Goal: Task Accomplishment & Management: Manage account settings

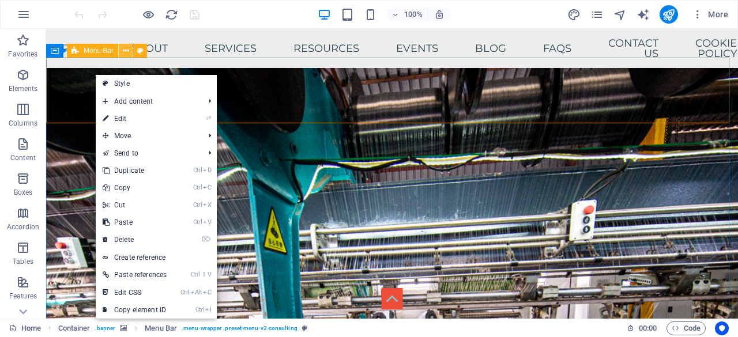
click at [126, 52] on icon at bounding box center [126, 51] width 6 height 12
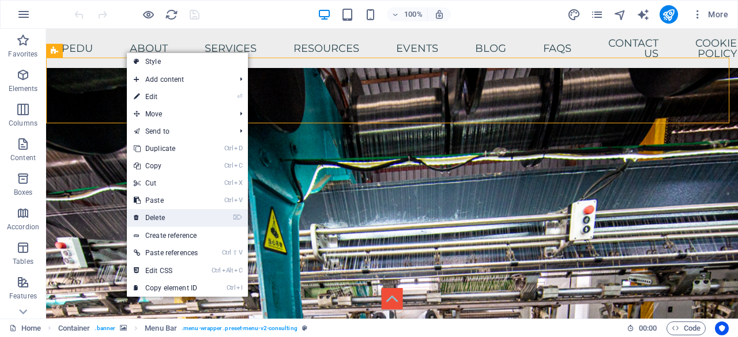
click at [181, 214] on link "⌦ Delete" at bounding box center [166, 217] width 78 height 17
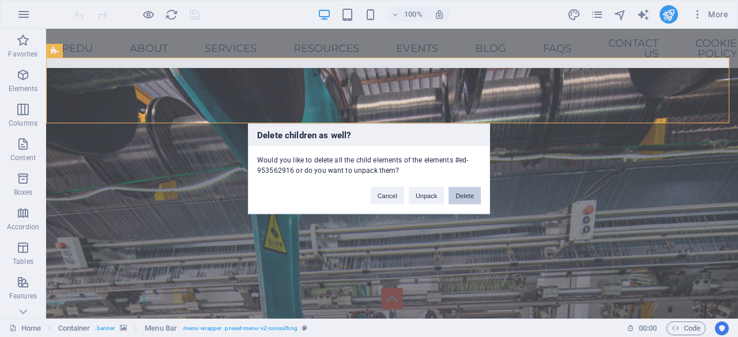
drag, startPoint x: 419, startPoint y: 163, endPoint x: 465, endPoint y: 191, distance: 54.4
click at [465, 191] on button "Delete" at bounding box center [465, 195] width 32 height 17
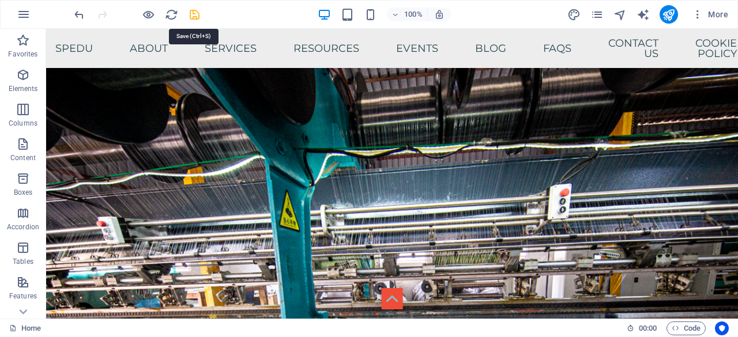
click at [196, 13] on icon "save" at bounding box center [194, 14] width 13 height 13
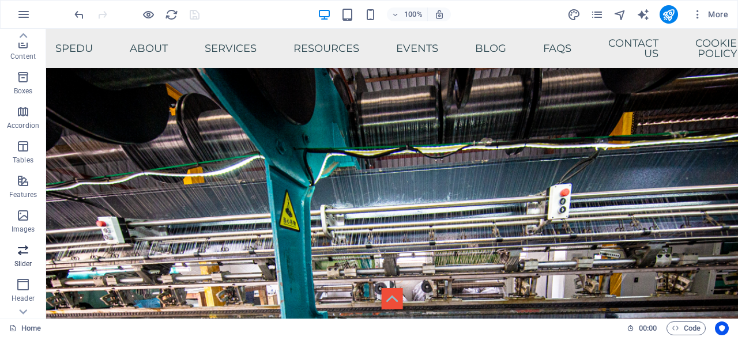
scroll to position [115, 0]
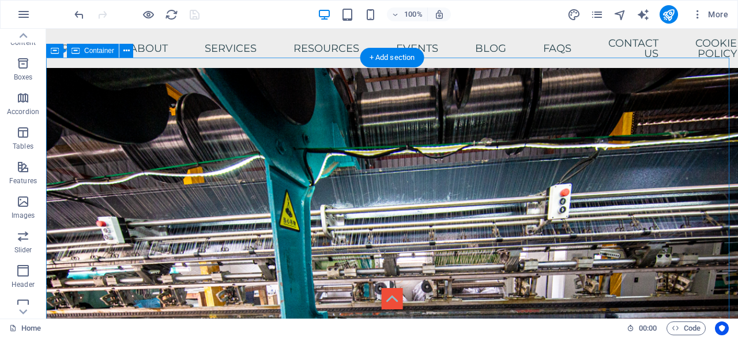
drag, startPoint x: 67, startPoint y: 305, endPoint x: 181, endPoint y: 78, distance: 253.5
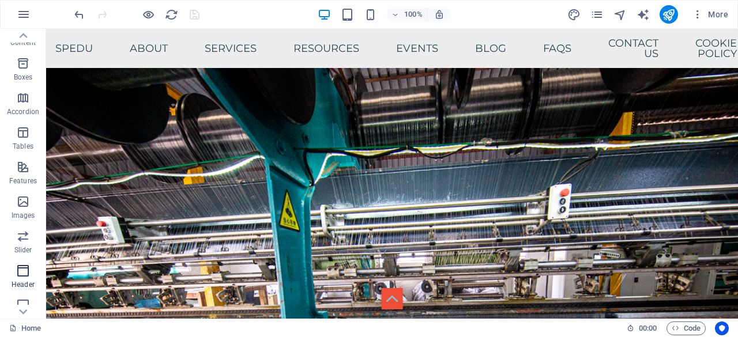
click at [21, 273] on icon "button" at bounding box center [23, 271] width 14 height 14
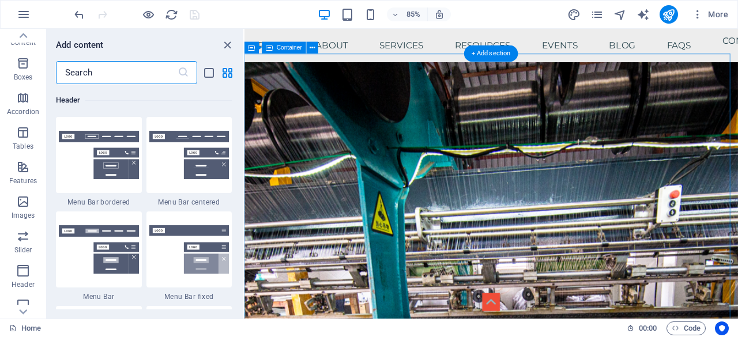
scroll to position [6945, 0]
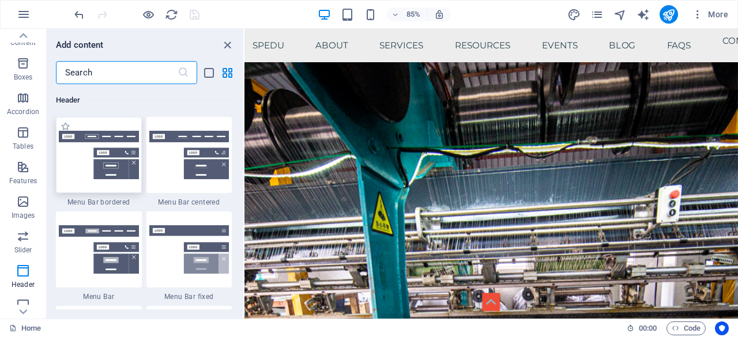
click at [102, 147] on img at bounding box center [99, 155] width 80 height 48
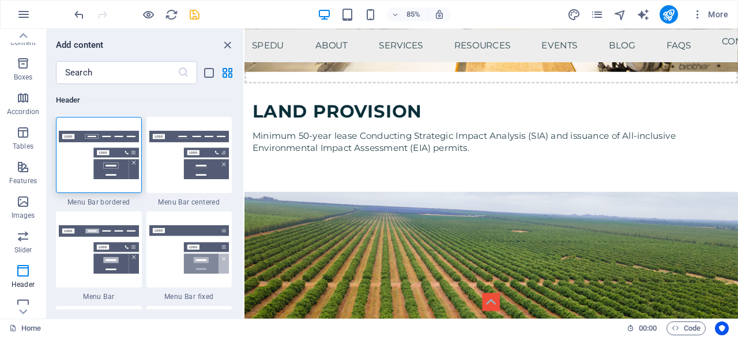
scroll to position [3240, 0]
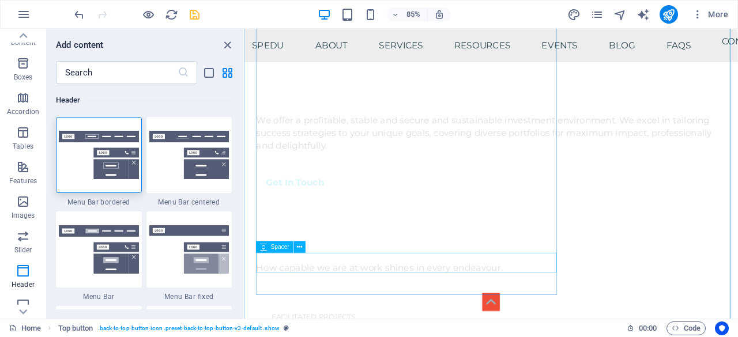
scroll to position [0, 0]
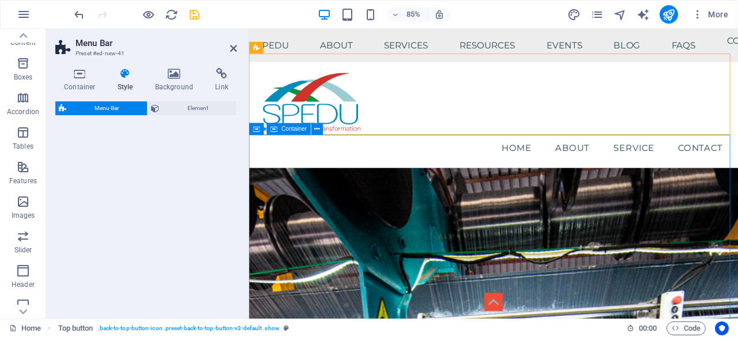
select select "rem"
select select "preset-menu-v2-border"
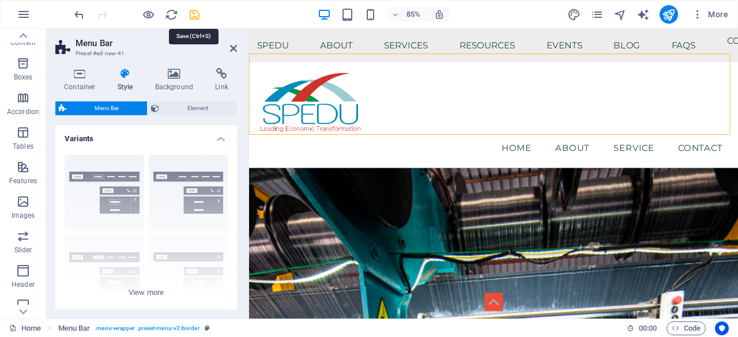
click at [196, 13] on icon "save" at bounding box center [194, 14] width 13 height 13
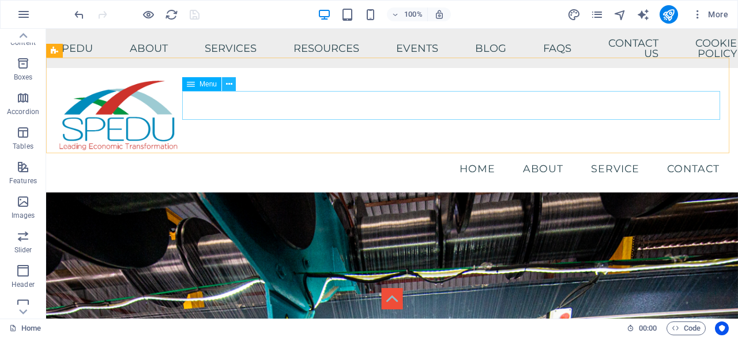
click at [227, 84] on icon at bounding box center [229, 84] width 6 height 12
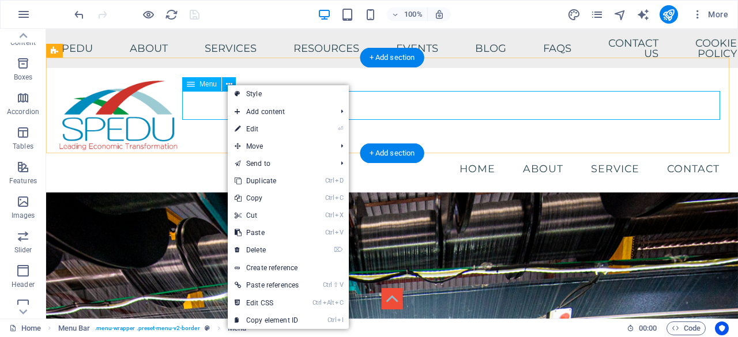
click at [201, 155] on nav "Home About Service Contact" at bounding box center [392, 169] width 674 height 29
select select
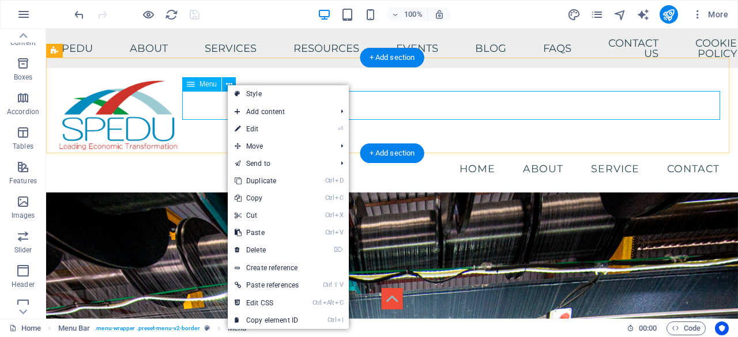
select select
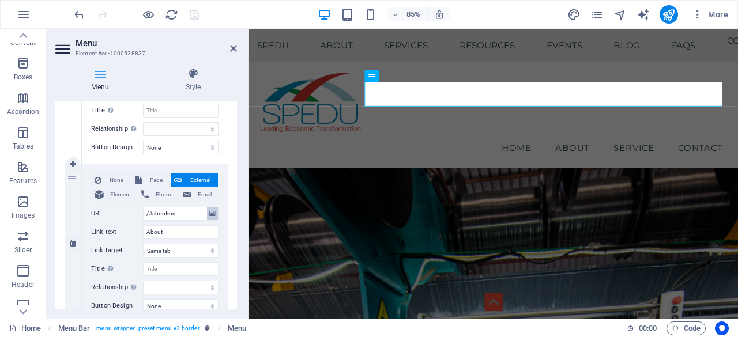
scroll to position [231, 0]
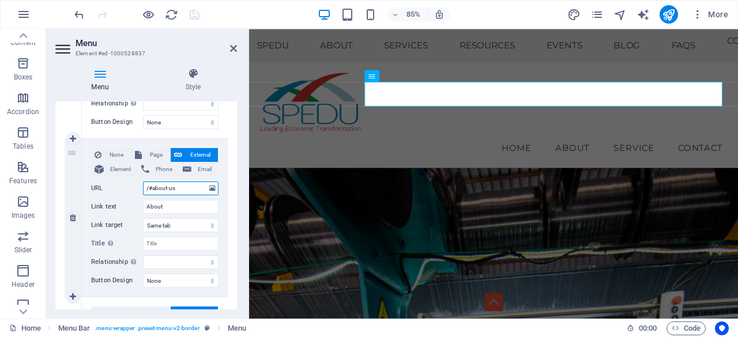
click at [186, 186] on input "/#about-us" at bounding box center [181, 189] width 76 height 14
drag, startPoint x: 187, startPoint y: 185, endPoint x: 144, endPoint y: 190, distance: 43.0
click at [144, 190] on input "/#about-us" at bounding box center [181, 189] width 76 height 14
click at [152, 152] on span "Page" at bounding box center [155, 155] width 21 height 14
select select
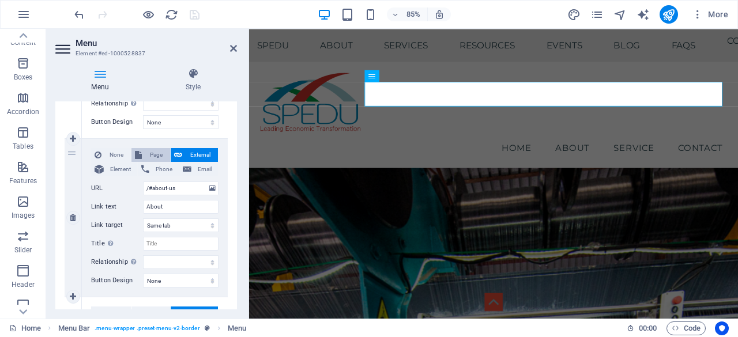
select select
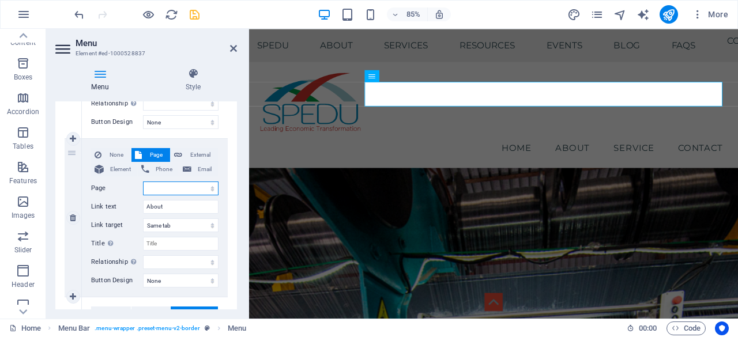
click at [160, 182] on select "Home Home (Copy) SPEDU -- SPEDU Origins -- Our Mandate -- Core Ideologies About…" at bounding box center [181, 189] width 76 height 14
select select "2"
click at [143, 182] on select "Home Home (Copy) SPEDU -- SPEDU Origins -- Our Mandate -- Core Ideologies About…" at bounding box center [181, 189] width 76 height 14
select select
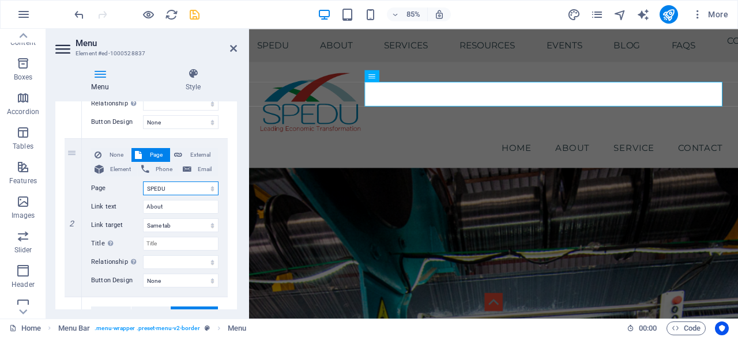
select select
drag, startPoint x: 176, startPoint y: 201, endPoint x: 140, endPoint y: 215, distance: 39.4
click at [140, 215] on div "None Page External Element Phone Email Page Home Home (Copy) SPEDU -- SPEDU Ori…" at bounding box center [154, 208] width 127 height 121
type input "SPEDU"
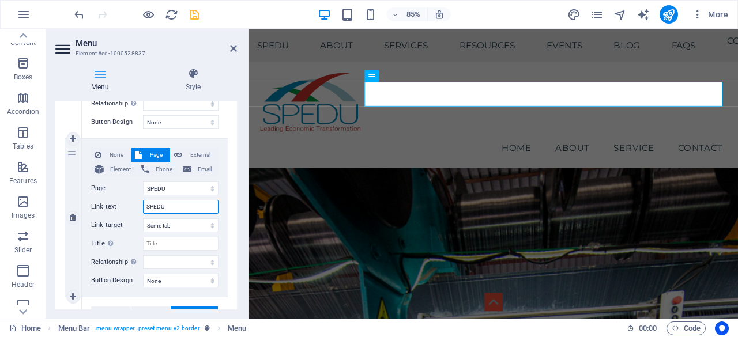
select select
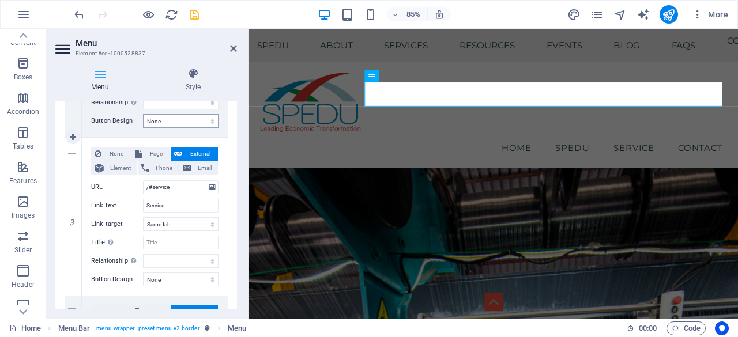
scroll to position [404, 0]
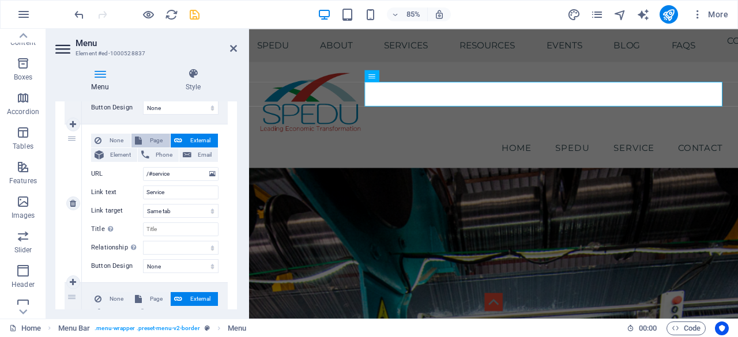
type input "SPEDU"
drag, startPoint x: 146, startPoint y: 138, endPoint x: 153, endPoint y: 151, distance: 13.9
click at [146, 138] on span "Page" at bounding box center [155, 141] width 21 height 14
select select
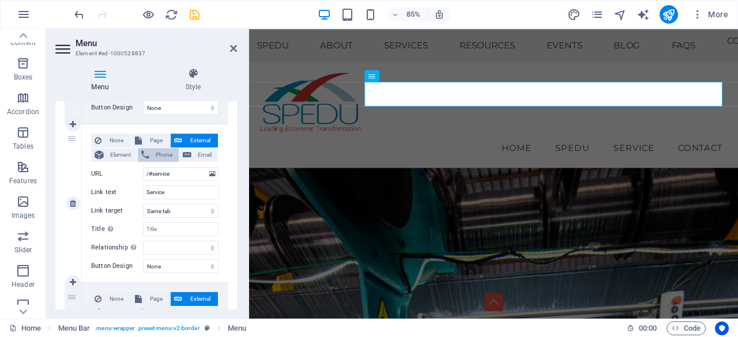
select select
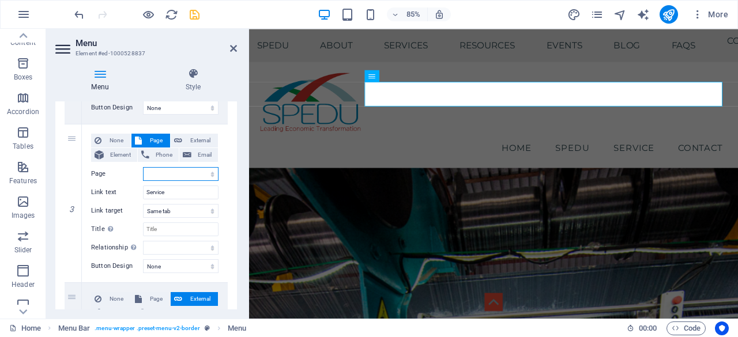
drag, startPoint x: 193, startPoint y: 176, endPoint x: 62, endPoint y: 152, distance: 132.6
click at [191, 176] on select "Home Home (Copy) SPEDU -- SPEDU Origins -- Our Mandate -- Core Ideologies About…" at bounding box center [181, 174] width 76 height 14
select select "3"
click at [143, 167] on select "Home Home (Copy) SPEDU -- SPEDU Origins -- Our Mandate -- Core Ideologies About…" at bounding box center [181, 174] width 76 height 14
select select
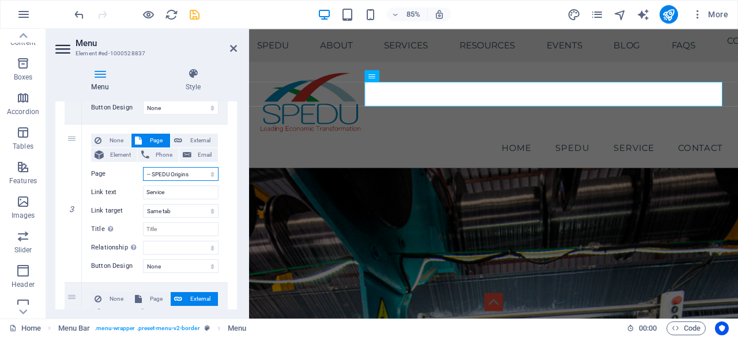
select select
click at [191, 246] on select "alternate author bookmark external help license next nofollow noreferrer noopen…" at bounding box center [181, 248] width 76 height 14
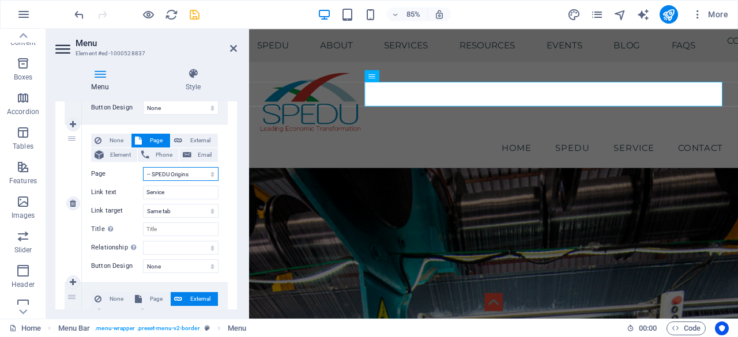
click at [185, 176] on select "Home Home (Copy) SPEDU -- SPEDU Origins -- Our Mandate -- Core Ideologies About…" at bounding box center [181, 174] width 76 height 14
select select "6"
click at [143, 167] on select "Home Home (Copy) SPEDU -- SPEDU Origins -- Our Mandate -- Core Ideologies About…" at bounding box center [181, 174] width 76 height 14
select select
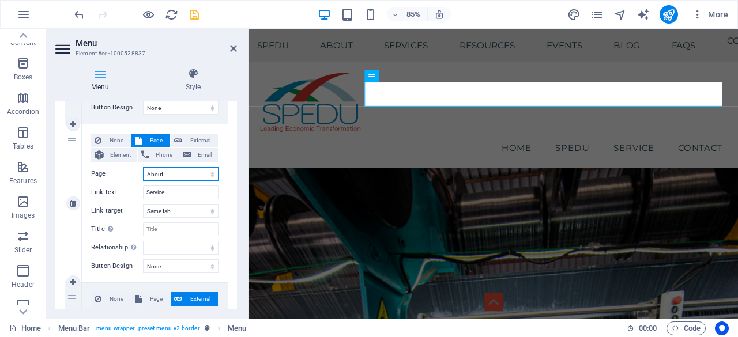
select select
drag, startPoint x: 169, startPoint y: 189, endPoint x: 126, endPoint y: 208, distance: 46.7
click at [126, 208] on div "None Page External Element Phone Email Page Home Home (Copy) SPEDU -- SPEDU Ori…" at bounding box center [154, 194] width 127 height 121
type input "About"
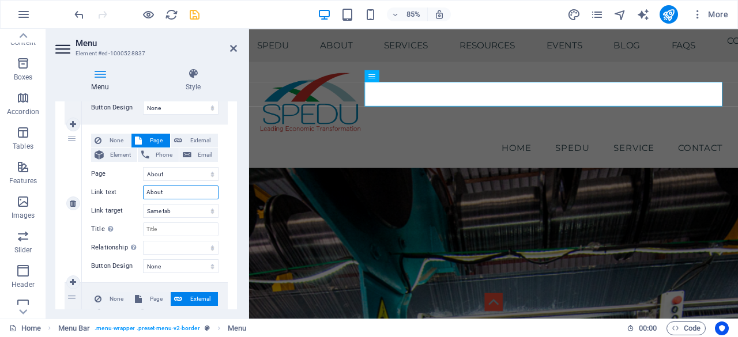
select select
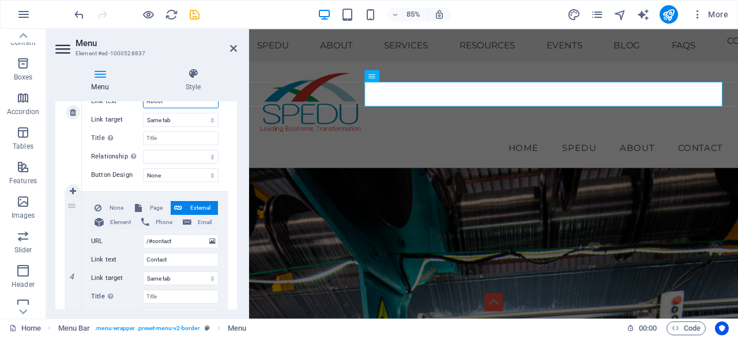
scroll to position [519, 0]
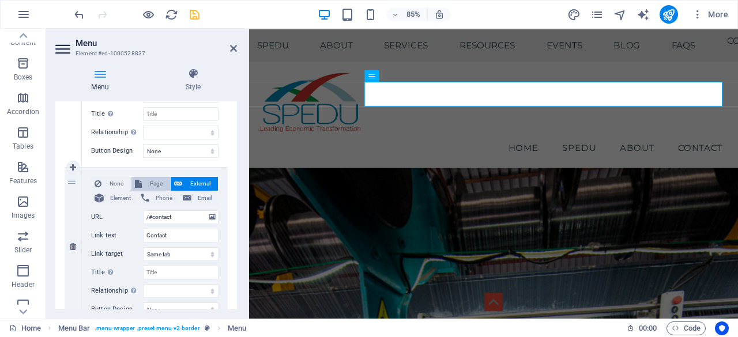
type input "About"
click at [155, 182] on span "Page" at bounding box center [155, 184] width 21 height 14
select select
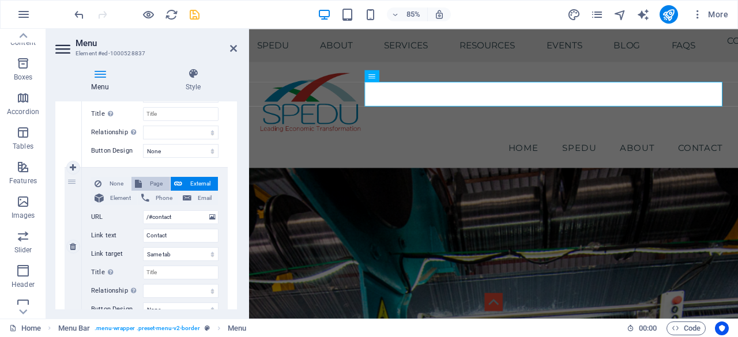
select select
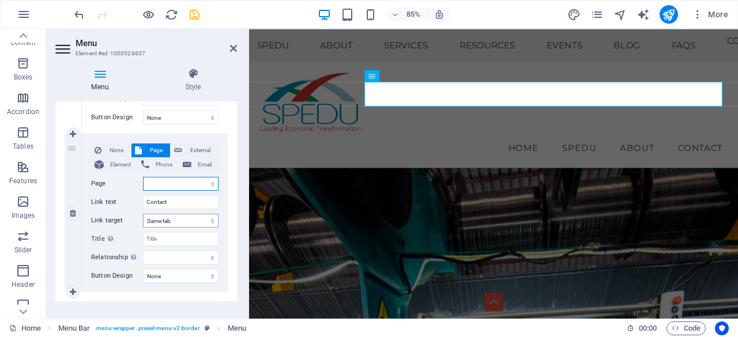
scroll to position [566, 0]
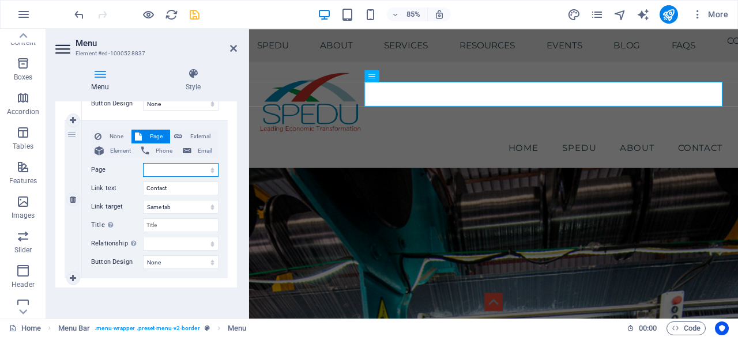
click at [174, 172] on select "Home Home (Copy) SPEDU -- SPEDU Origins -- Our Mandate -- Core Ideologies About…" at bounding box center [181, 170] width 76 height 14
select select "9"
click at [143, 163] on select "Home Home (Copy) SPEDU -- SPEDU Origins -- Our Mandate -- Core Ideologies About…" at bounding box center [181, 170] width 76 height 14
select select
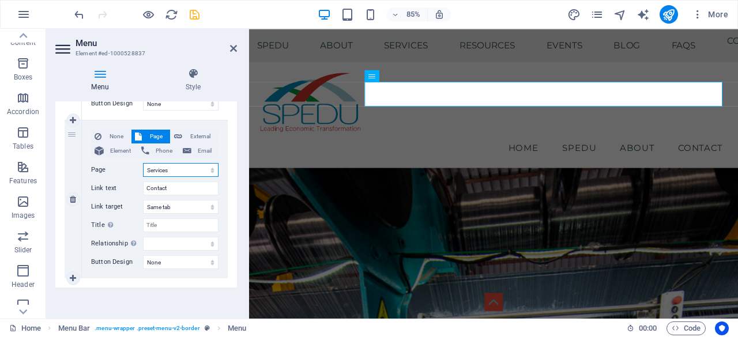
select select
drag, startPoint x: 173, startPoint y: 189, endPoint x: 141, endPoint y: 193, distance: 32.5
click at [141, 193] on div "Link text Contact" at bounding box center [154, 189] width 127 height 14
type input "Services"
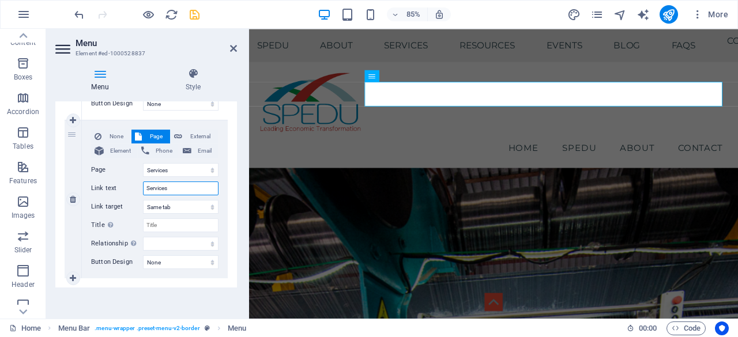
select select
type input "Services"
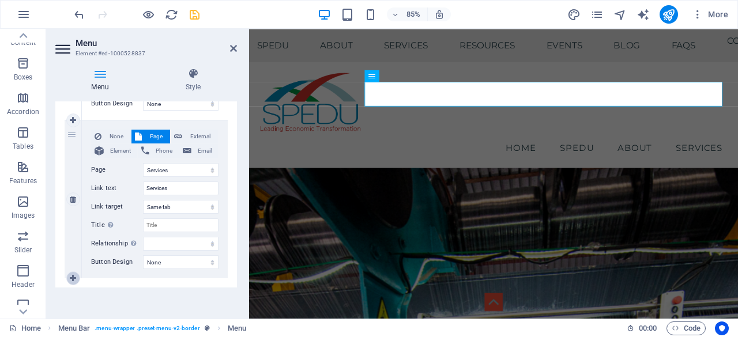
click at [71, 279] on icon at bounding box center [73, 279] width 6 height 8
select select
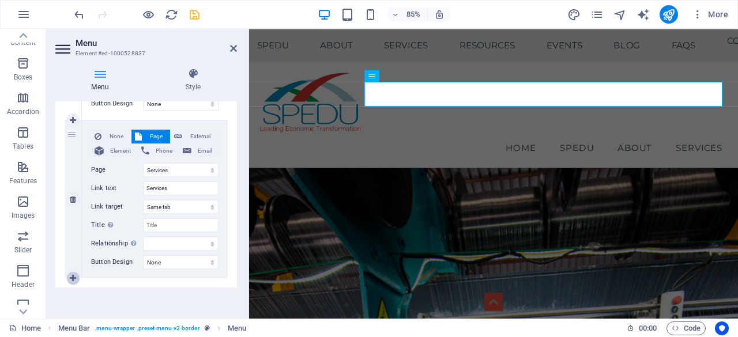
select select
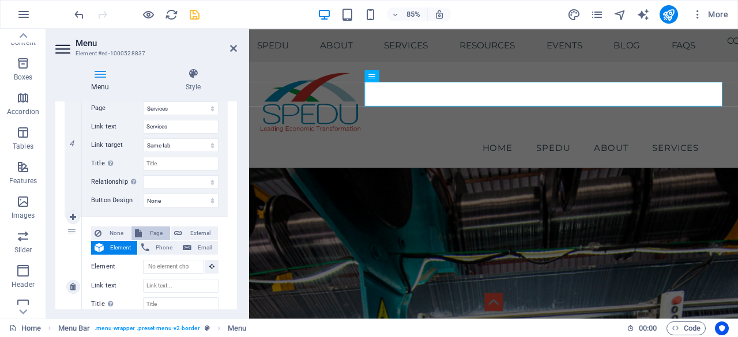
scroll to position [682, 0]
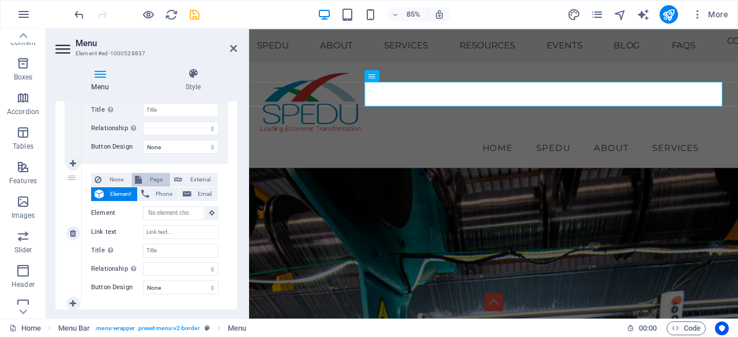
click at [148, 178] on span "Page" at bounding box center [155, 180] width 21 height 14
select select
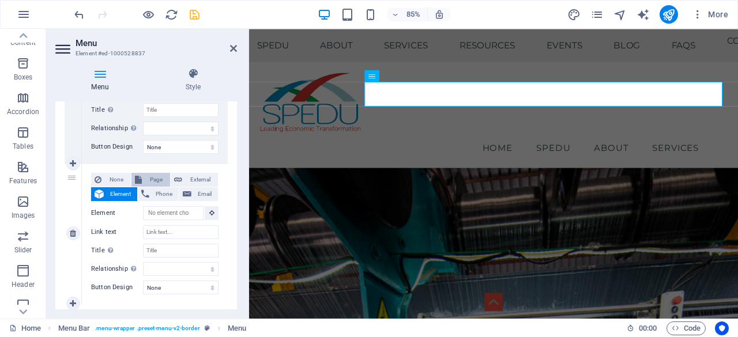
select select
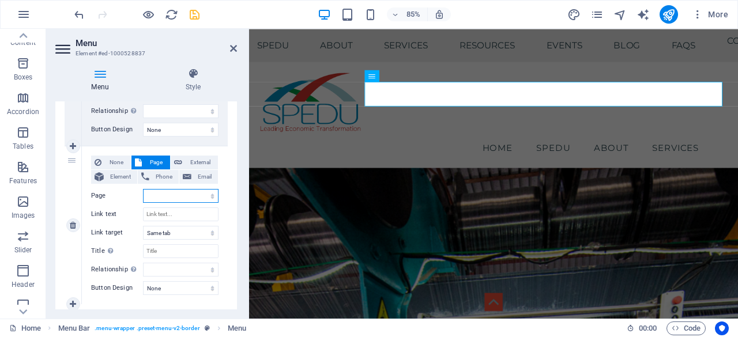
scroll to position [725, 0]
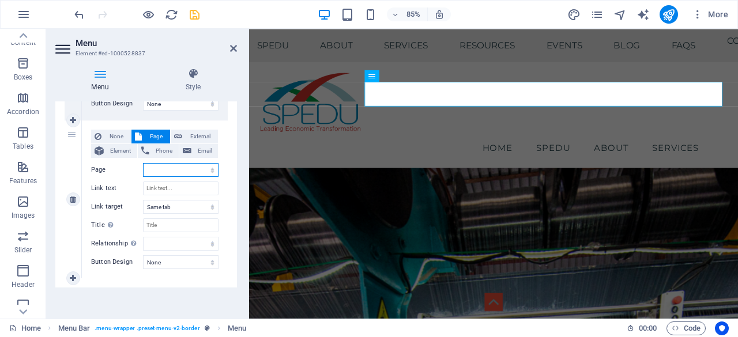
click at [179, 172] on select "Home Home (Copy) SPEDU -- SPEDU Origins -- Our Mandate -- Core Ideologies About…" at bounding box center [181, 170] width 76 height 14
select select "10"
click at [143, 163] on select "Home Home (Copy) SPEDU -- SPEDU Origins -- Our Mandate -- Core Ideologies About…" at bounding box center [181, 170] width 76 height 14
select select
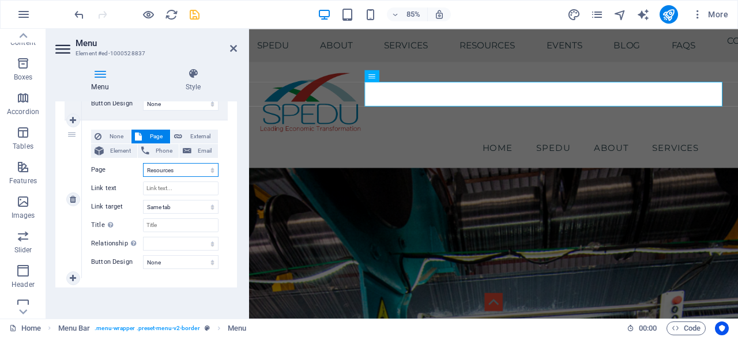
select select
click at [71, 275] on icon at bounding box center [73, 279] width 6 height 8
select select
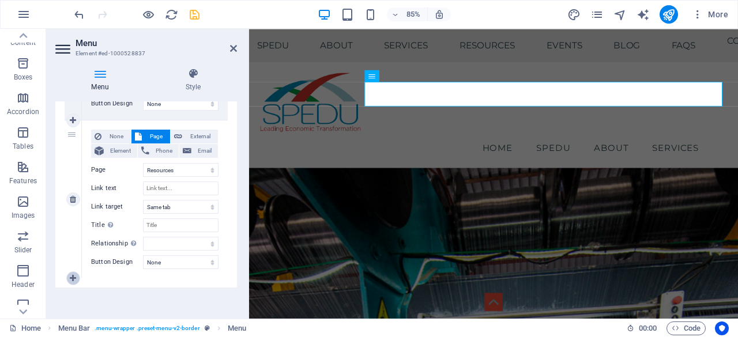
select select
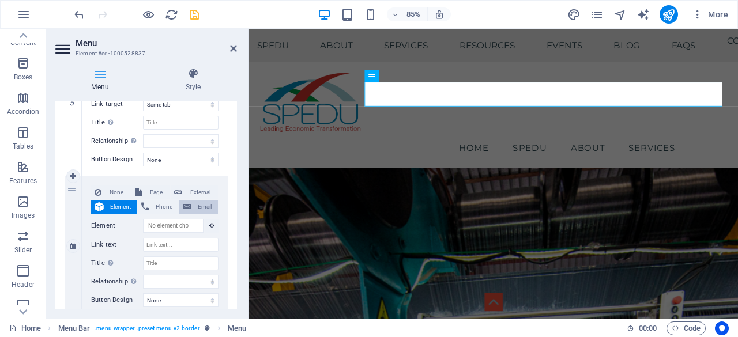
scroll to position [840, 0]
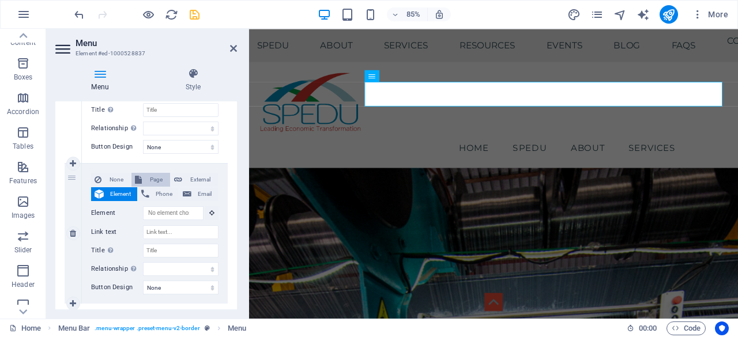
click at [151, 176] on span "Page" at bounding box center [155, 180] width 21 height 14
select select
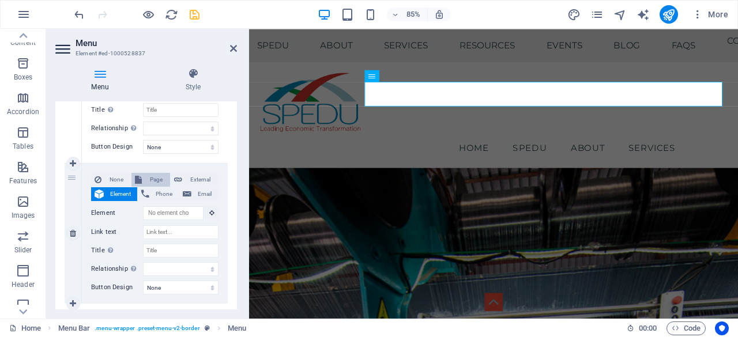
select select
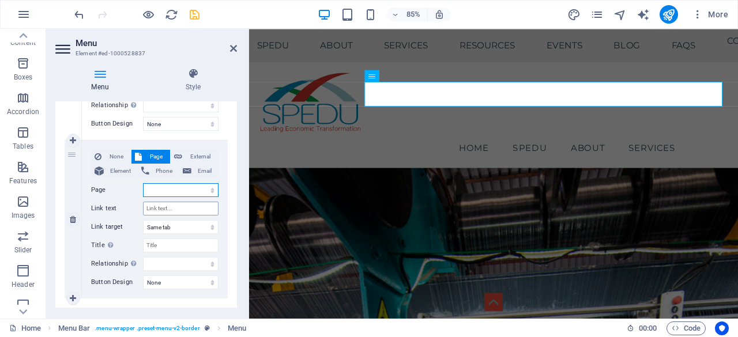
scroll to position [884, 0]
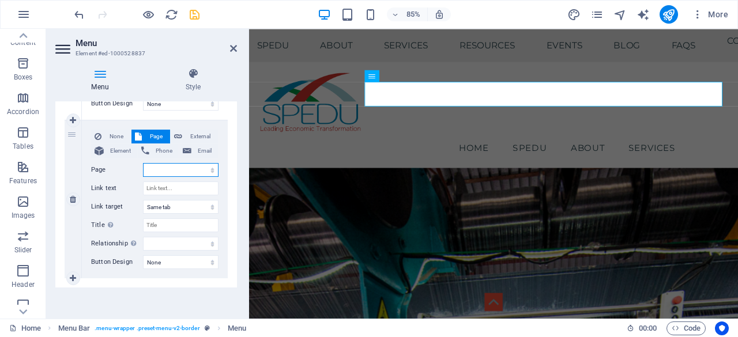
click at [166, 168] on select "Home Home (Copy) SPEDU -- SPEDU Origins -- Our Mandate -- Core Ideologies About…" at bounding box center [181, 170] width 76 height 14
select select "12"
click at [143, 163] on select "Home Home (Copy) SPEDU -- SPEDU Origins -- Our Mandate -- Core Ideologies About…" at bounding box center [181, 170] width 76 height 14
select select
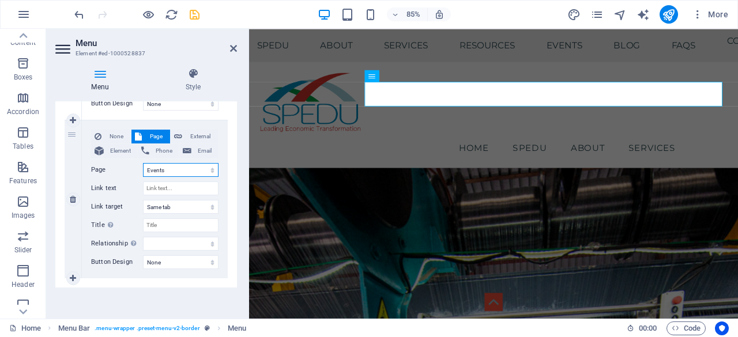
select select
click at [72, 273] on link at bounding box center [73, 279] width 14 height 14
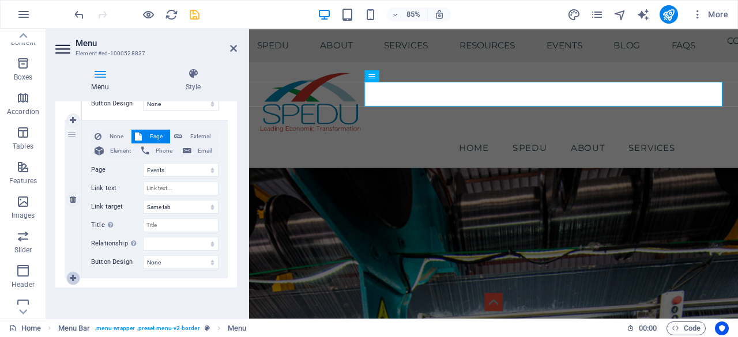
select select
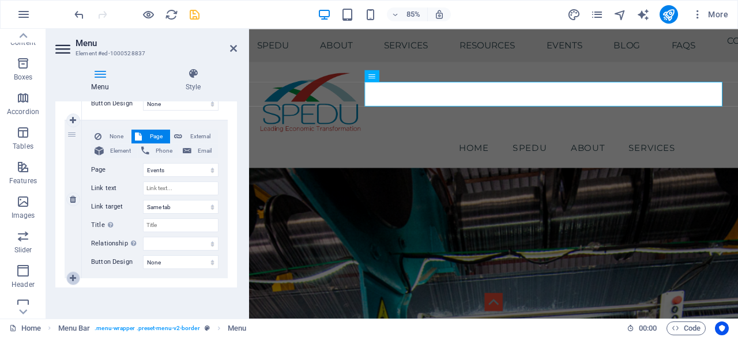
select select
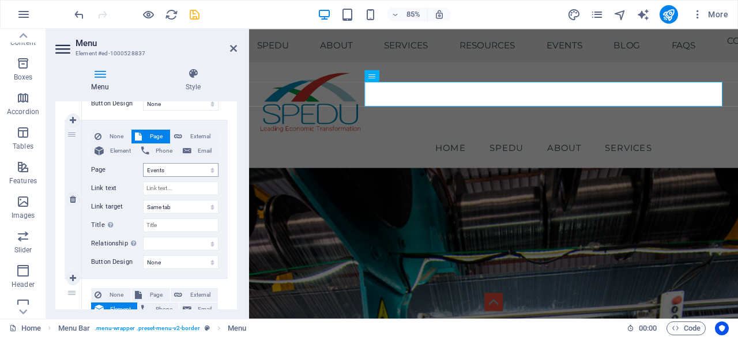
scroll to position [999, 0]
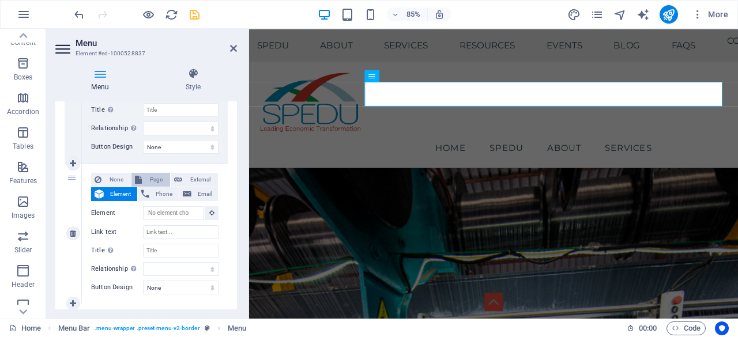
click at [152, 182] on span "Page" at bounding box center [155, 180] width 21 height 14
select select
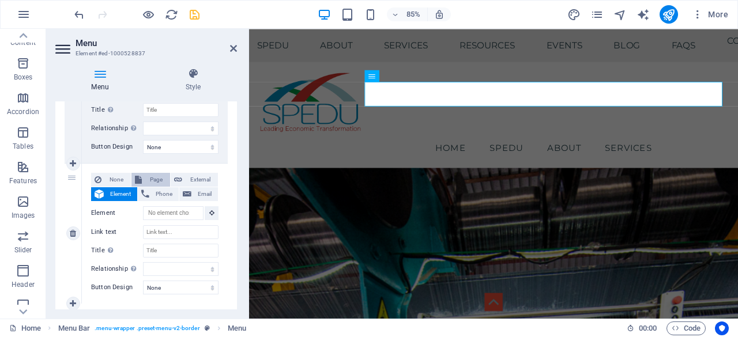
select select
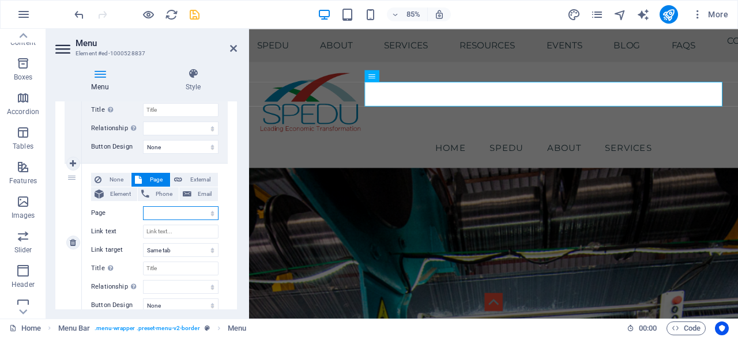
click at [166, 210] on select "Home Home (Copy) SPEDU -- SPEDU Origins -- Our Mandate -- Core Ideologies About…" at bounding box center [181, 213] width 76 height 14
select select "14"
click at [143, 206] on select "Home Home (Copy) SPEDU -- SPEDU Origins -- Our Mandate -- Core Ideologies About…" at bounding box center [181, 213] width 76 height 14
select select
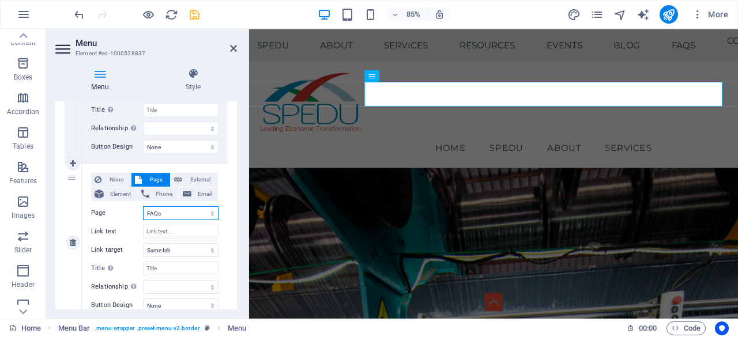
select select
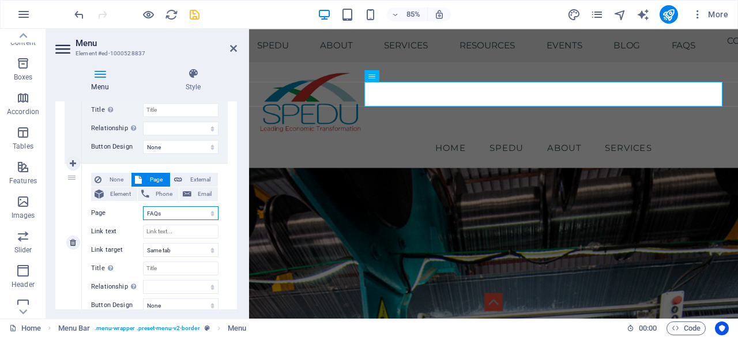
scroll to position [1042, 0]
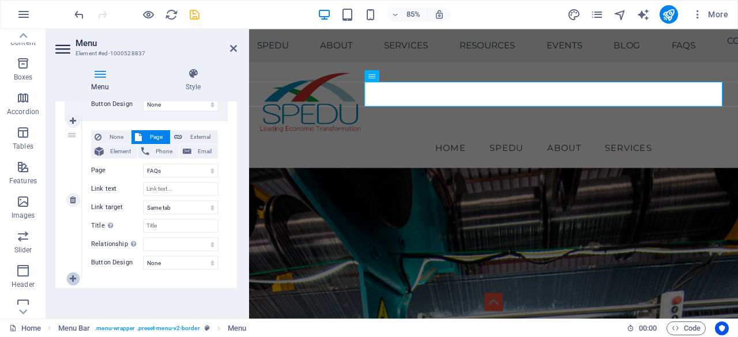
click at [72, 275] on icon at bounding box center [73, 279] width 6 height 8
select select
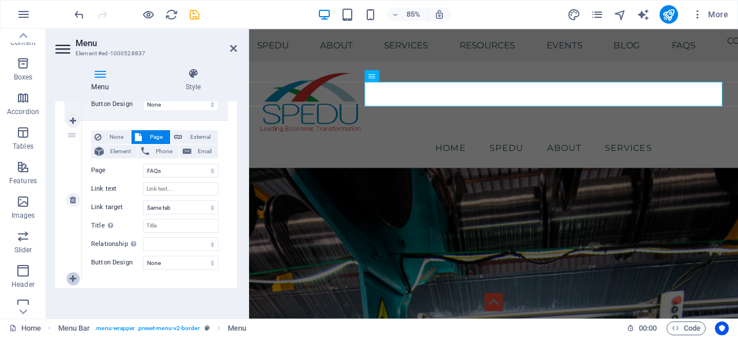
select select
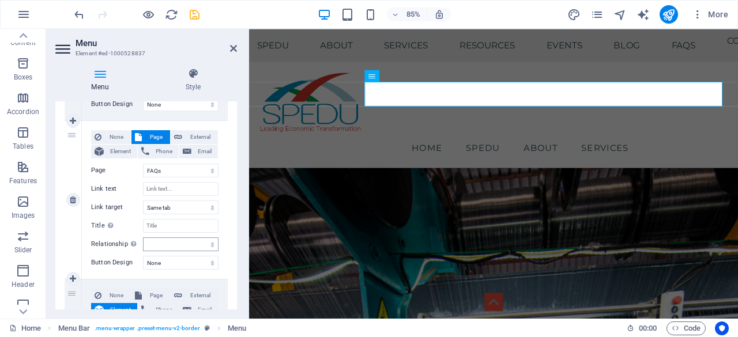
scroll to position [1099, 0]
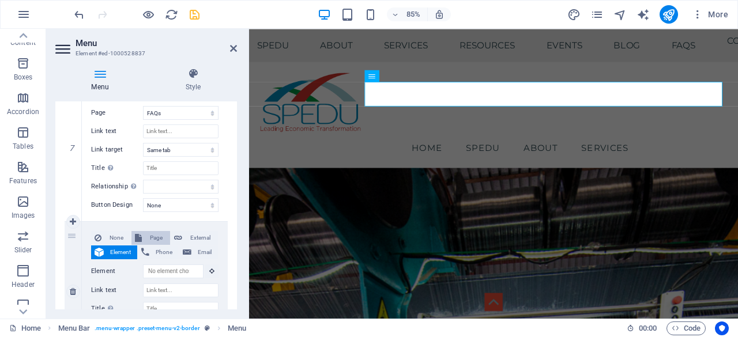
click at [153, 234] on span "Page" at bounding box center [155, 238] width 21 height 14
select select
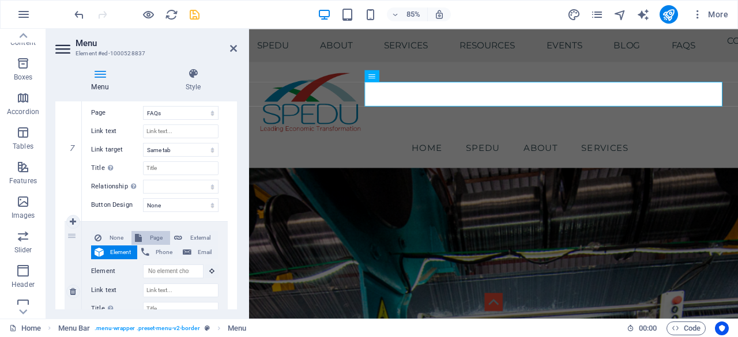
select select
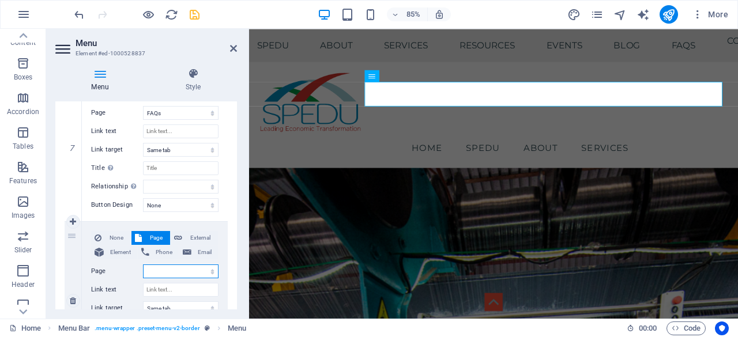
scroll to position [1200, 0]
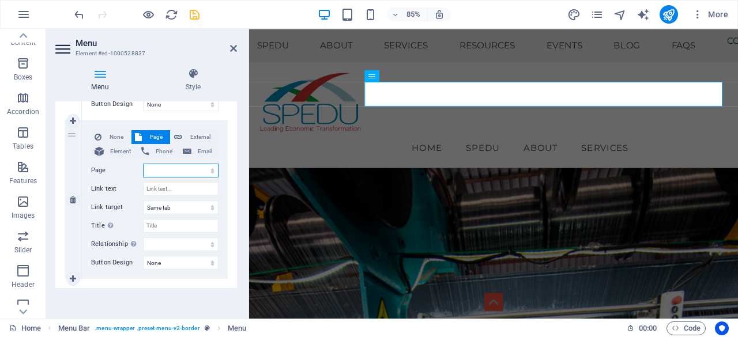
click at [170, 172] on select "Home Home (Copy) SPEDU -- SPEDU Origins -- Our Mandate -- Core Ideologies About…" at bounding box center [181, 171] width 76 height 14
select select "15"
click at [143, 164] on select "Home Home (Copy) SPEDU -- SPEDU Origins -- Our Mandate -- Core Ideologies About…" at bounding box center [181, 171] width 76 height 14
select select
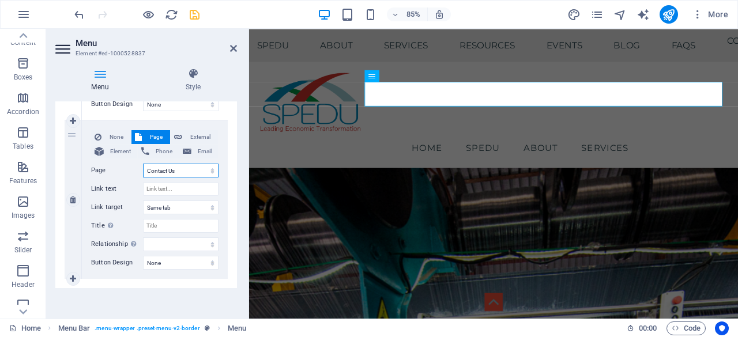
select select
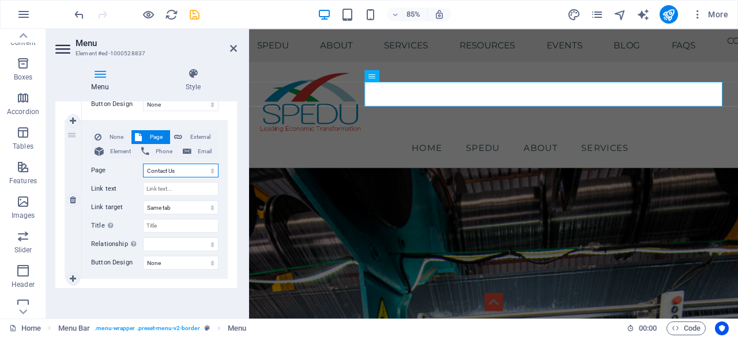
select select
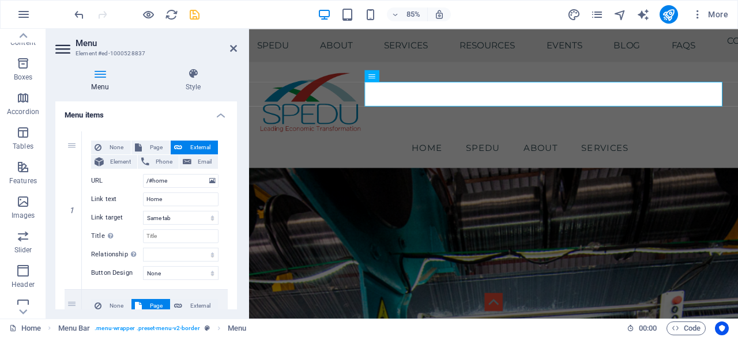
scroll to position [0, 0]
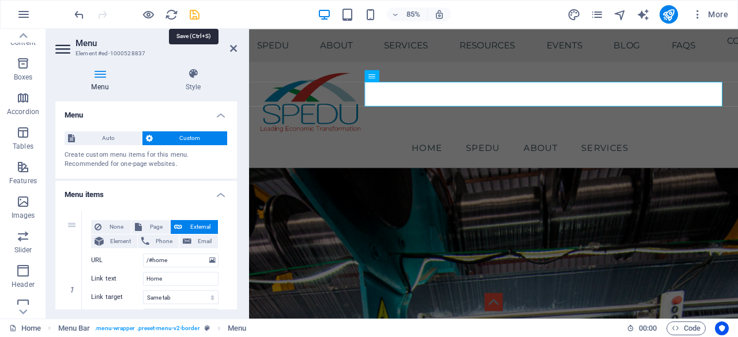
click at [196, 8] on icon "save" at bounding box center [194, 14] width 13 height 13
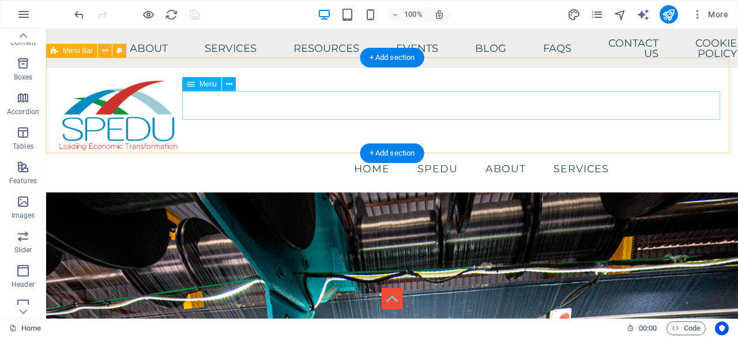
click at [262, 155] on nav "Home SPEDU About Services" at bounding box center [392, 169] width 674 height 29
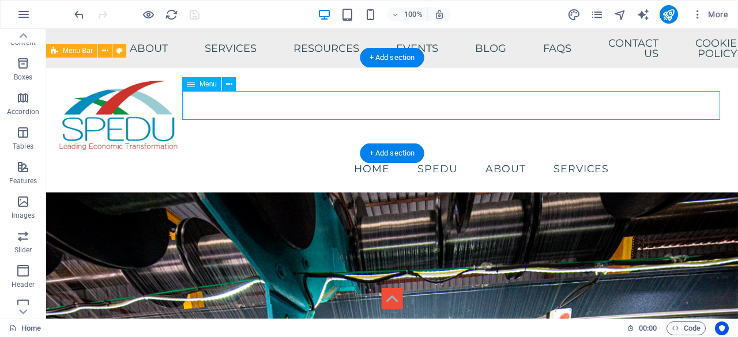
click at [262, 155] on nav "Home SPEDU About Services" at bounding box center [392, 169] width 674 height 29
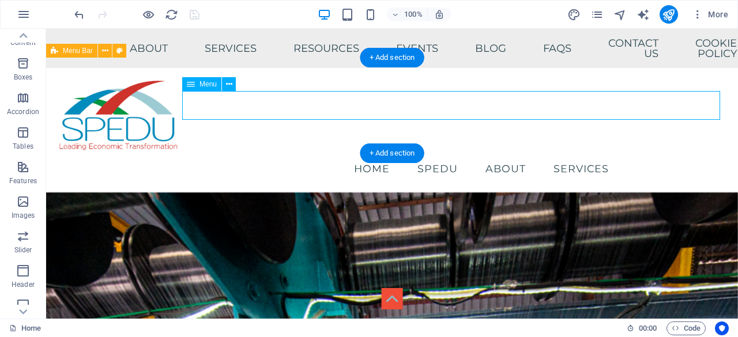
select select
select select "2"
select select
select select "6"
select select
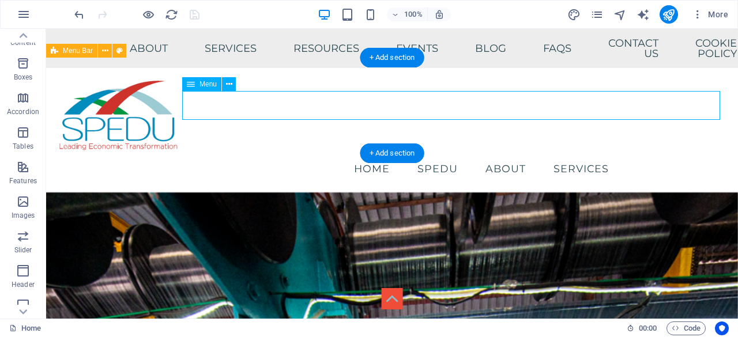
select select "9"
select select
select select "10"
select select
select select "12"
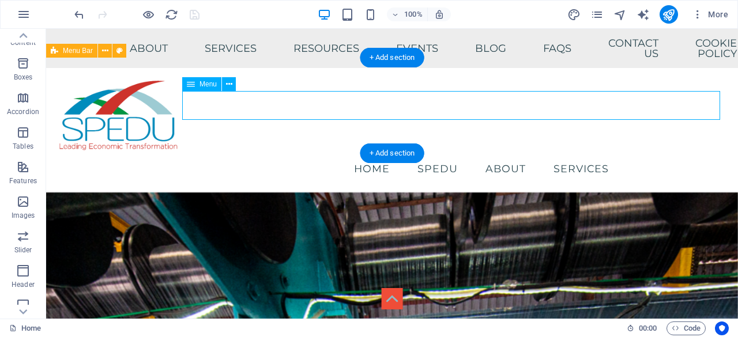
select select
select select "14"
select select
select select "15"
select select
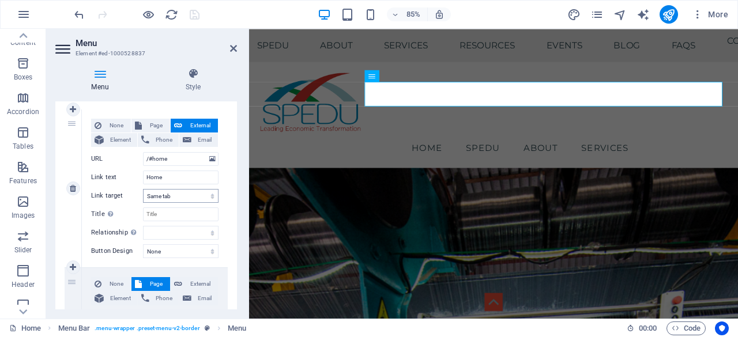
scroll to position [115, 0]
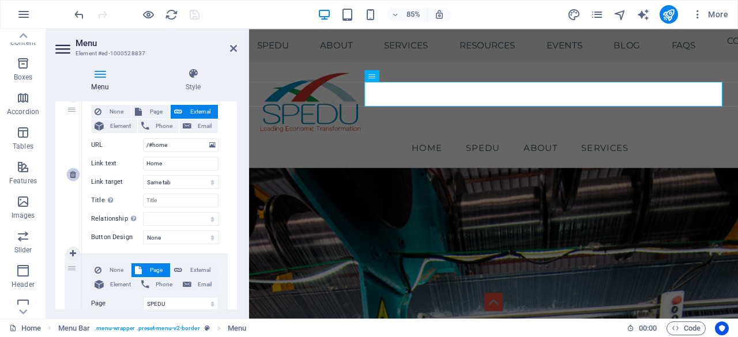
click at [70, 174] on icon at bounding box center [73, 175] width 6 height 8
select select "2"
type input "SPEDU"
select select
select select "6"
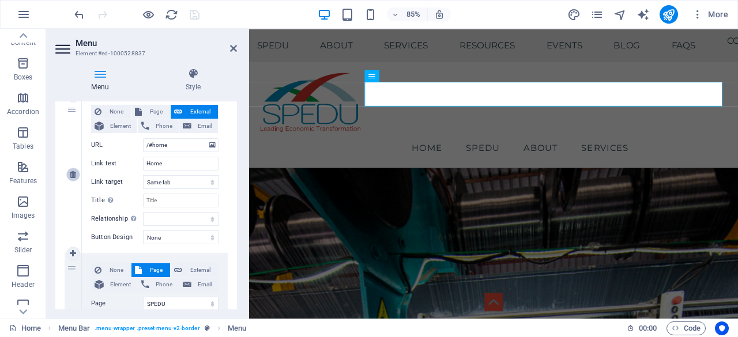
type input "About"
select select
select select "9"
type input "Services"
select select
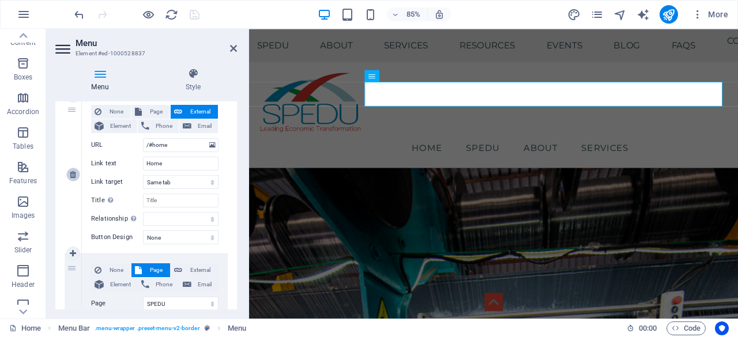
select select "10"
select select
select select "12"
select select
select select "14"
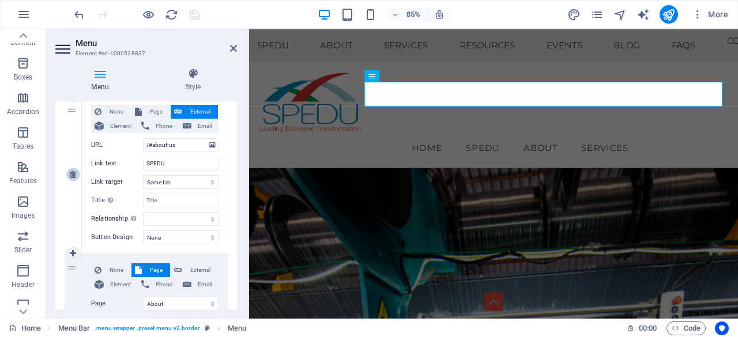
select select
select select "15"
select select
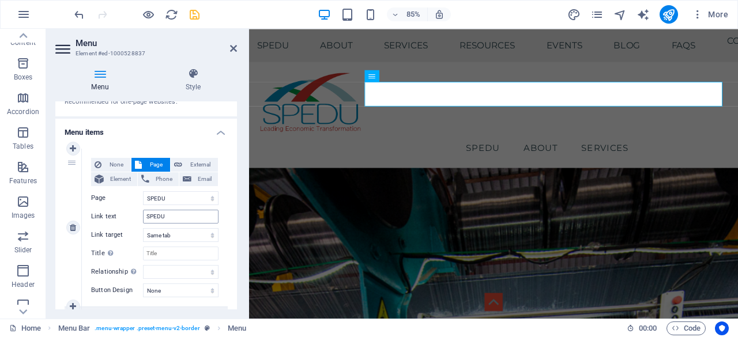
scroll to position [0, 0]
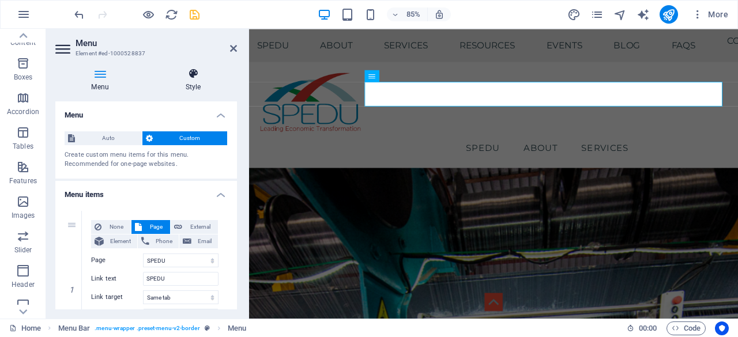
click at [191, 70] on icon at bounding box center [193, 74] width 88 height 12
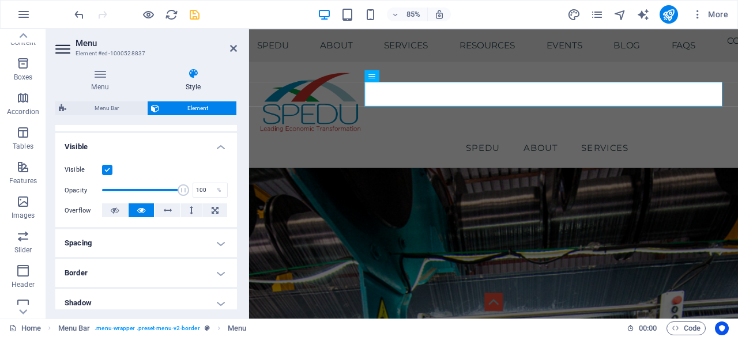
scroll to position [173, 0]
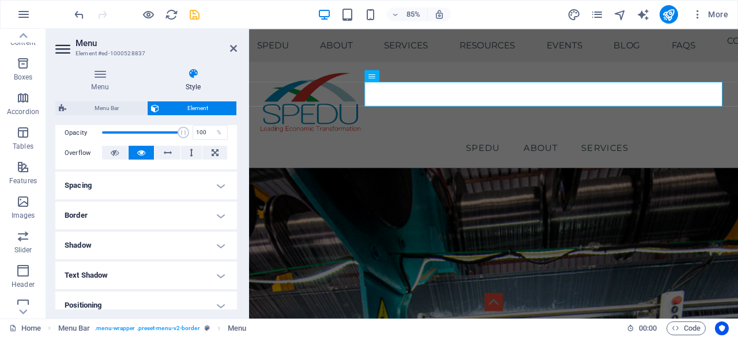
click at [217, 182] on h4 "Spacing" at bounding box center [146, 186] width 182 height 28
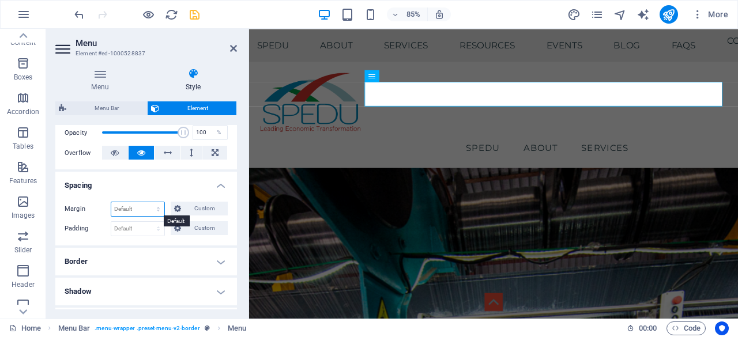
click at [158, 208] on select "Default auto px % rem vw vh Custom" at bounding box center [137, 209] width 53 height 14
click at [111, 202] on select "Default auto px % rem vw vh Custom" at bounding box center [137, 209] width 53 height 14
select select "DISABLED_OPTION_VALUE"
click at [142, 229] on select "Default px rem % vh vw Custom" at bounding box center [137, 229] width 53 height 14
click at [111, 222] on select "Default px rem % vh vw Custom" at bounding box center [137, 229] width 53 height 14
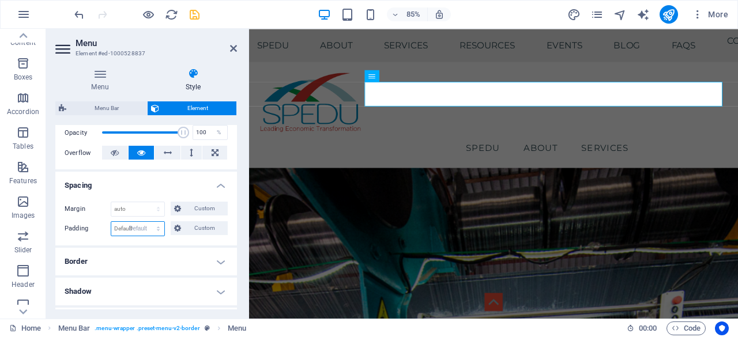
select select "DISABLED_OPTION_VALUE"
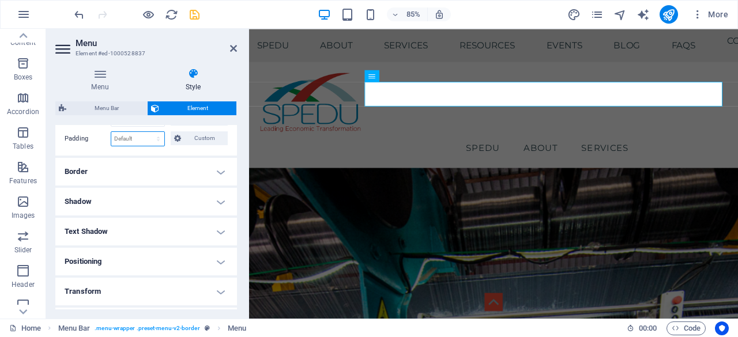
scroll to position [288, 0]
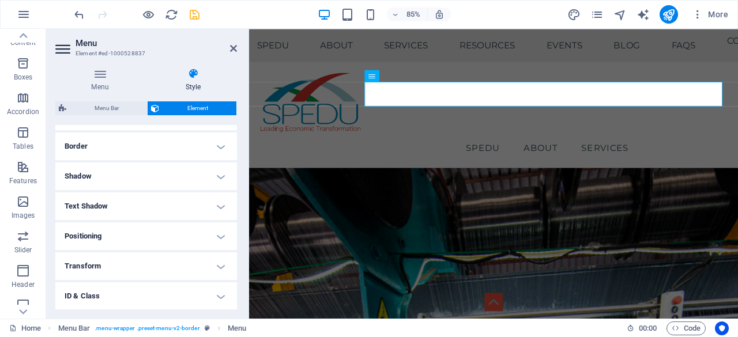
click at [216, 142] on h4 "Border" at bounding box center [146, 147] width 182 height 28
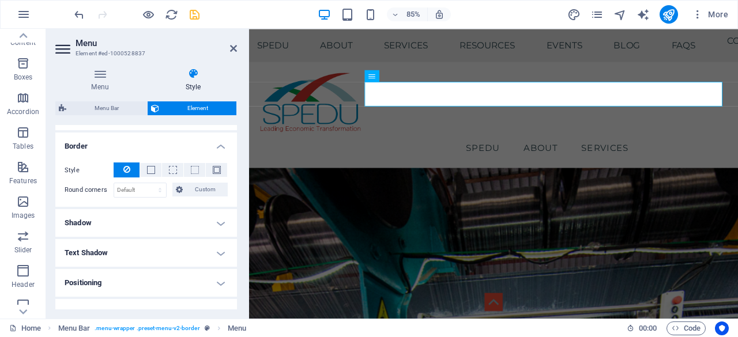
click at [216, 142] on h4 "Border" at bounding box center [146, 143] width 182 height 21
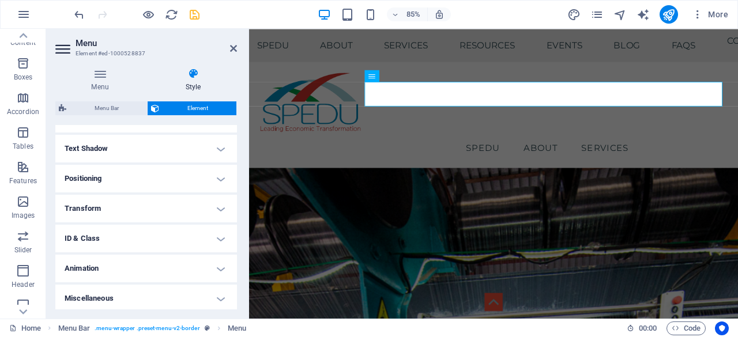
scroll to position [347, 0]
click at [224, 175] on h4 "Positioning" at bounding box center [146, 178] width 182 height 28
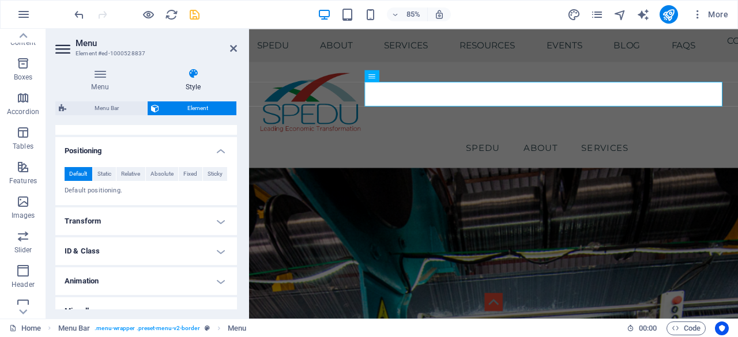
scroll to position [388, 0]
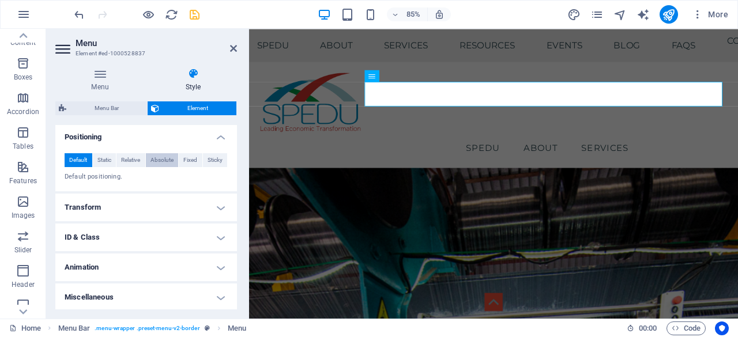
click at [160, 157] on span "Absolute" at bounding box center [162, 160] width 23 height 14
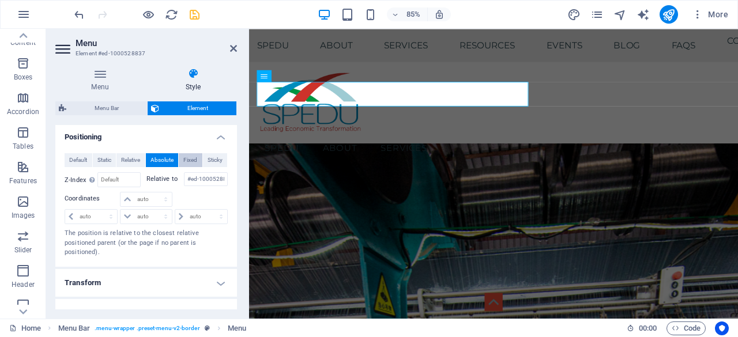
click at [180, 158] on button "Fixed" at bounding box center [191, 160] width 24 height 14
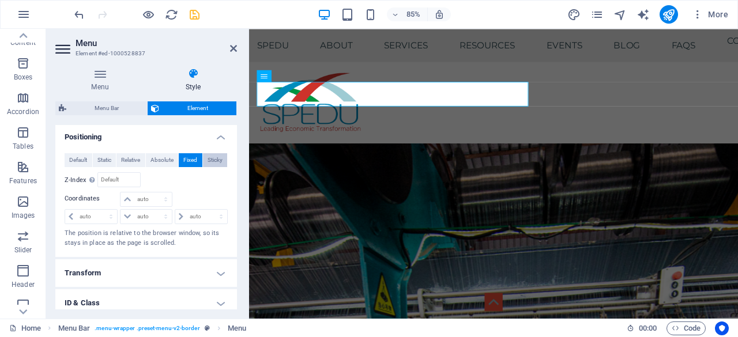
click at [213, 161] on span "Sticky" at bounding box center [215, 160] width 15 height 14
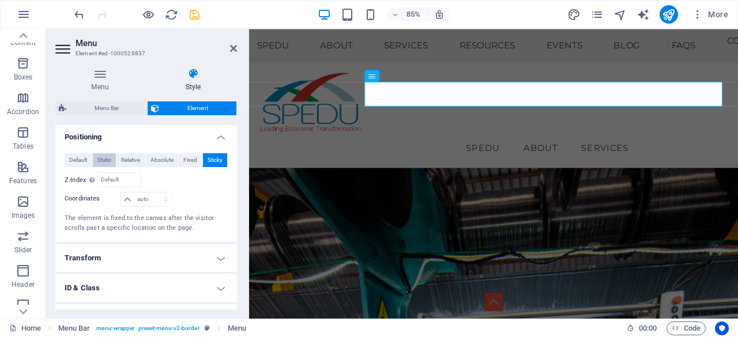
click at [100, 159] on span "Static" at bounding box center [104, 160] width 14 height 14
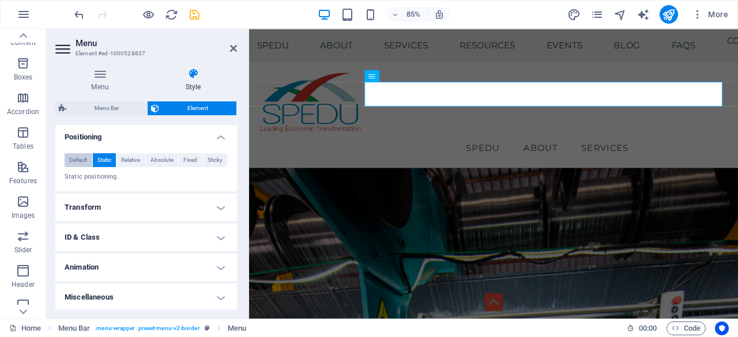
click at [77, 153] on span "Default" at bounding box center [78, 160] width 18 height 14
click at [120, 157] on button "Relative" at bounding box center [130, 160] width 29 height 14
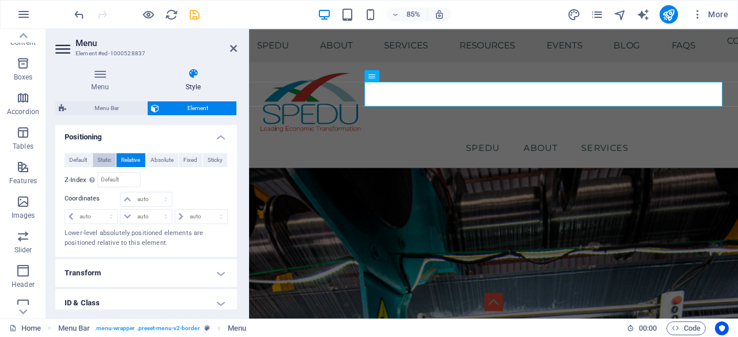
click at [104, 159] on span "Static" at bounding box center [104, 160] width 14 height 14
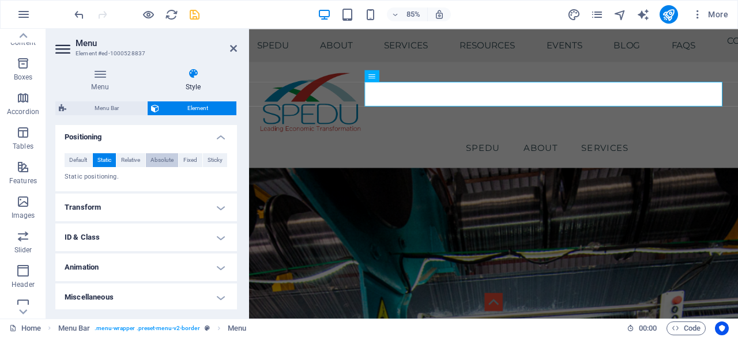
click at [154, 159] on span "Absolute" at bounding box center [162, 160] width 23 height 14
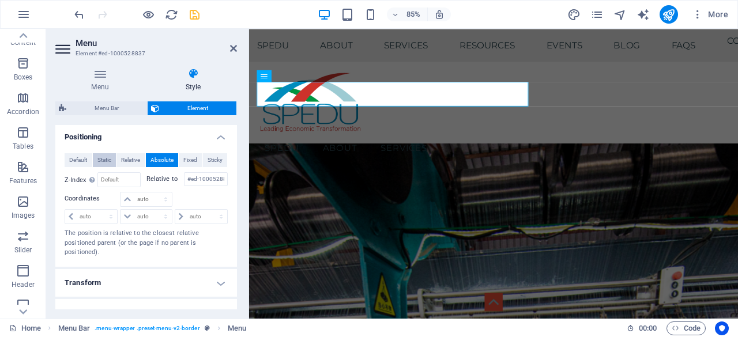
click at [102, 157] on span "Static" at bounding box center [104, 160] width 14 height 14
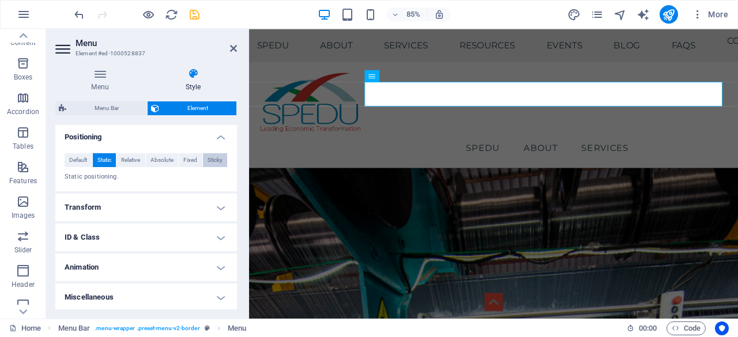
click at [208, 160] on span "Sticky" at bounding box center [215, 160] width 15 height 14
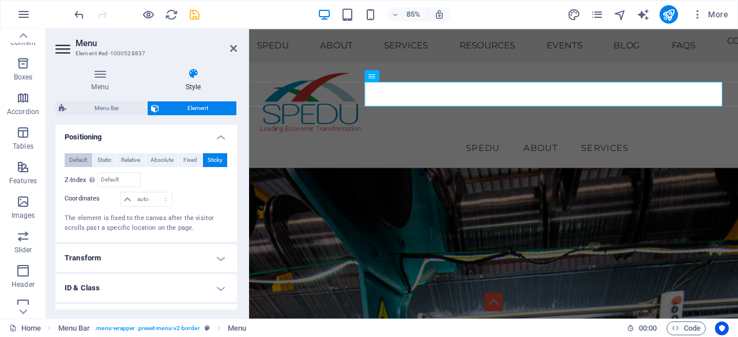
click at [76, 162] on span "Default" at bounding box center [78, 160] width 18 height 14
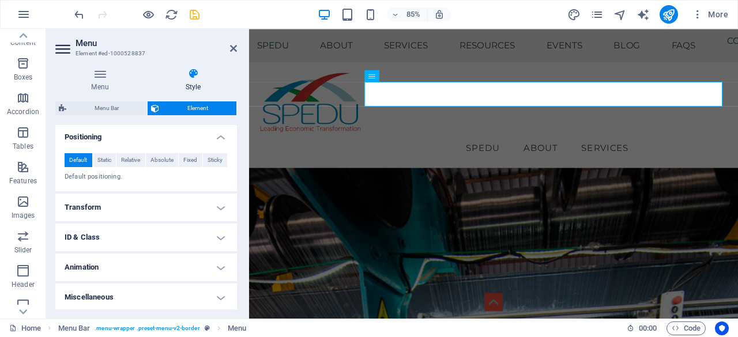
click at [216, 302] on h4 "Miscellaneous" at bounding box center [146, 298] width 182 height 28
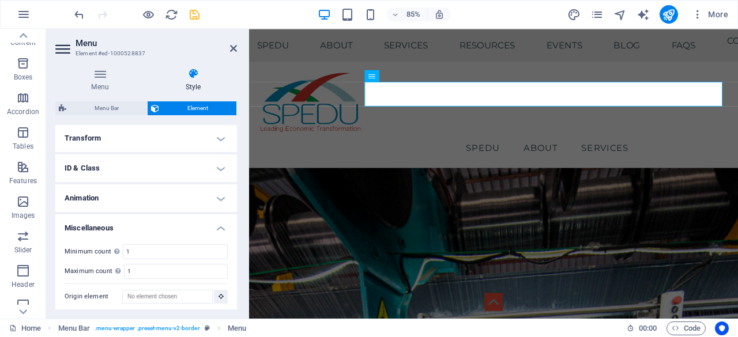
scroll to position [458, 0]
click at [193, 13] on icon "save" at bounding box center [194, 14] width 13 height 13
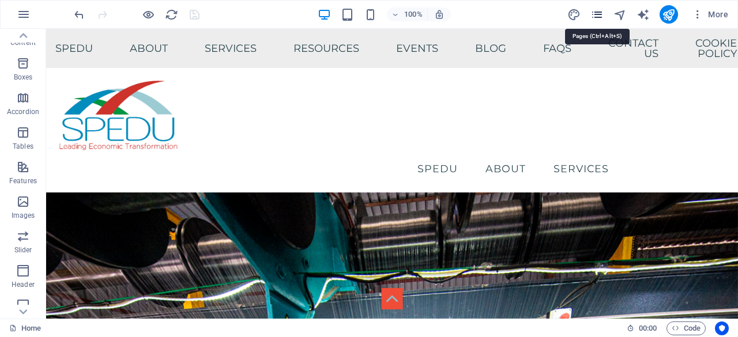
click at [599, 18] on icon "pages" at bounding box center [597, 14] width 13 height 13
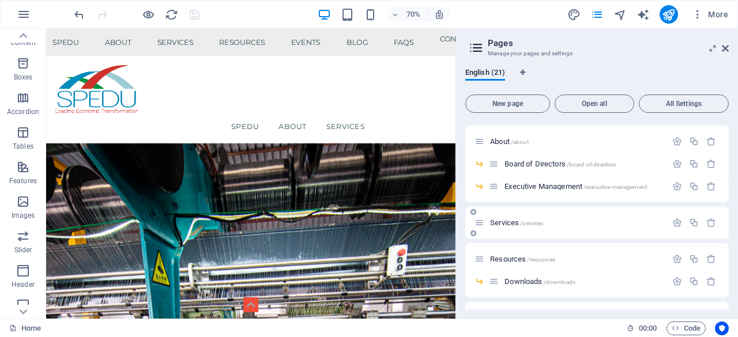
scroll to position [231, 0]
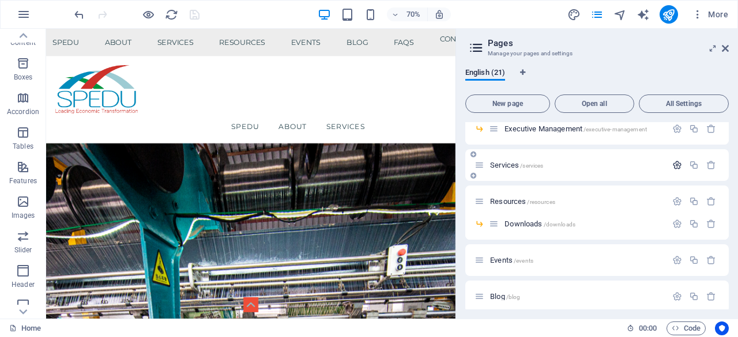
click at [678, 163] on icon "button" at bounding box center [677, 165] width 10 height 10
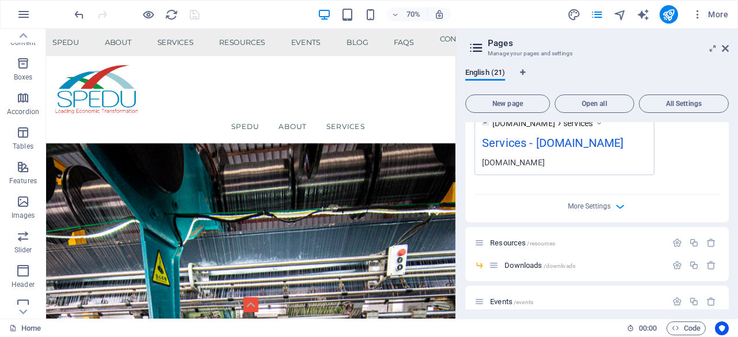
scroll to position [634, 0]
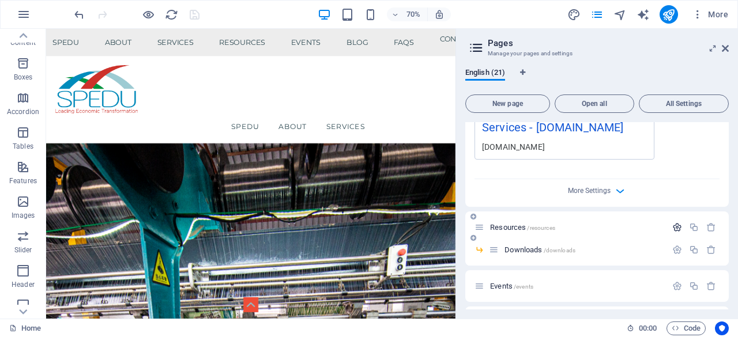
click at [675, 223] on icon "button" at bounding box center [677, 228] width 10 height 10
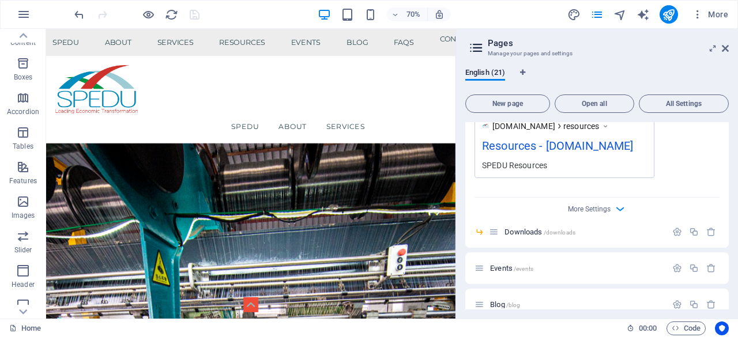
scroll to position [1153, 0]
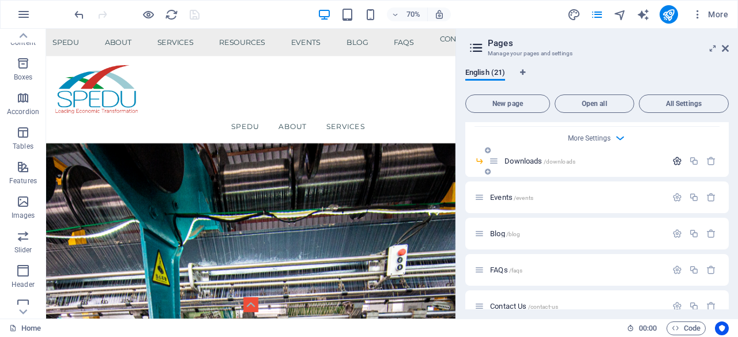
click at [674, 156] on icon "button" at bounding box center [677, 161] width 10 height 10
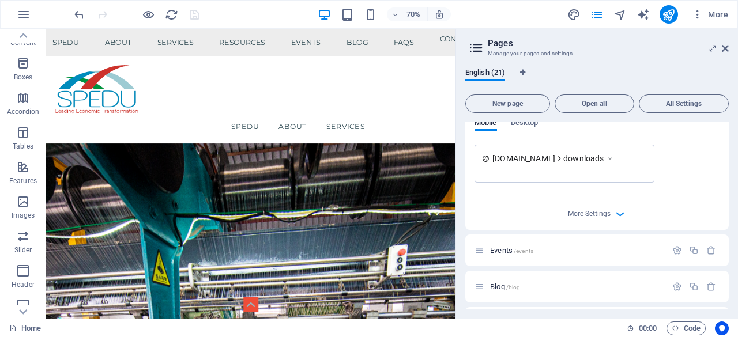
scroll to position [1557, 0]
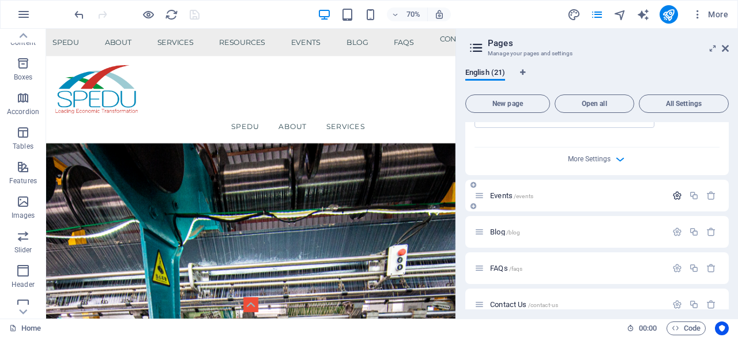
click at [677, 193] on icon "button" at bounding box center [677, 196] width 10 height 10
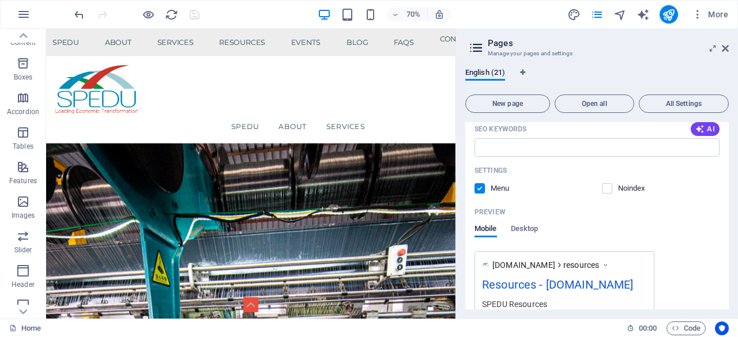
scroll to position [865, 0]
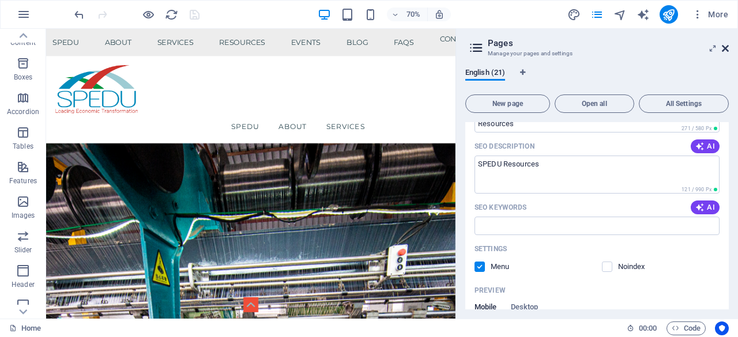
drag, startPoint x: 724, startPoint y: 46, endPoint x: 671, endPoint y: 20, distance: 58.8
click at [724, 46] on icon at bounding box center [725, 48] width 7 height 9
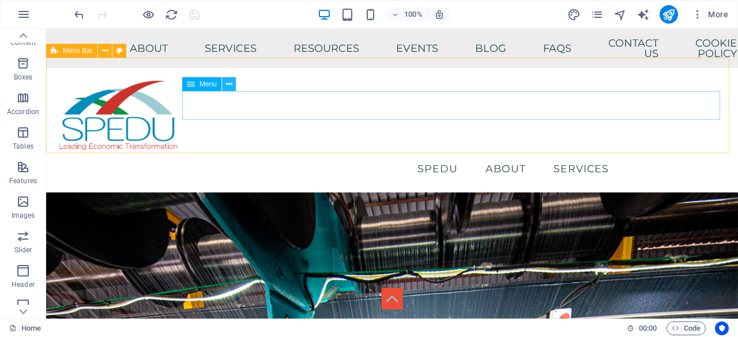
click at [228, 83] on icon at bounding box center [229, 84] width 6 height 12
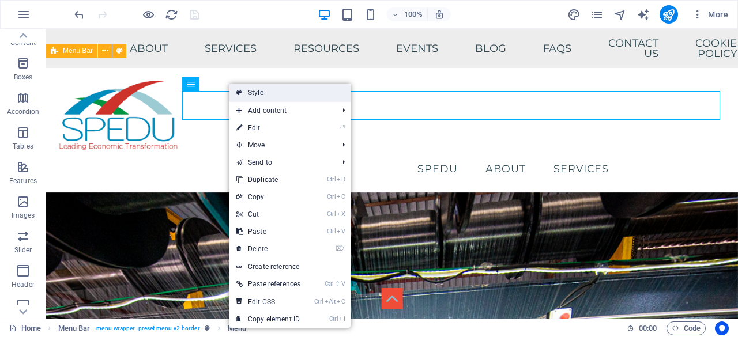
click at [272, 89] on link "Style" at bounding box center [290, 92] width 121 height 17
select select "rem"
select select "preset-menu-v2-border"
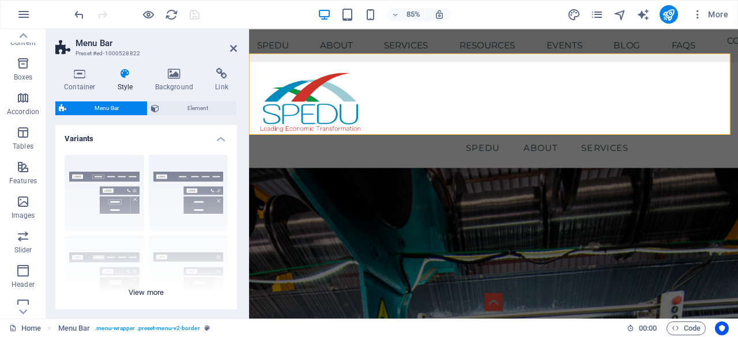
click at [142, 287] on div "Border Centered Default Fixed Loki Trigger Wide XXL" at bounding box center [146, 232] width 182 height 173
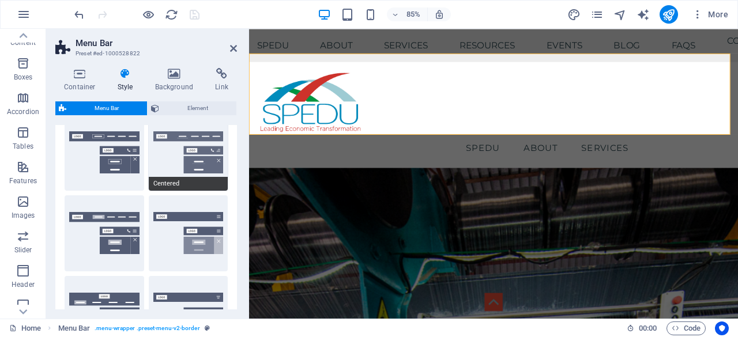
scroll to position [58, 0]
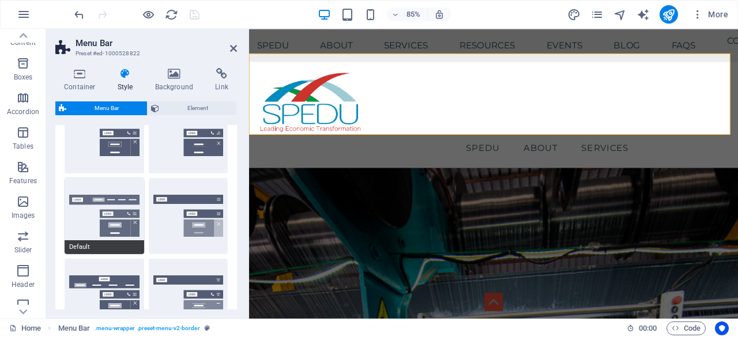
click at [104, 209] on button "Default" at bounding box center [105, 216] width 80 height 76
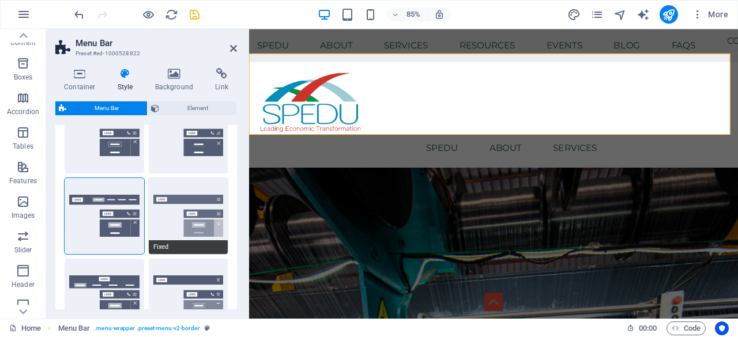
click at [182, 204] on button "Fixed" at bounding box center [189, 216] width 80 height 76
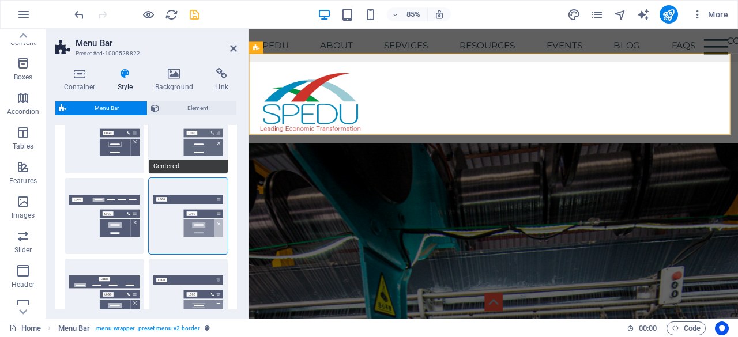
click at [195, 146] on button "Centered" at bounding box center [189, 135] width 80 height 76
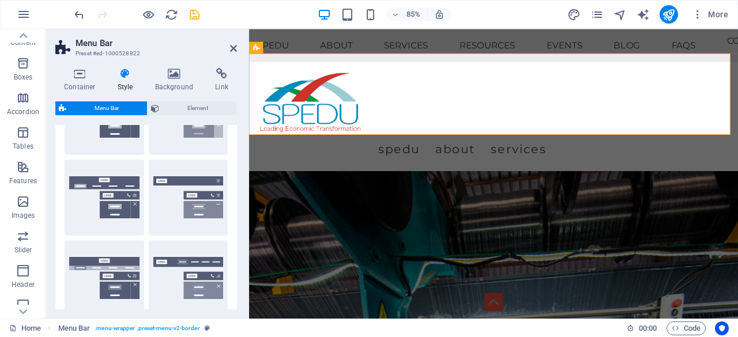
scroll to position [173, 0]
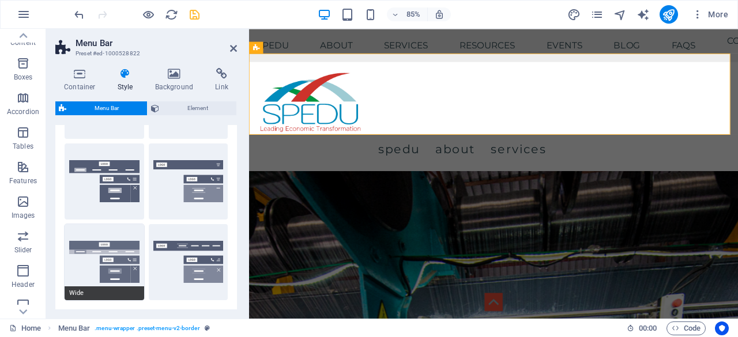
click at [100, 251] on button "Wide" at bounding box center [105, 262] width 80 height 76
type input "0"
type input "2"
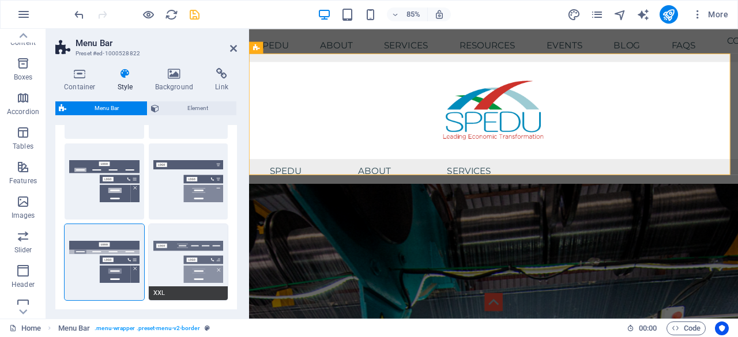
click at [185, 249] on button "XXL" at bounding box center [189, 262] width 80 height 76
type input "1"
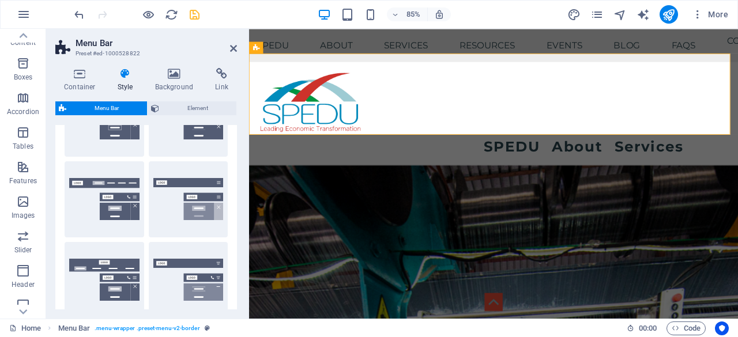
scroll to position [58, 0]
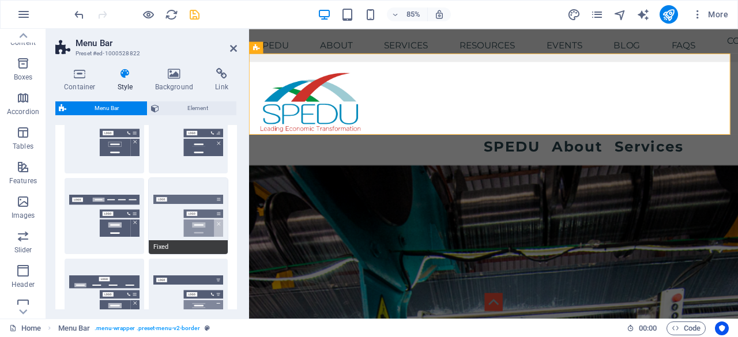
click at [203, 212] on button "Fixed" at bounding box center [189, 216] width 80 height 76
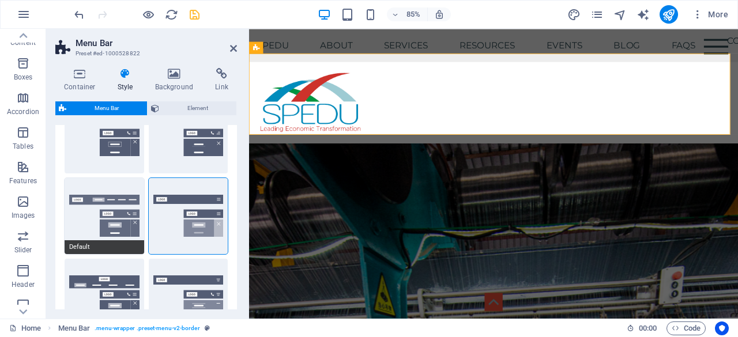
click at [109, 212] on button "Default" at bounding box center [105, 216] width 80 height 76
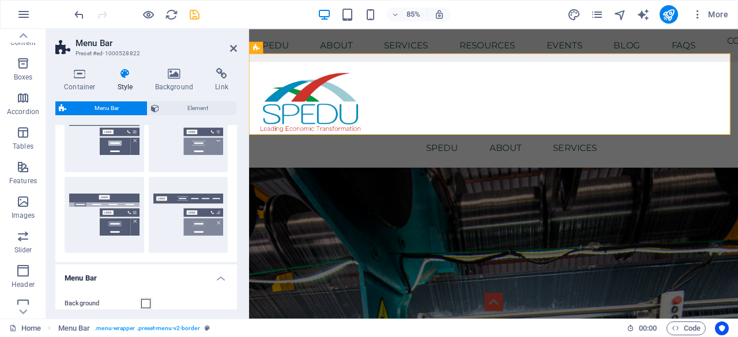
scroll to position [288, 0]
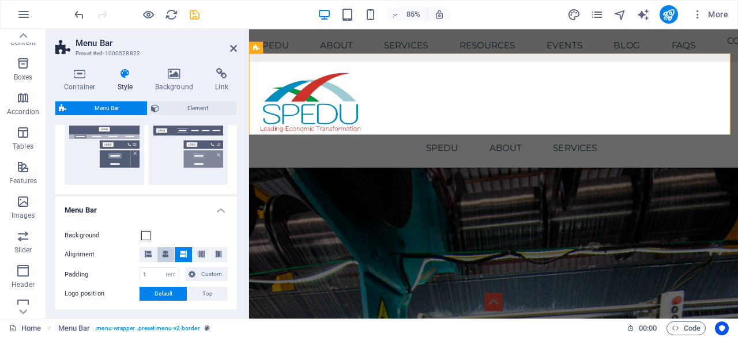
click at [163, 250] on span at bounding box center [165, 254] width 7 height 15
click at [149, 255] on icon at bounding box center [148, 254] width 7 height 7
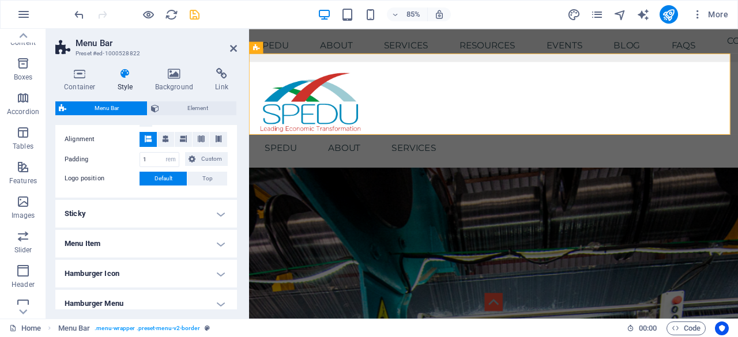
scroll to position [346, 0]
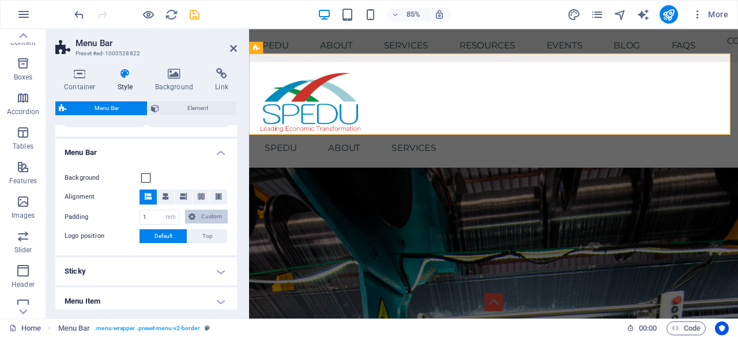
click at [215, 217] on span "Custom" at bounding box center [211, 217] width 25 height 14
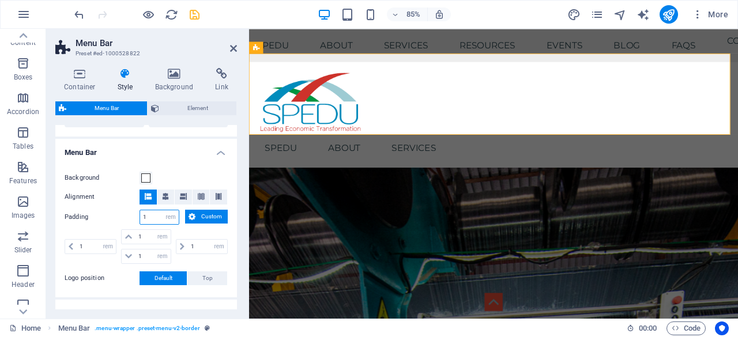
click at [161, 216] on input "1" at bounding box center [159, 217] width 39 height 14
click at [212, 213] on span "Custom" at bounding box center [211, 217] width 25 height 14
click at [112, 204] on label "Alignment" at bounding box center [102, 197] width 75 height 14
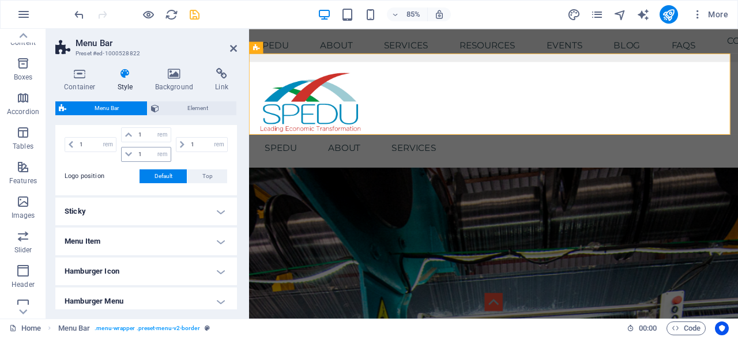
scroll to position [461, 0]
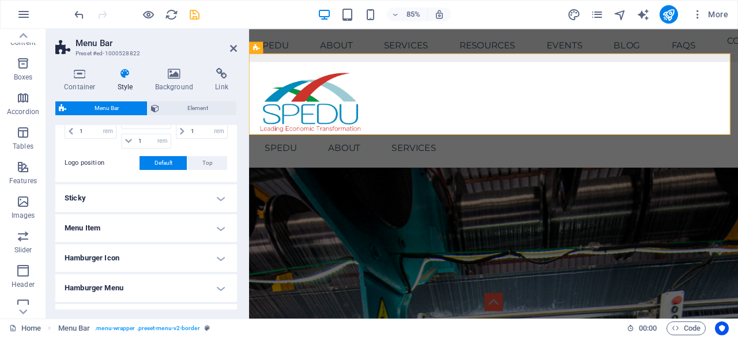
select select
click at [220, 227] on h4 "Menu Item" at bounding box center [146, 229] width 182 height 28
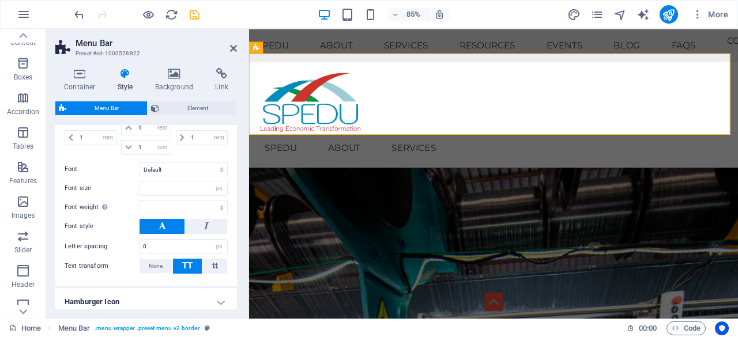
scroll to position [750, 0]
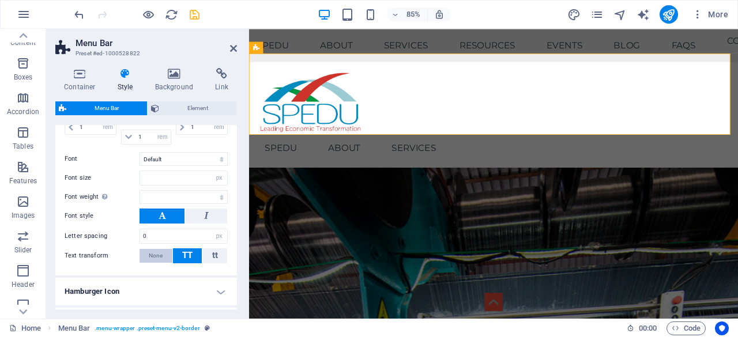
click at [152, 249] on span "None" at bounding box center [156, 256] width 14 height 14
select select
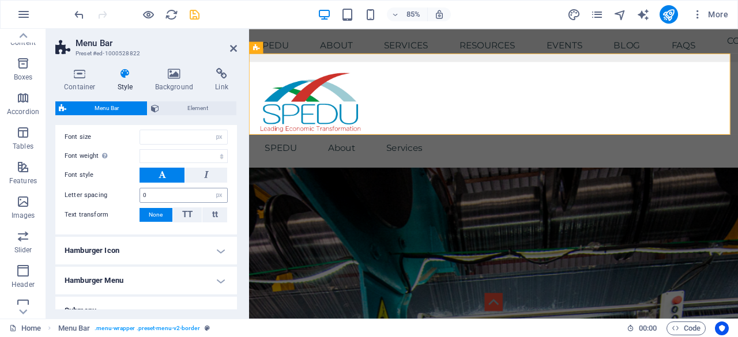
scroll to position [807, 0]
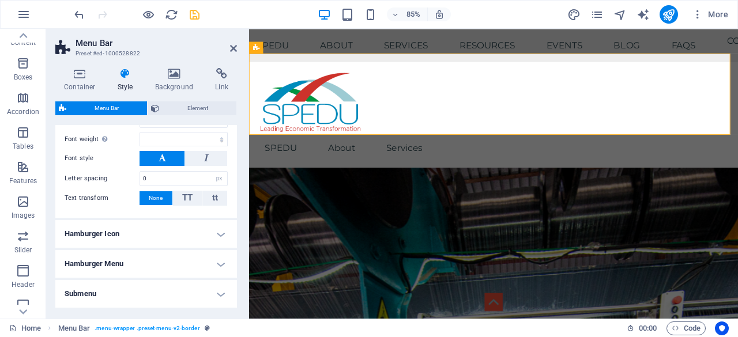
click at [218, 229] on h4 "Hamburger Icon" at bounding box center [146, 234] width 182 height 28
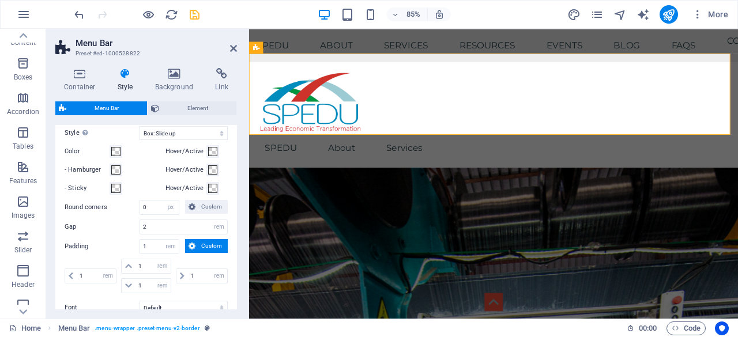
scroll to position [577, 0]
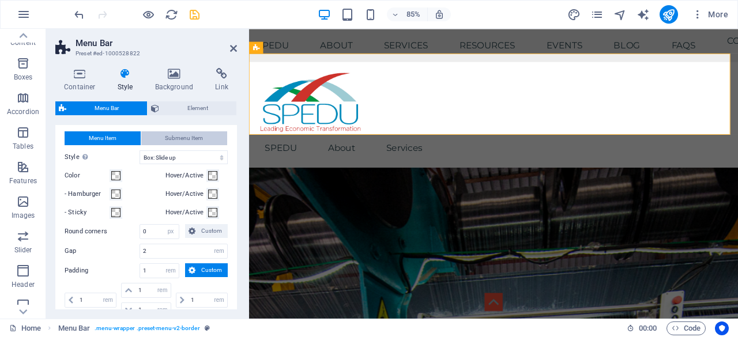
click at [193, 134] on span "Submenu Item" at bounding box center [184, 138] width 38 height 14
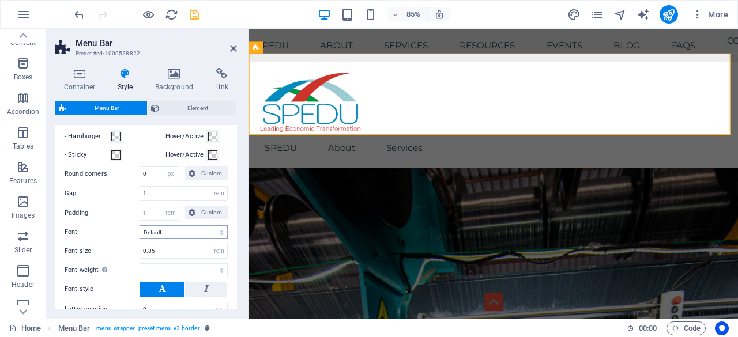
scroll to position [692, 0]
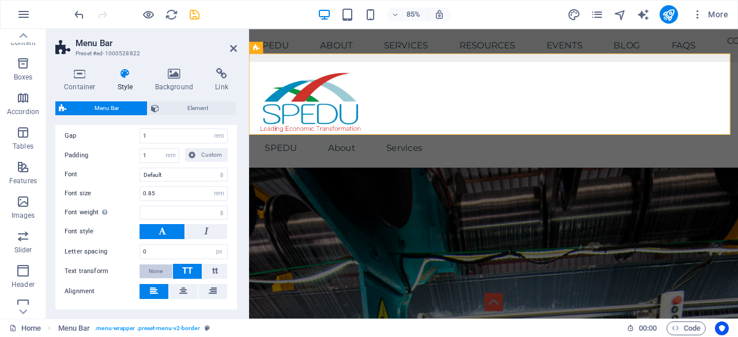
click at [157, 266] on span "None" at bounding box center [156, 272] width 14 height 14
select select
click at [180, 288] on icon at bounding box center [183, 291] width 8 height 14
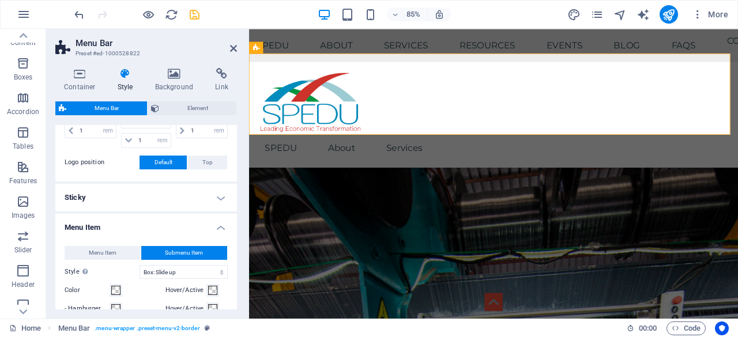
scroll to position [461, 0]
select select
click at [104, 247] on span "Menu Item" at bounding box center [103, 254] width 28 height 14
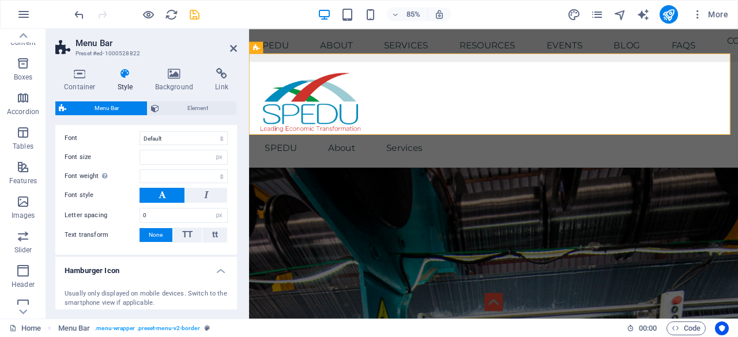
scroll to position [807, 0]
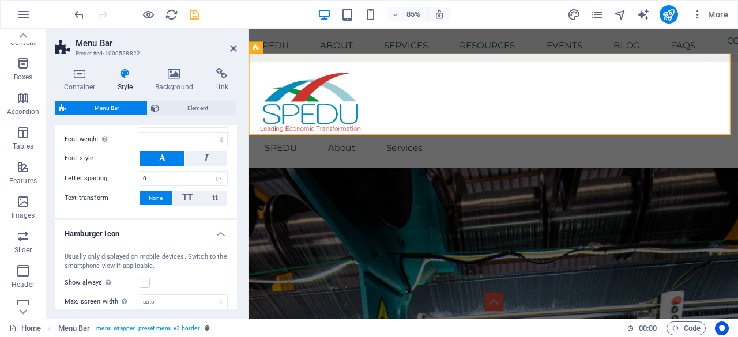
select select
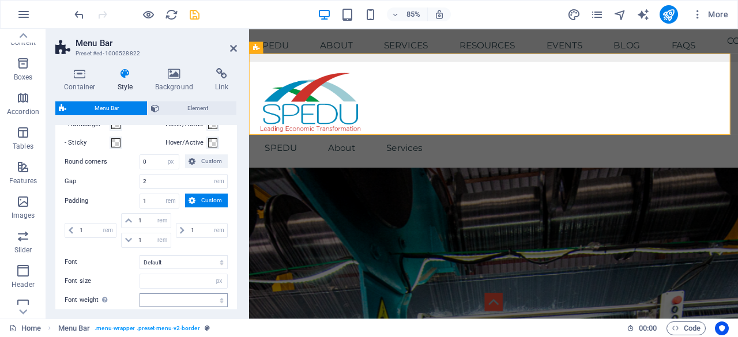
scroll to position [634, 0]
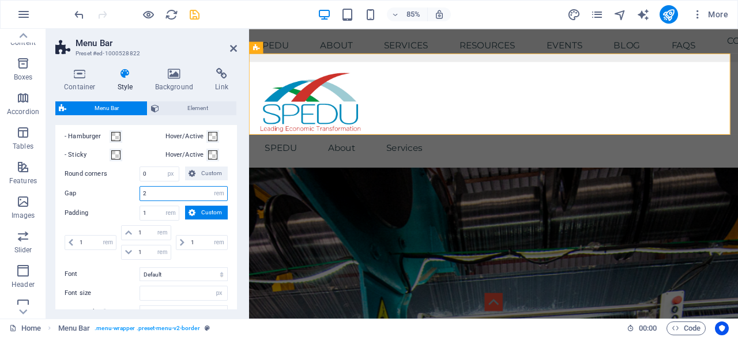
click at [185, 189] on input "2" at bounding box center [183, 194] width 87 height 14
click at [217, 192] on select "px rem % vh vw" at bounding box center [219, 194] width 16 height 14
select select "px"
click at [211, 187] on select "px rem % vh vw" at bounding box center [219, 194] width 16 height 14
type input "32"
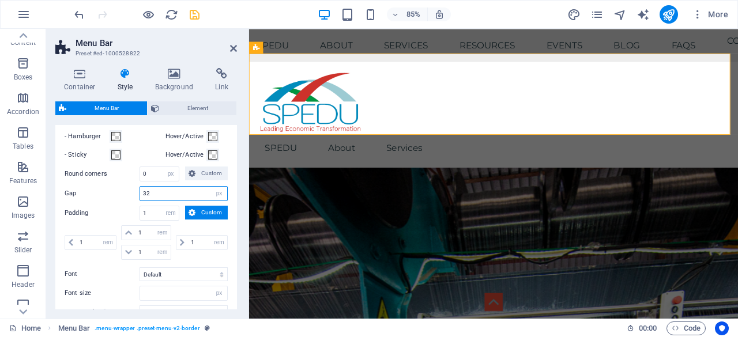
select select
type input "12"
drag, startPoint x: 153, startPoint y: 191, endPoint x: 134, endPoint y: 201, distance: 22.2
click at [134, 201] on div "Menu Item Submenu Item Style Switch to preview mode and move the mouse over men…" at bounding box center [146, 226] width 186 height 329
drag, startPoint x: 154, startPoint y: 193, endPoint x: 143, endPoint y: 197, distance: 11.7
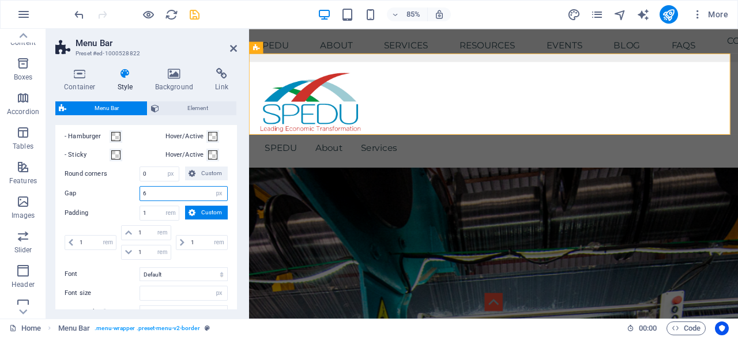
click at [143, 197] on input "6" at bounding box center [183, 194] width 87 height 14
click at [193, 13] on icon "save" at bounding box center [194, 14] width 13 height 13
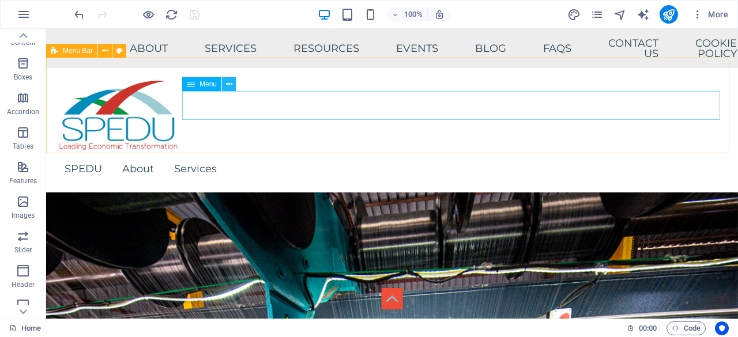
click at [230, 82] on icon at bounding box center [229, 84] width 6 height 12
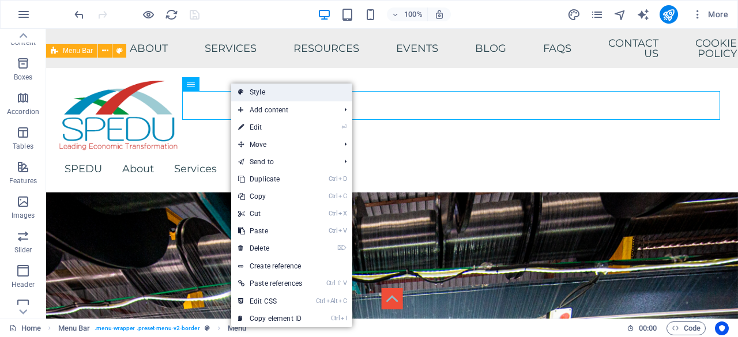
click at [272, 87] on link "Style" at bounding box center [291, 92] width 121 height 17
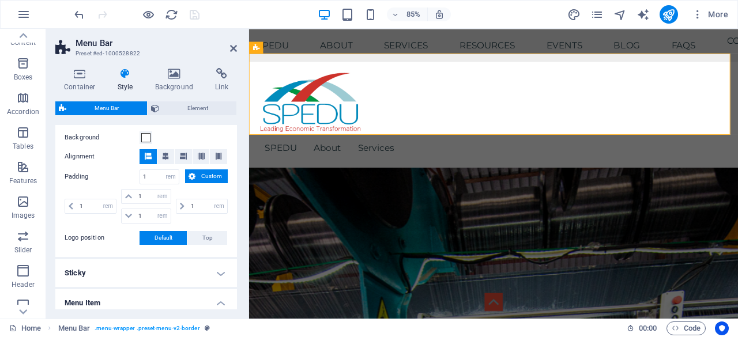
scroll to position [404, 0]
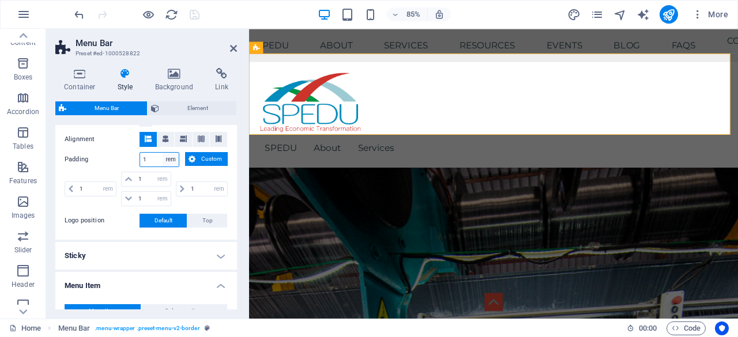
click at [171, 156] on select "px rem % vh vw Custom" at bounding box center [171, 160] width 16 height 14
click at [163, 153] on select "px rem % vh vw Custom" at bounding box center [171, 160] width 16 height 14
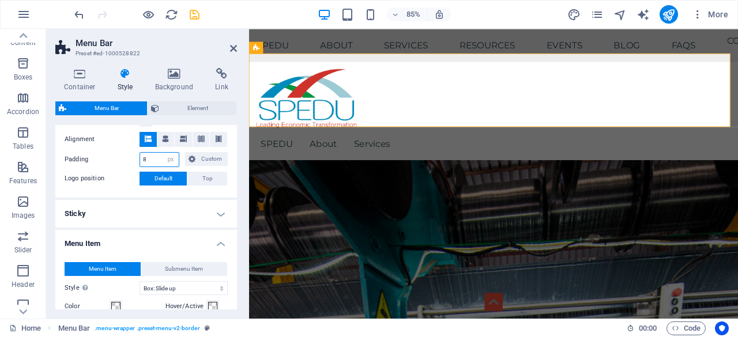
drag, startPoint x: 153, startPoint y: 159, endPoint x: 142, endPoint y: 163, distance: 12.4
click at [142, 163] on input "8" at bounding box center [159, 160] width 39 height 14
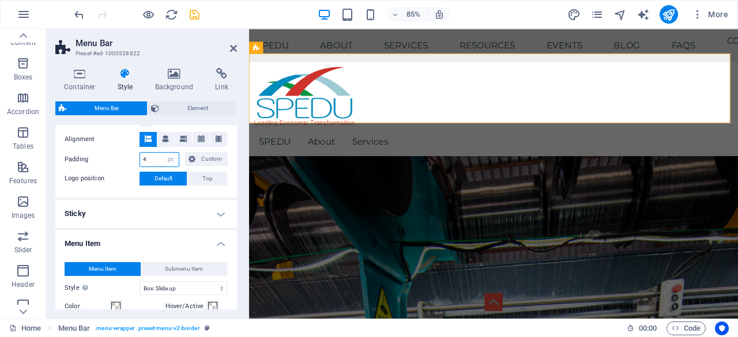
drag, startPoint x: 148, startPoint y: 156, endPoint x: 138, endPoint y: 157, distance: 9.3
click at [138, 157] on div "Padding 4 px rem % vh vw Custom Custom" at bounding box center [146, 159] width 163 height 15
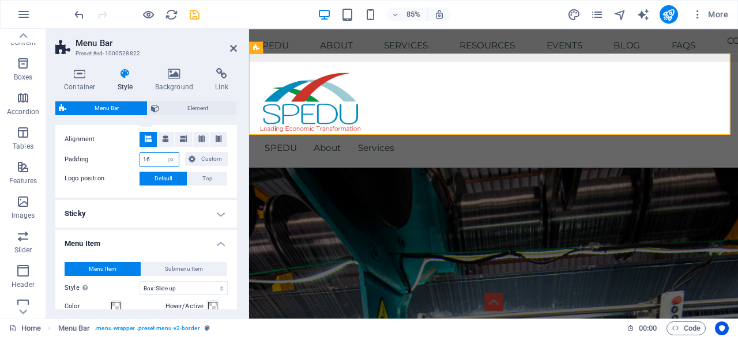
drag, startPoint x: 154, startPoint y: 158, endPoint x: 137, endPoint y: 164, distance: 17.9
click at [137, 164] on div "Padding 16 px rem % vh vw Custom Custom" at bounding box center [146, 159] width 163 height 15
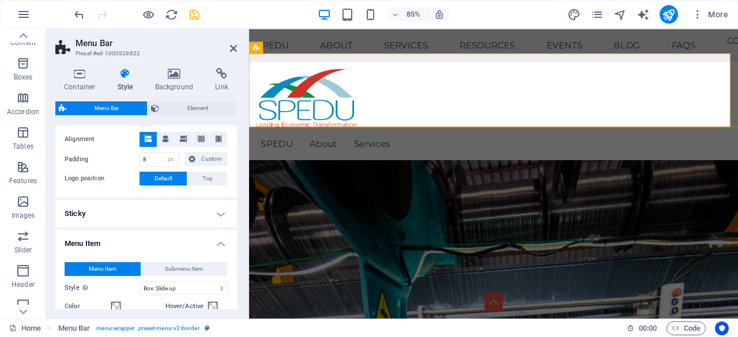
click at [218, 215] on h4 "Sticky" at bounding box center [146, 214] width 182 height 28
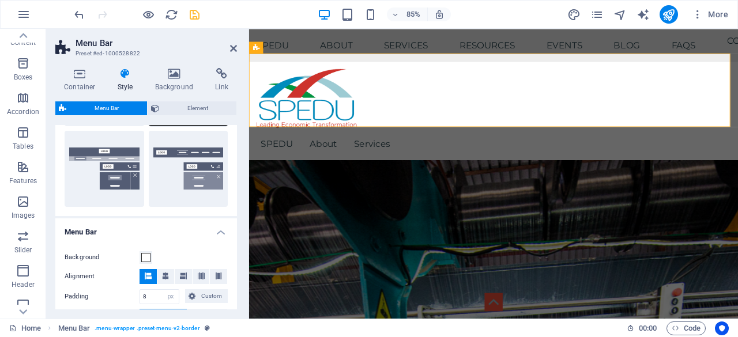
scroll to position [231, 0]
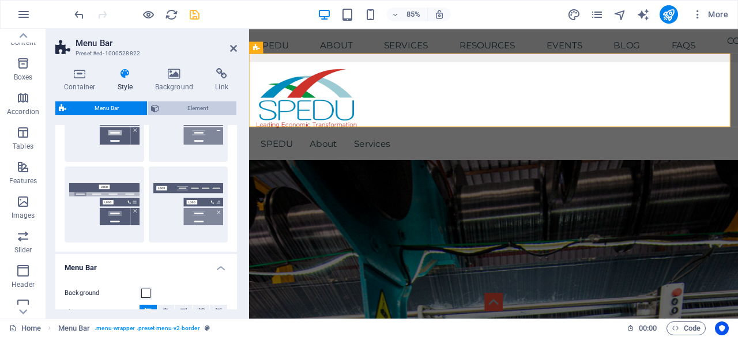
click at [186, 107] on span "Element" at bounding box center [198, 109] width 70 height 14
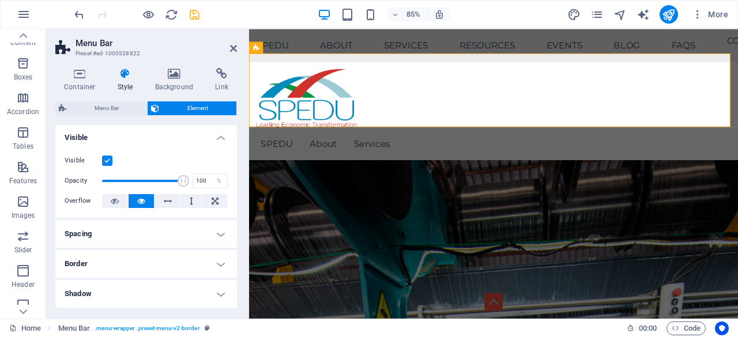
scroll to position [0, 0]
click at [100, 109] on span "Menu Bar" at bounding box center [107, 109] width 74 height 14
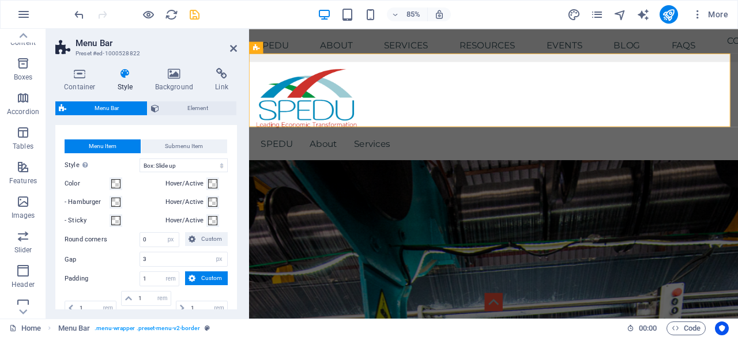
scroll to position [692, 0]
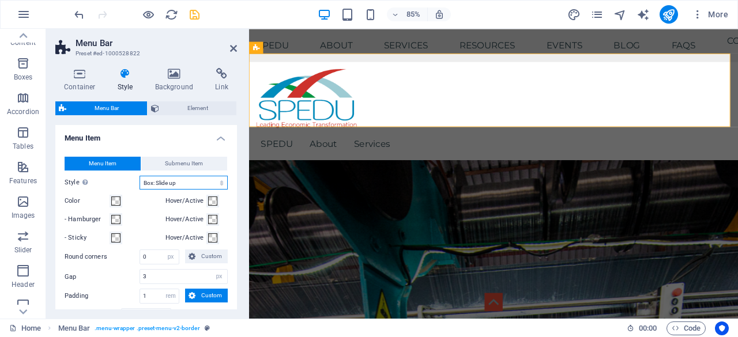
click at [197, 190] on select "Plain Text color Box: Fade Box: Flip vertical Box: Flip horizontal Box: Slide d…" at bounding box center [184, 183] width 88 height 14
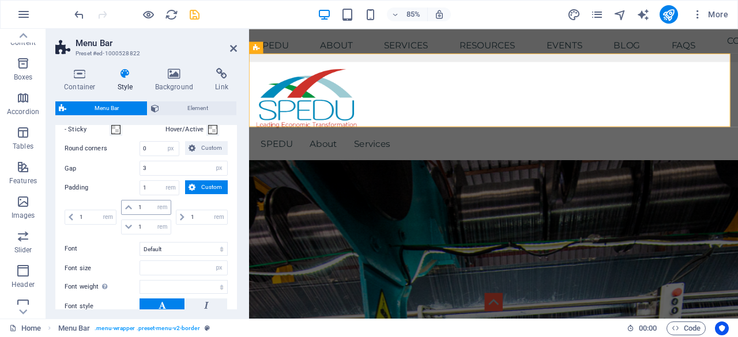
scroll to position [807, 0]
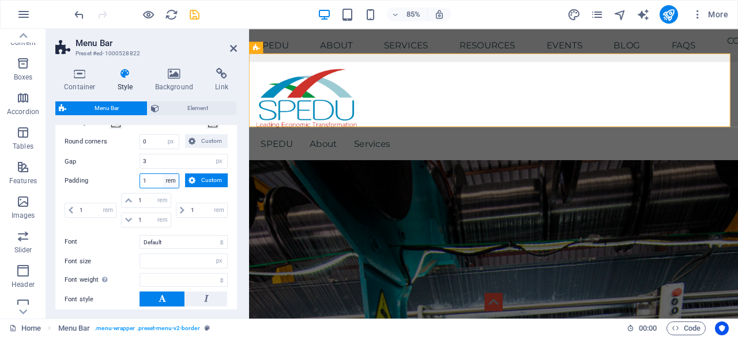
click at [170, 188] on select "px rem % vh vw Custom" at bounding box center [171, 181] width 16 height 14
click at [163, 186] on select "px rem % vh vw Custom" at bounding box center [171, 181] width 16 height 14
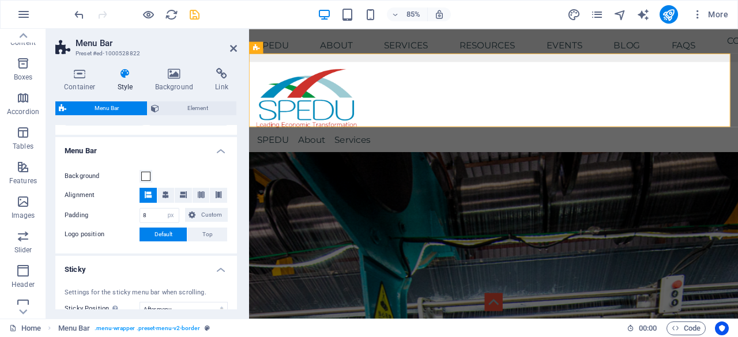
scroll to position [346, 0]
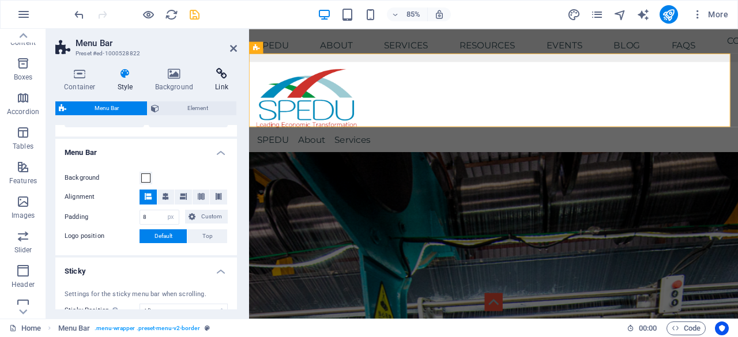
click at [218, 80] on h4 "Link" at bounding box center [221, 80] width 31 height 24
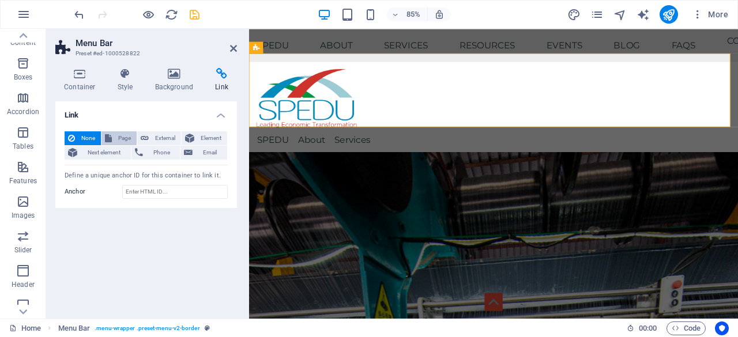
click at [121, 133] on span "Page" at bounding box center [124, 138] width 18 height 14
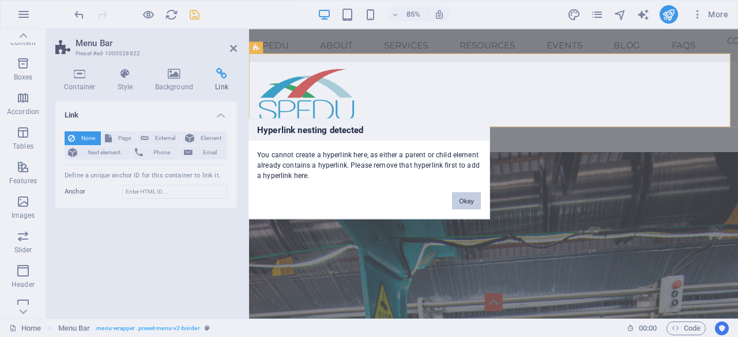
click at [465, 198] on button "Okay" at bounding box center [466, 200] width 29 height 17
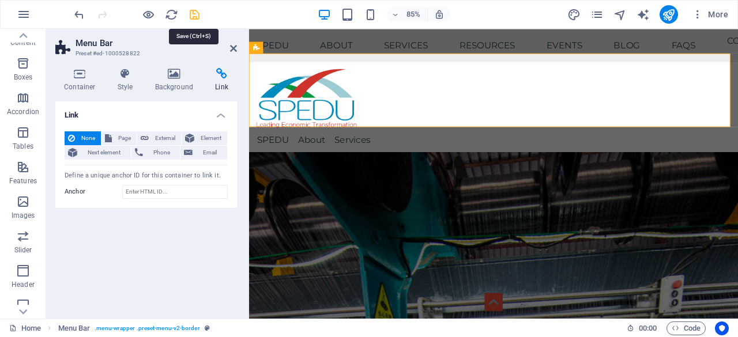
click at [195, 13] on icon "save" at bounding box center [194, 14] width 13 height 13
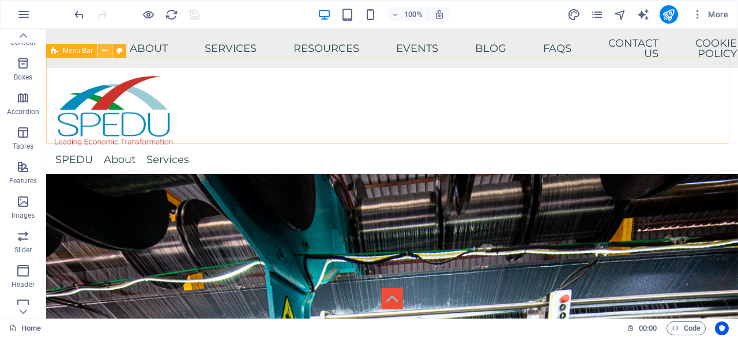
click at [104, 48] on icon at bounding box center [105, 51] width 6 height 12
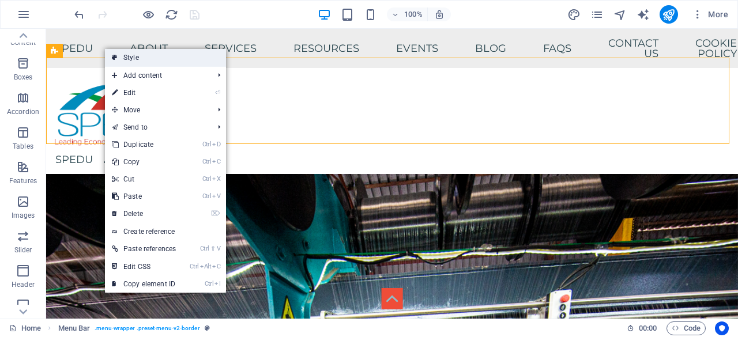
click at [174, 61] on link "Style" at bounding box center [165, 57] width 121 height 17
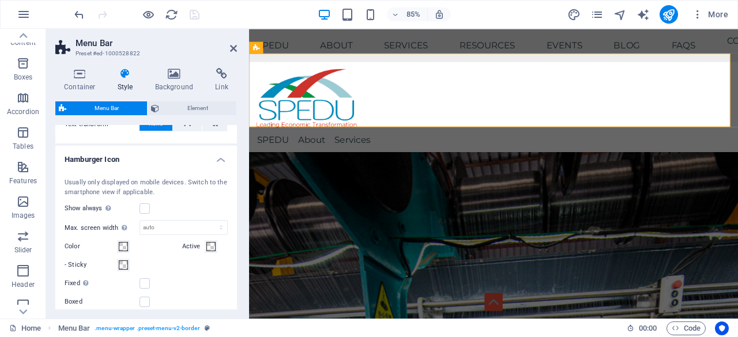
scroll to position [1038, 0]
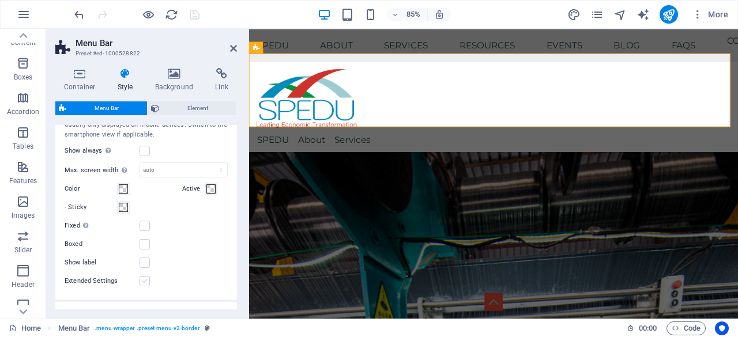
click at [145, 287] on label at bounding box center [145, 281] width 10 height 10
click at [0, 0] on input "Extended Settings" at bounding box center [0, 0] width 0 height 0
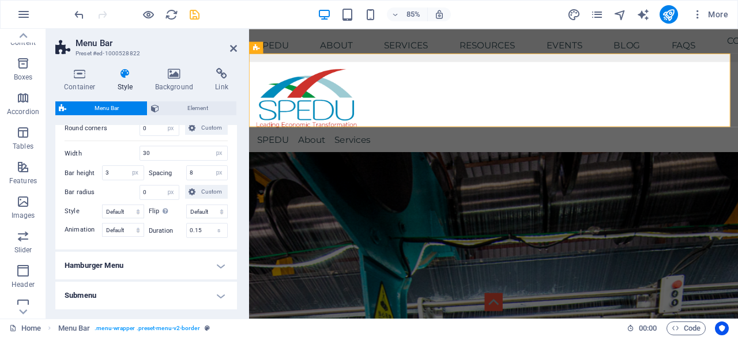
scroll to position [1322, 0]
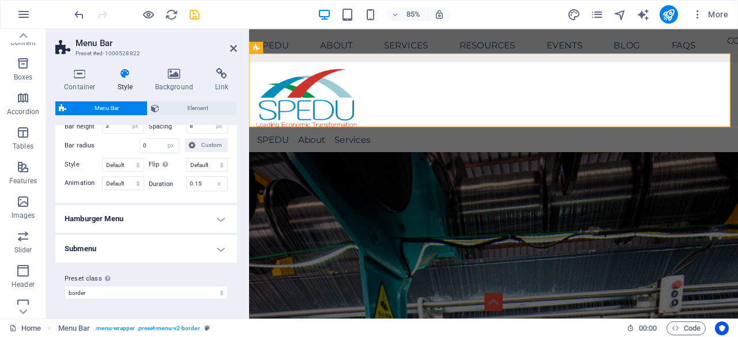
click at [217, 249] on h4 "Submenu" at bounding box center [146, 249] width 182 height 28
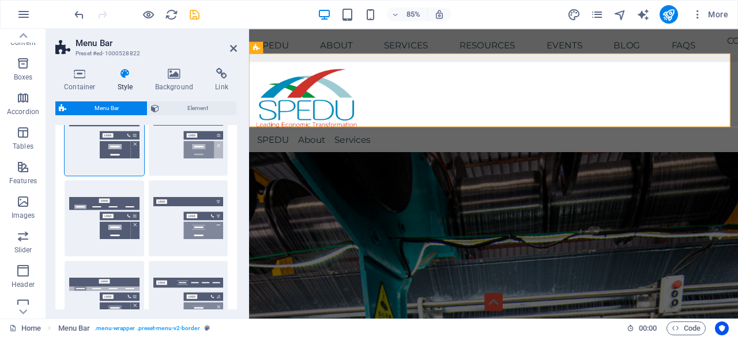
scroll to position [0, 0]
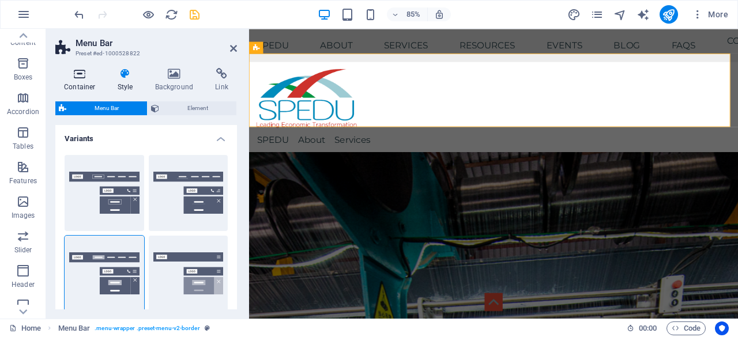
click at [77, 77] on icon at bounding box center [79, 74] width 49 height 12
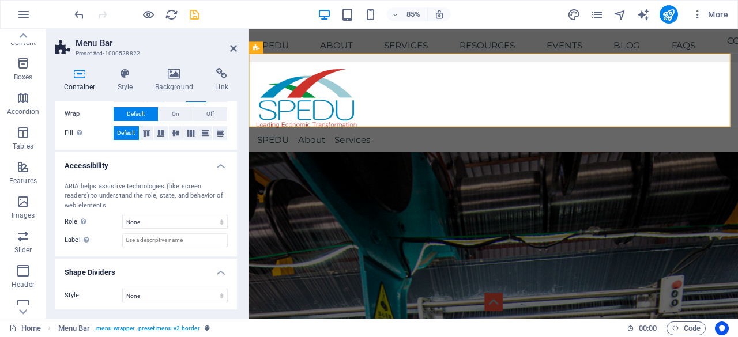
scroll to position [238, 0]
click at [158, 220] on select "None Alert Article Banner Comment Complementary Dialog Footer Header Marquee Pr…" at bounding box center [175, 221] width 106 height 14
click at [122, 214] on select "None Alert Article Banner Comment Complementary Dialog Footer Header Marquee Pr…" at bounding box center [175, 221] width 106 height 14
click at [194, 12] on icon "save" at bounding box center [194, 14] width 13 height 13
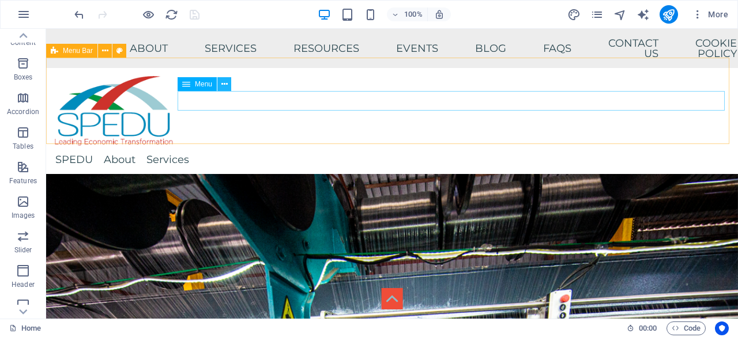
click at [224, 85] on icon at bounding box center [224, 84] width 6 height 12
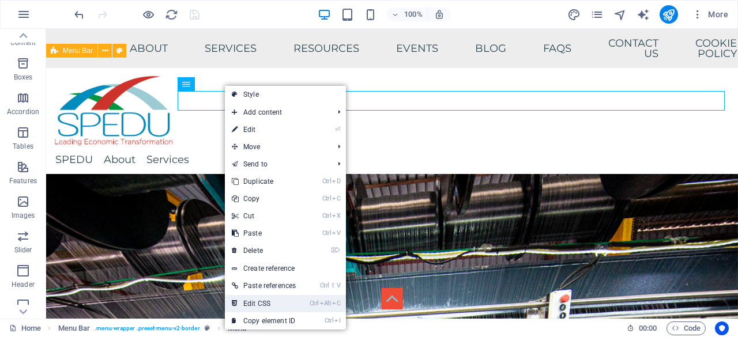
click at [314, 301] on icon "Ctrl" at bounding box center [314, 303] width 9 height 7
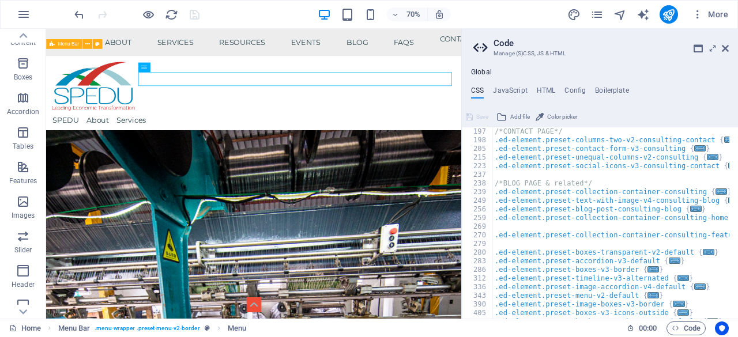
scroll to position [379, 0]
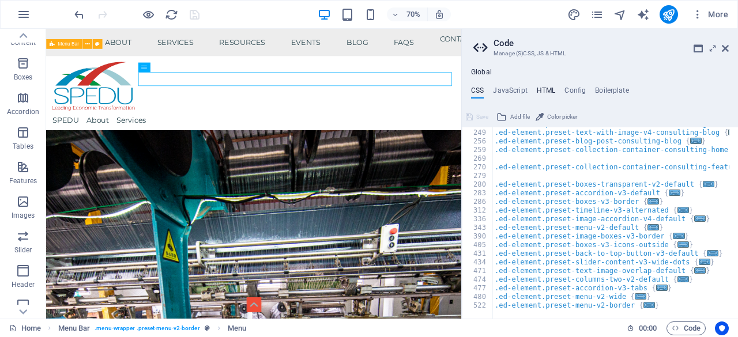
click at [543, 91] on h4 "HTML" at bounding box center [546, 93] width 19 height 13
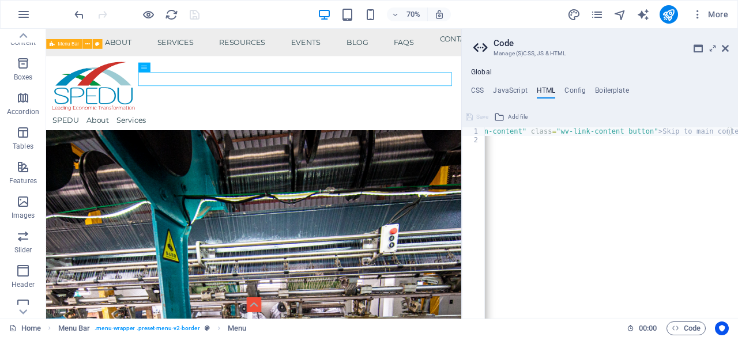
scroll to position [0, 58]
click at [580, 89] on h4 "Config" at bounding box center [575, 93] width 21 height 13
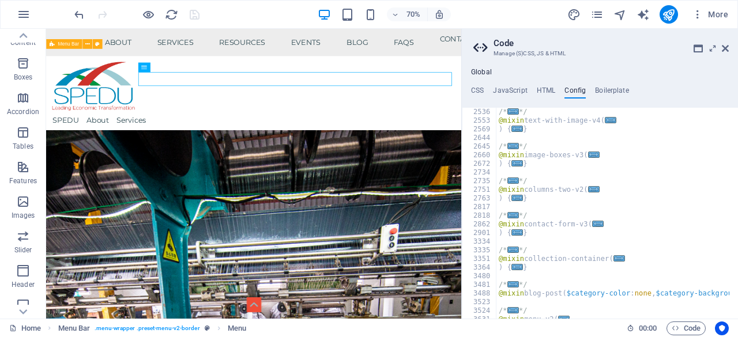
scroll to position [900, 0]
click at [611, 93] on h4 "Boilerplate" at bounding box center [612, 93] width 34 height 13
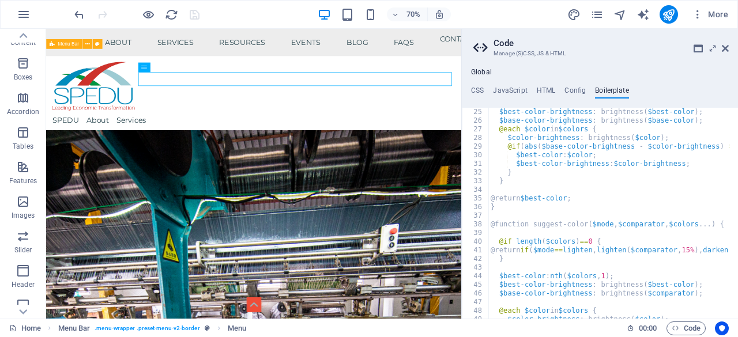
scroll to position [145, 0]
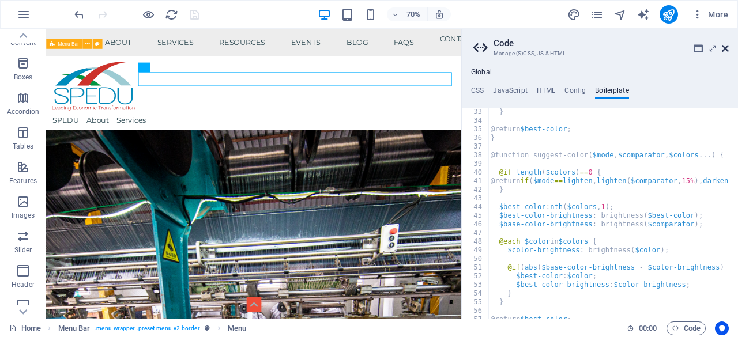
click at [725, 48] on icon at bounding box center [725, 48] width 7 height 9
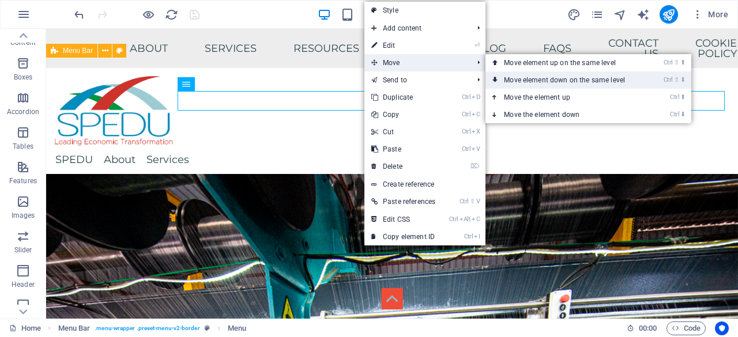
click at [590, 79] on link "Ctrl ⇧ ⬇ Move element down on the same level" at bounding box center [567, 80] width 163 height 17
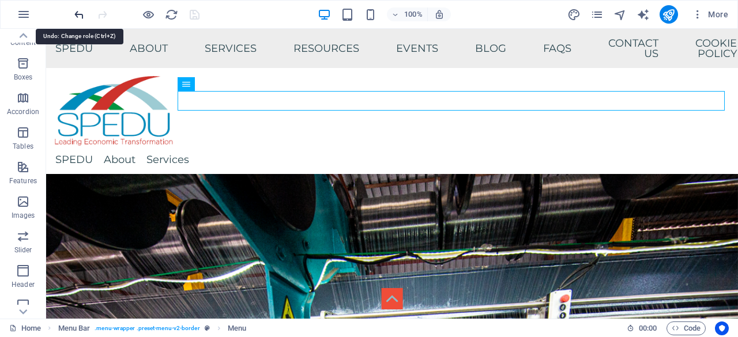
click at [76, 16] on icon "undo" at bounding box center [79, 14] width 13 height 13
click at [102, 18] on icon "redo" at bounding box center [102, 14] width 13 height 13
click at [80, 18] on icon "undo" at bounding box center [79, 14] width 13 height 13
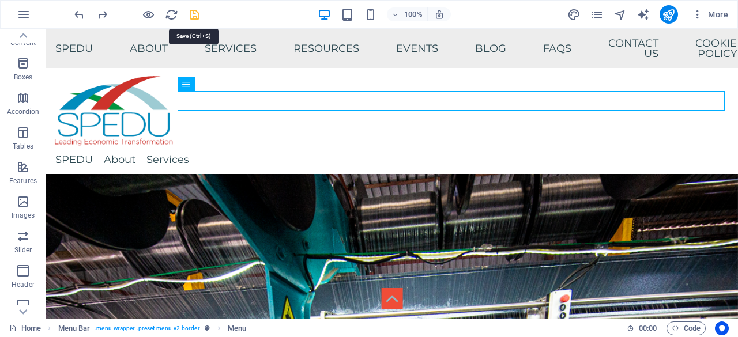
drag, startPoint x: 196, startPoint y: 19, endPoint x: 208, endPoint y: 21, distance: 12.3
click at [196, 19] on icon "save" at bounding box center [194, 14] width 13 height 13
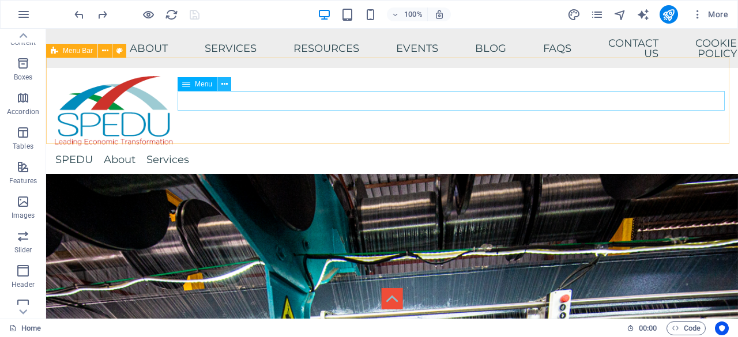
click at [224, 86] on icon at bounding box center [224, 84] width 6 height 12
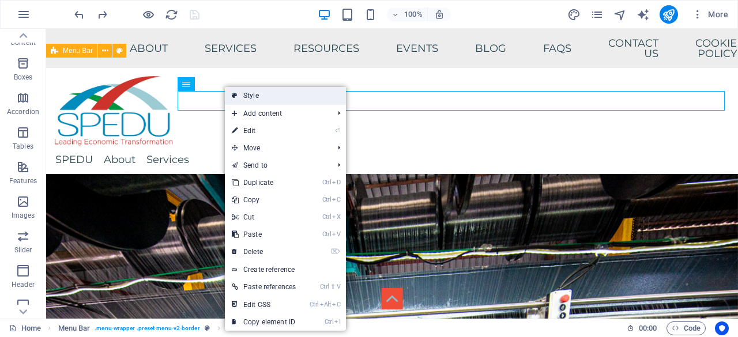
click at [259, 92] on link "Style" at bounding box center [285, 95] width 121 height 17
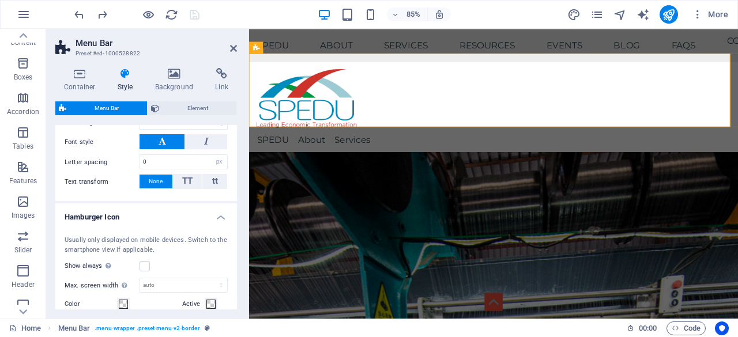
scroll to position [980, 0]
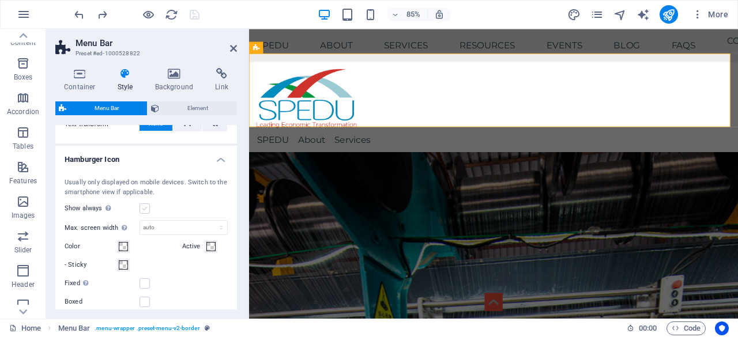
click at [142, 214] on label at bounding box center [145, 209] width 10 height 10
click at [0, 0] on input "Show always Shows the trigger for all viewports." at bounding box center [0, 0] width 0 height 0
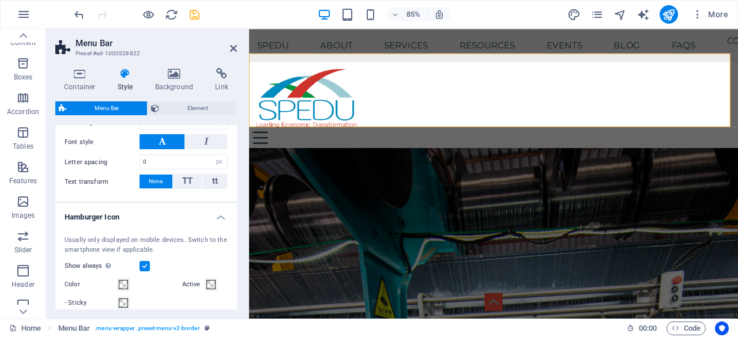
scroll to position [923, 0]
drag, startPoint x: 149, startPoint y: 276, endPoint x: 143, endPoint y: 270, distance: 8.2
click at [148, 272] on label at bounding box center [145, 266] width 10 height 10
click at [0, 0] on input "Show always Shows the trigger for all viewports." at bounding box center [0, 0] width 0 height 0
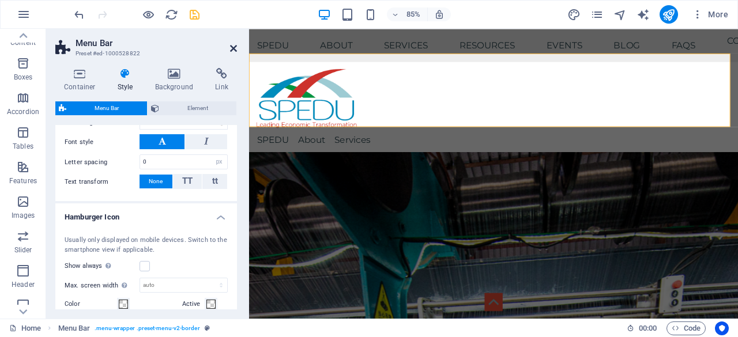
click at [232, 49] on icon at bounding box center [233, 48] width 7 height 9
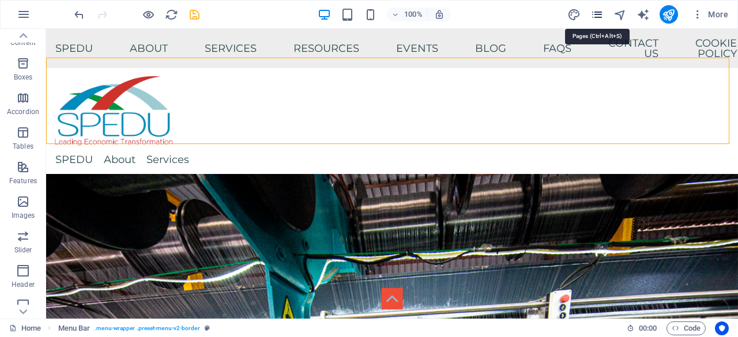
click at [600, 14] on icon "pages" at bounding box center [597, 14] width 13 height 13
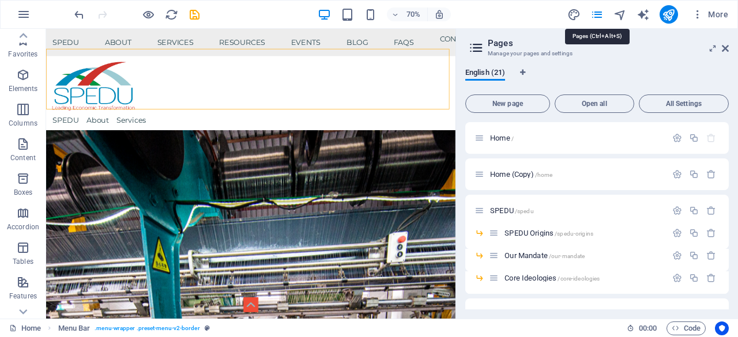
scroll to position [115, 0]
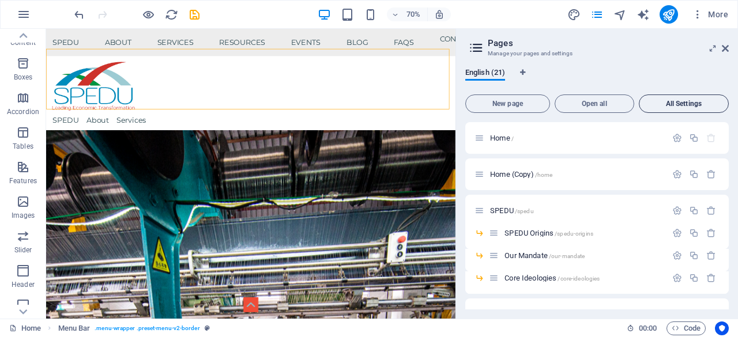
click at [696, 100] on span "All Settings" at bounding box center [684, 103] width 80 height 7
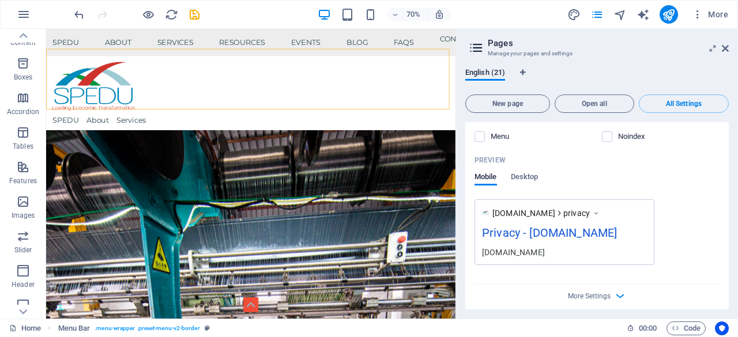
scroll to position [7923, 0]
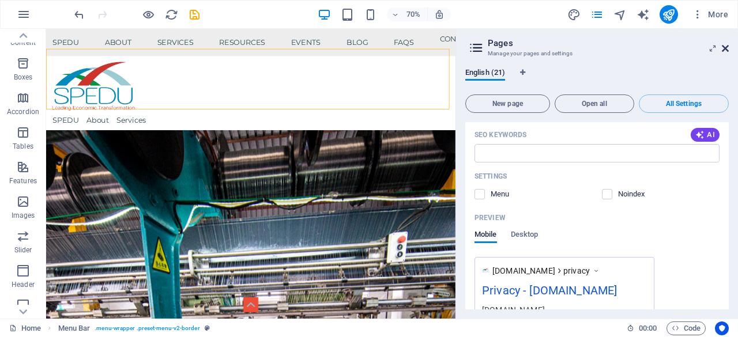
drag, startPoint x: 724, startPoint y: 47, endPoint x: 503, endPoint y: 80, distance: 223.8
click at [724, 47] on icon at bounding box center [725, 48] width 7 height 9
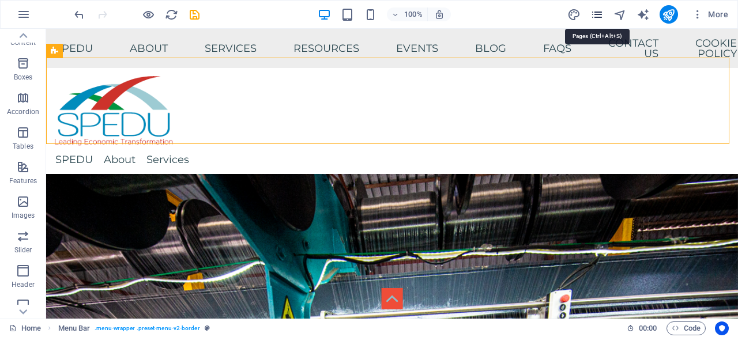
click at [600, 13] on icon "pages" at bounding box center [597, 14] width 13 height 13
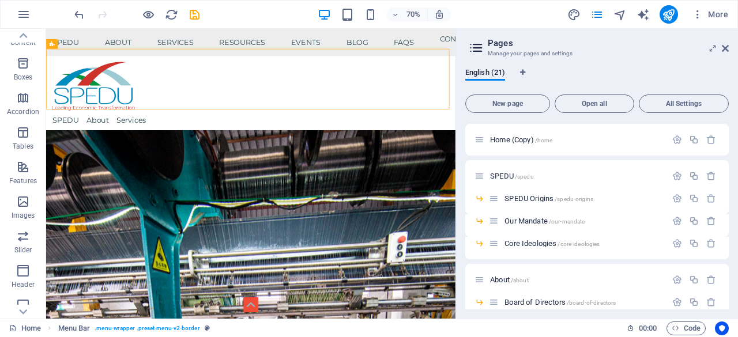
scroll to position [0, 0]
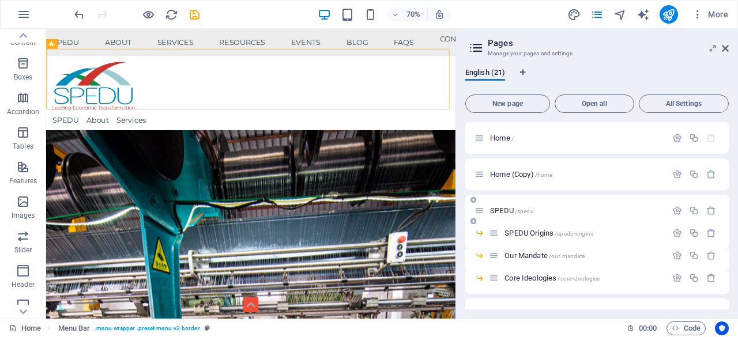
click at [520, 206] on div "SPEDU /spedu" at bounding box center [571, 210] width 192 height 13
click at [675, 211] on icon "button" at bounding box center [677, 211] width 10 height 10
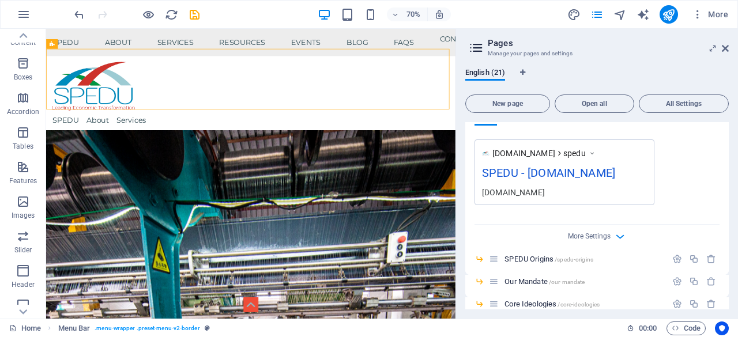
scroll to position [461, 0]
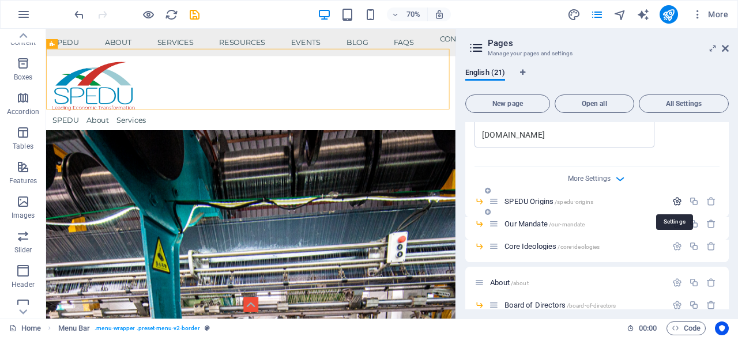
click at [677, 199] on icon "button" at bounding box center [677, 202] width 10 height 10
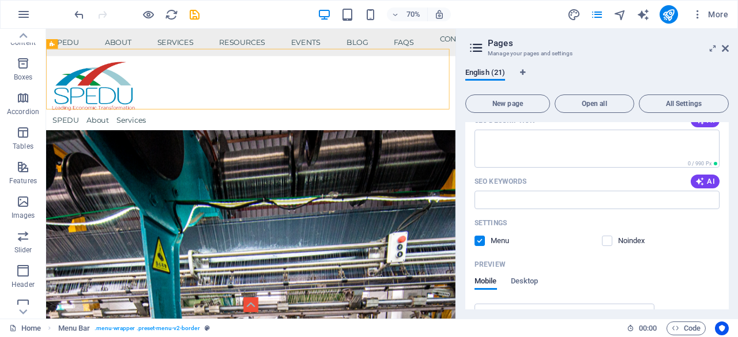
scroll to position [865, 0]
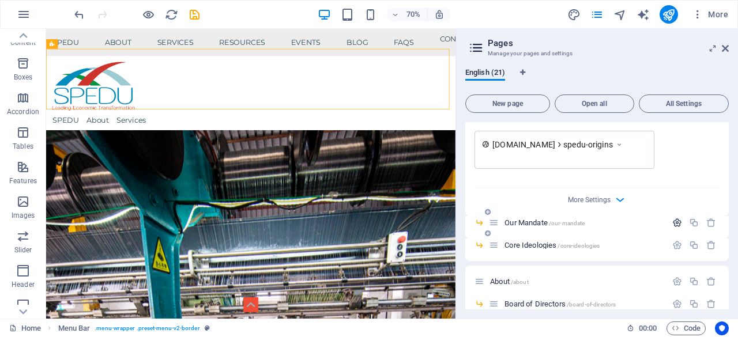
click at [678, 222] on icon "button" at bounding box center [677, 223] width 10 height 10
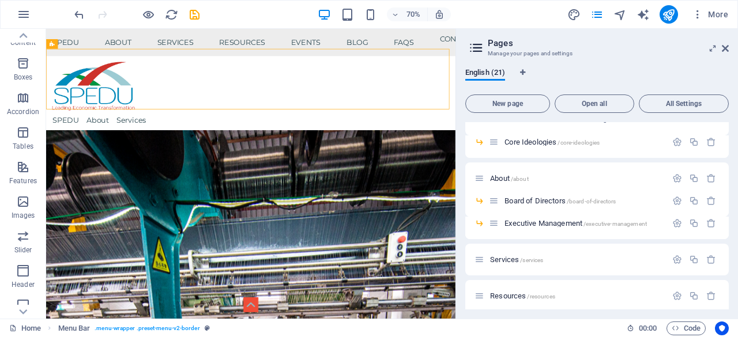
scroll to position [1442, 0]
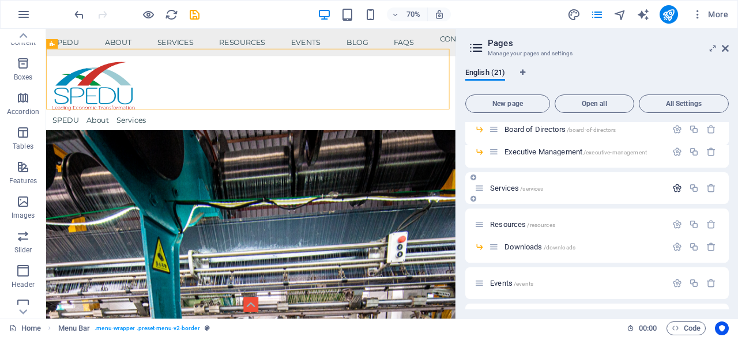
click at [677, 187] on icon "button" at bounding box center [677, 188] width 10 height 10
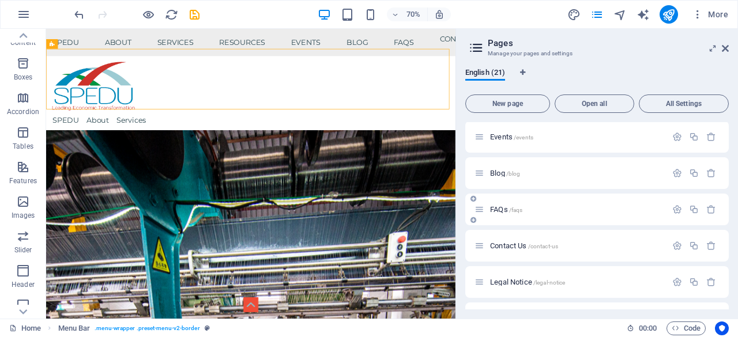
scroll to position [1845, 0]
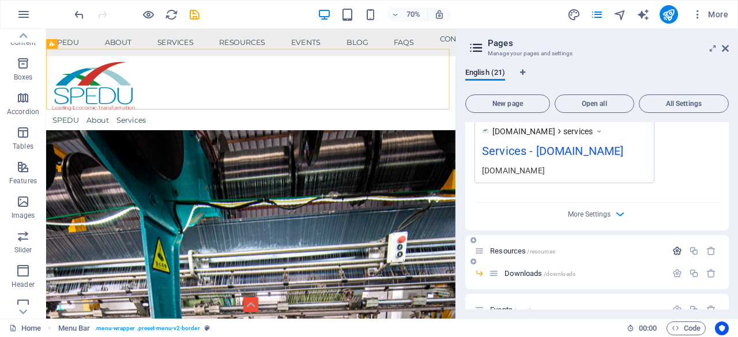
click at [672, 248] on icon "button" at bounding box center [677, 251] width 10 height 10
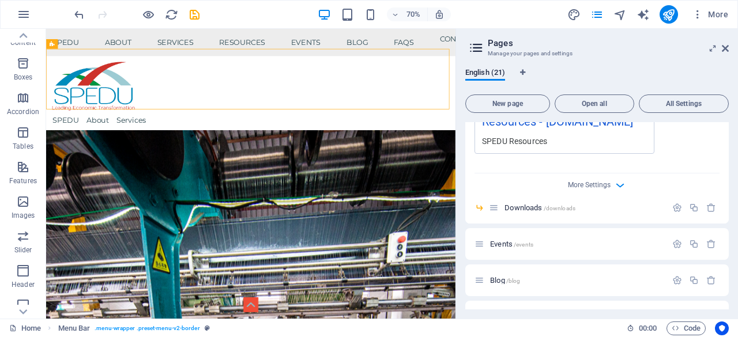
scroll to position [2365, 0]
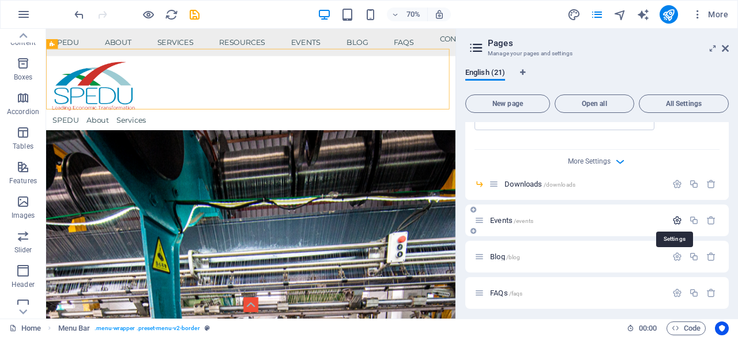
click at [674, 219] on icon "button" at bounding box center [677, 221] width 10 height 10
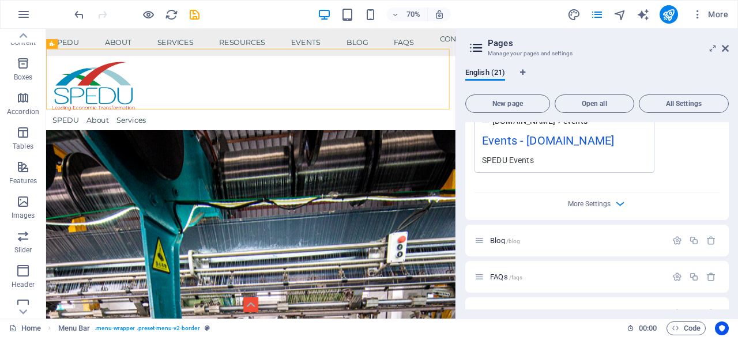
scroll to position [2884, 0]
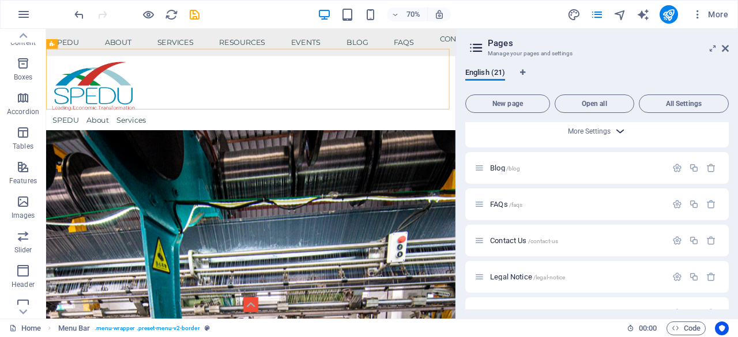
click at [617, 129] on icon "button" at bounding box center [620, 131] width 13 height 13
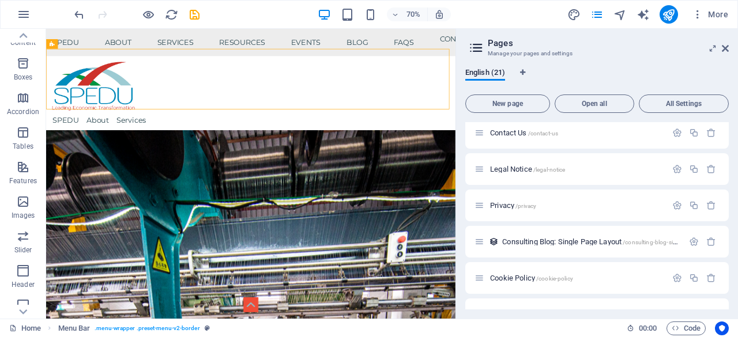
scroll to position [3172, 0]
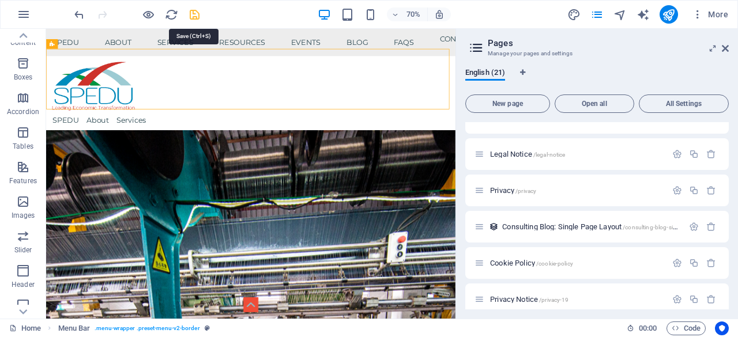
click at [196, 9] on icon "save" at bounding box center [194, 14] width 13 height 13
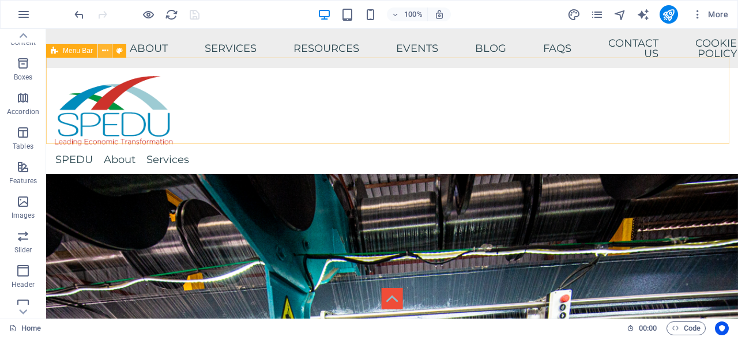
click at [104, 48] on icon at bounding box center [105, 51] width 6 height 12
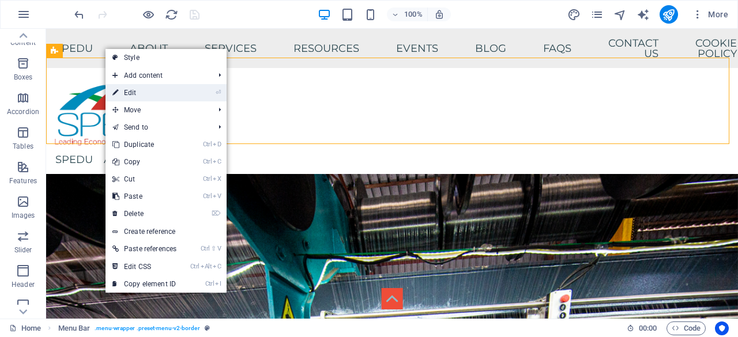
click at [149, 92] on link "⏎ Edit" at bounding box center [145, 92] width 78 height 17
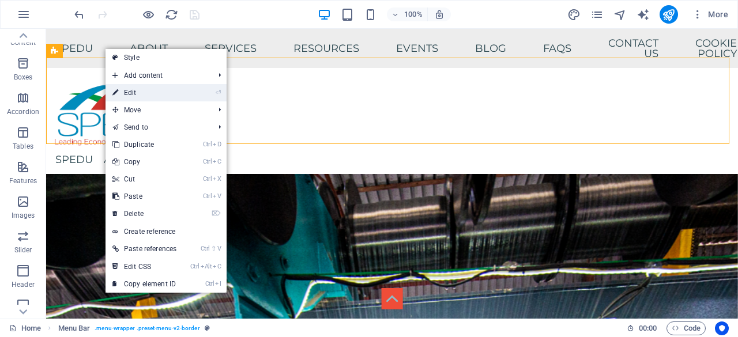
select select "px"
select select "sticky_menu"
select select "px"
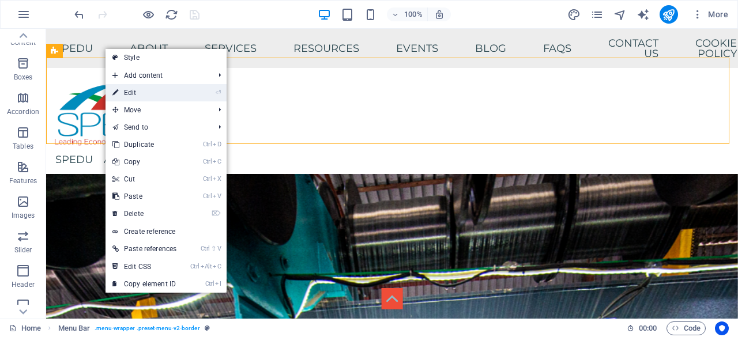
select select "px"
select select "hover_box_bottom"
select select "px"
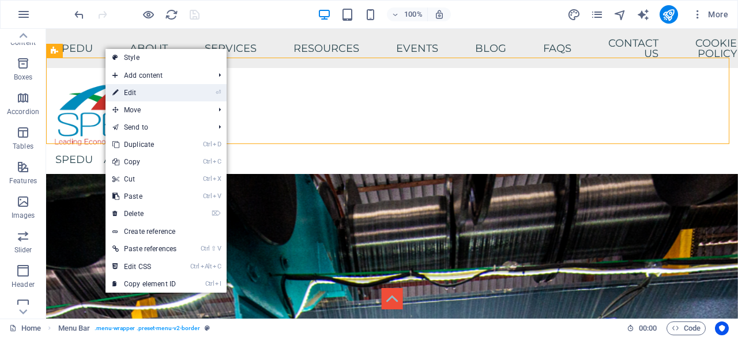
select select "px"
select select
select select "px"
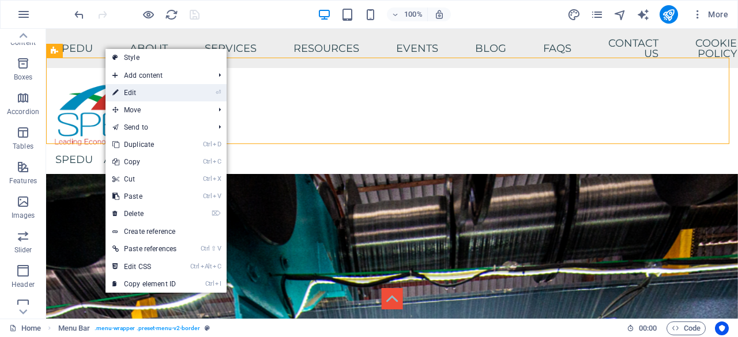
select select "px"
select select "rem"
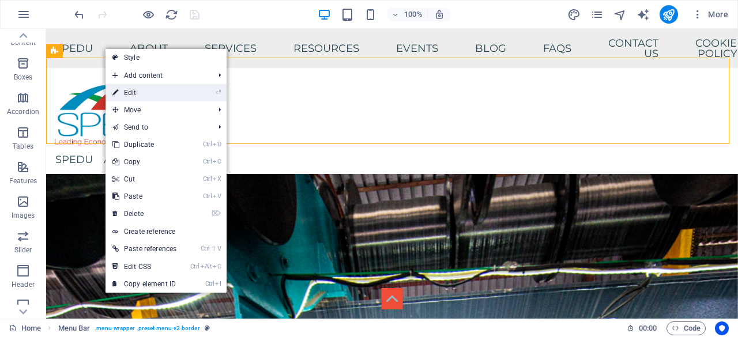
select select "px"
select select "preset-menu-v2-border"
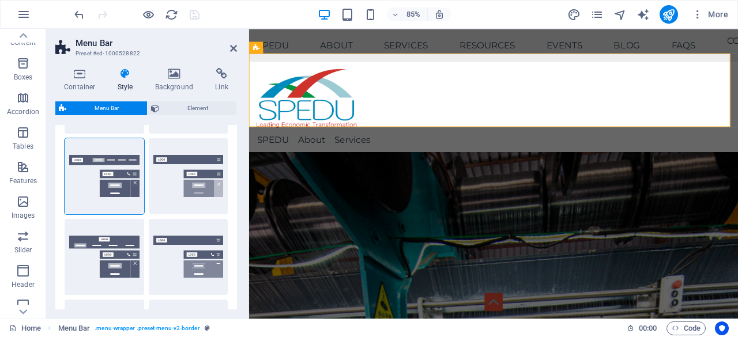
scroll to position [0, 0]
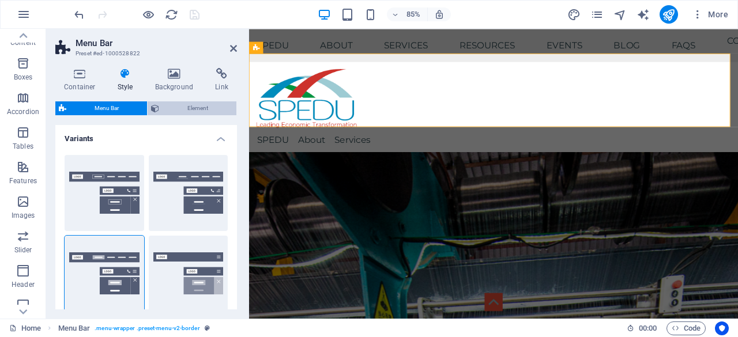
click at [218, 105] on span "Element" at bounding box center [198, 109] width 70 height 14
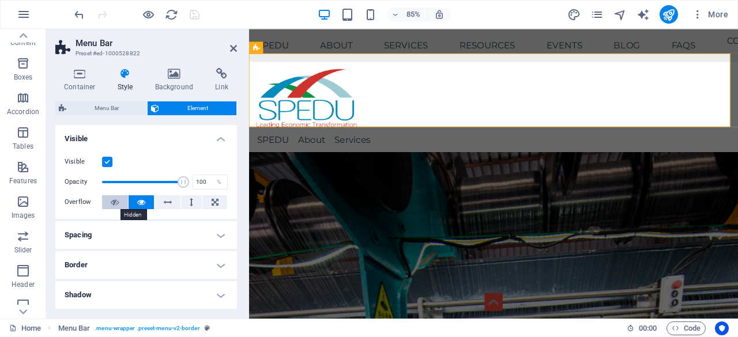
click at [112, 205] on icon at bounding box center [115, 203] width 8 height 14
click at [206, 201] on button at bounding box center [214, 203] width 25 height 14
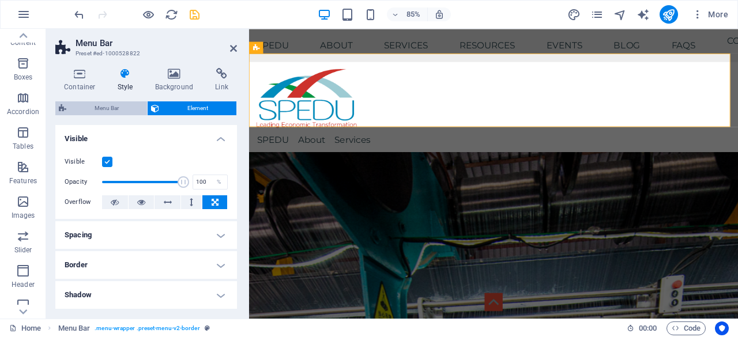
click at [92, 104] on span "Menu Bar" at bounding box center [107, 109] width 74 height 14
select select
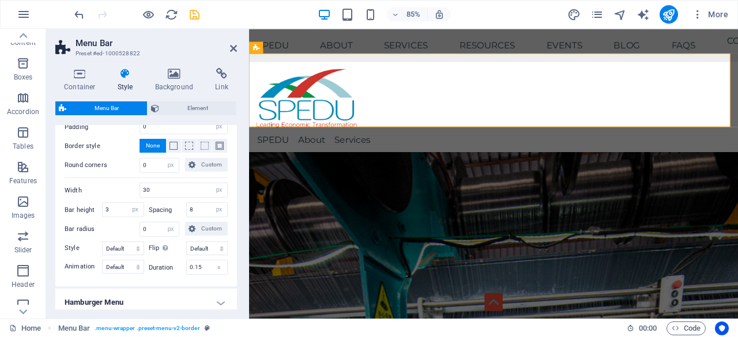
scroll to position [1117, 0]
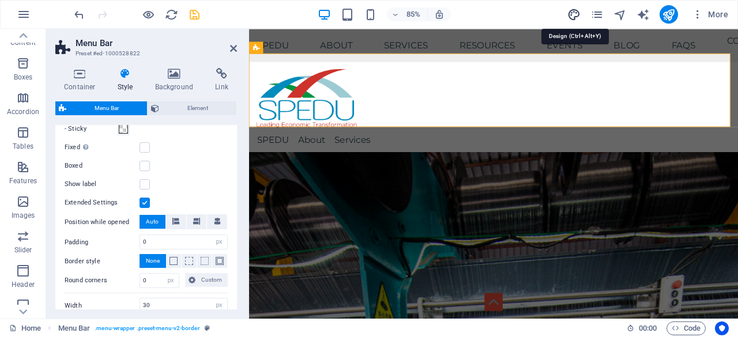
click at [575, 10] on icon "design" at bounding box center [573, 14] width 13 height 13
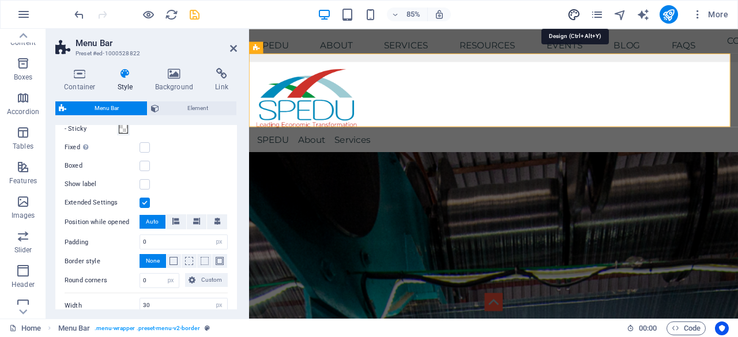
select select "px"
select select "400"
select select "px"
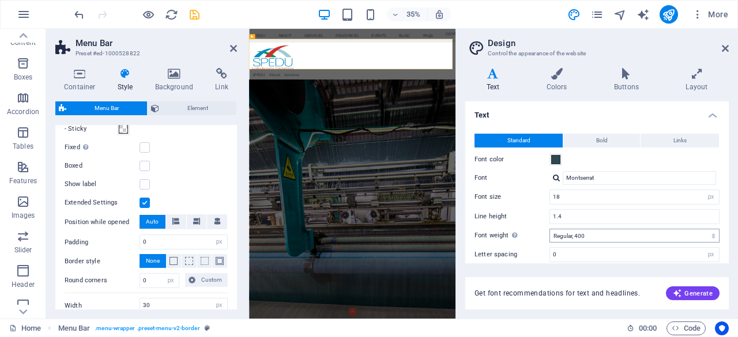
scroll to position [98, 0]
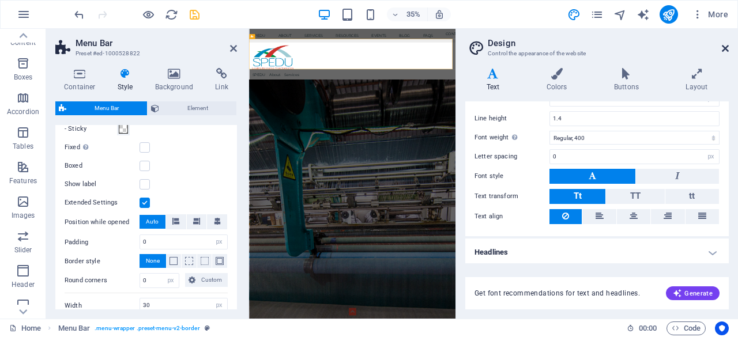
click at [724, 49] on icon at bounding box center [725, 48] width 7 height 9
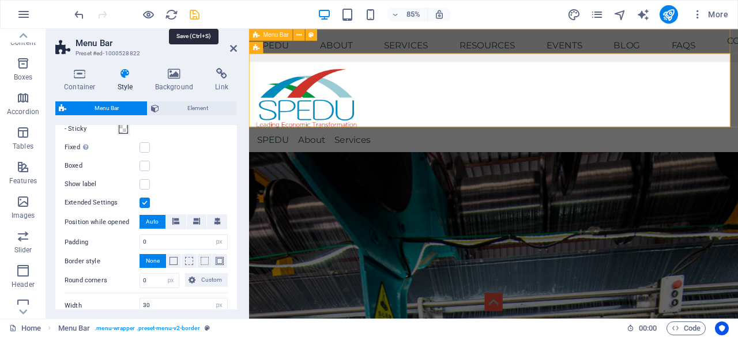
click at [197, 10] on icon "save" at bounding box center [194, 14] width 13 height 13
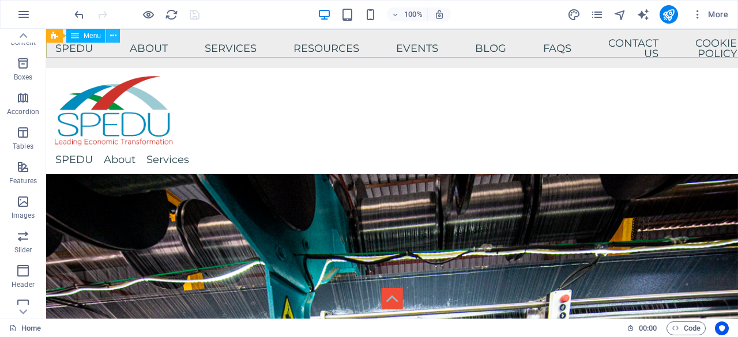
click at [114, 36] on icon at bounding box center [113, 36] width 6 height 12
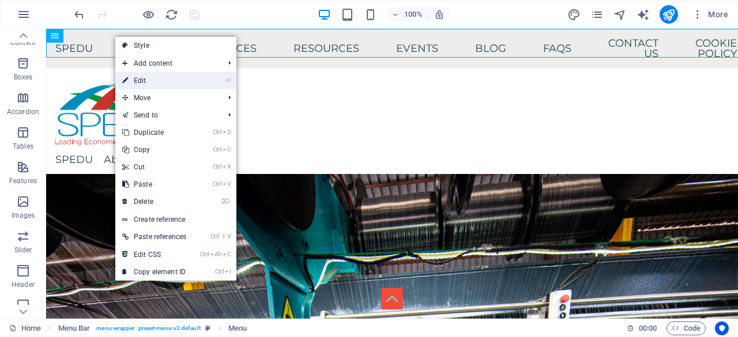
drag, startPoint x: 170, startPoint y: 85, endPoint x: 67, endPoint y: 66, distance: 103.8
click at [170, 85] on link "⏎ Edit" at bounding box center [154, 80] width 78 height 17
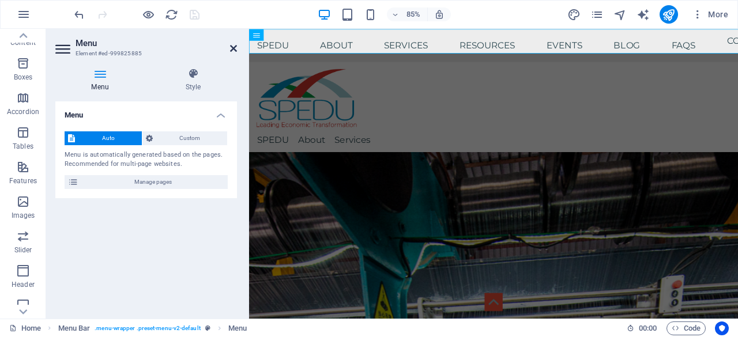
click at [234, 46] on icon at bounding box center [233, 48] width 7 height 9
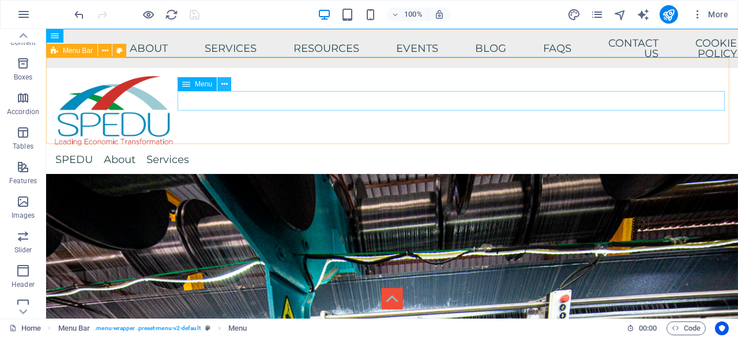
click at [225, 84] on icon at bounding box center [224, 84] width 6 height 12
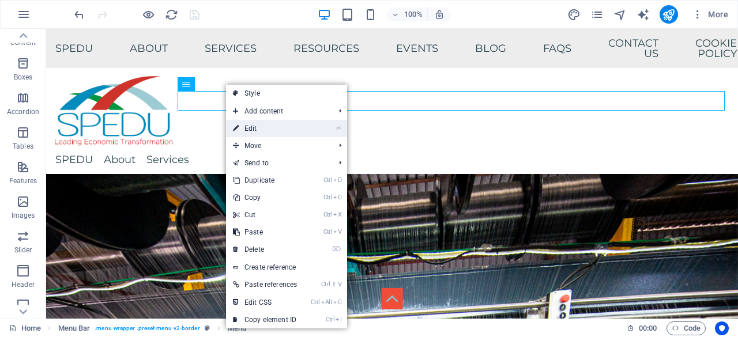
click at [251, 128] on link "⏎ Edit" at bounding box center [265, 128] width 78 height 17
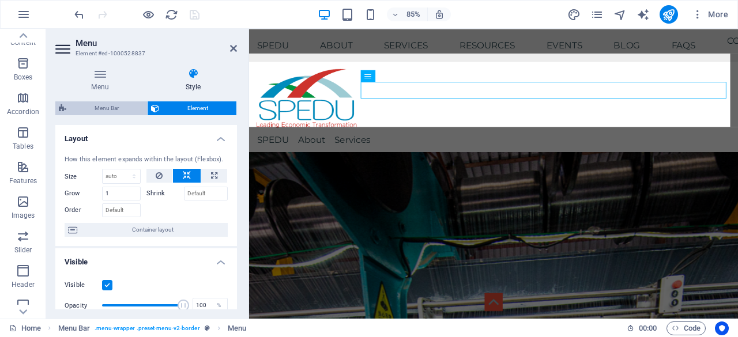
click at [98, 103] on span "Menu Bar" at bounding box center [107, 109] width 74 height 14
select select "px"
select select "sticky_menu"
select select "px"
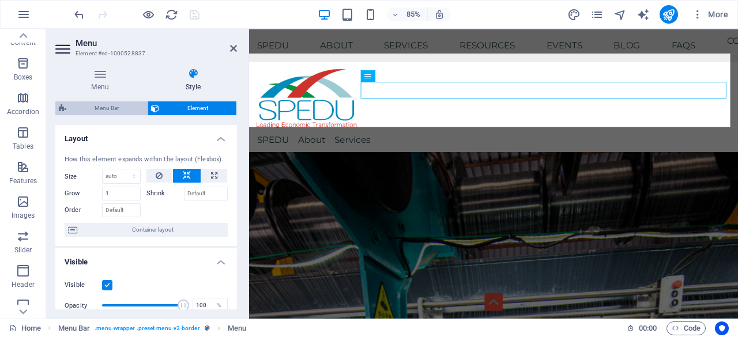
select select "px"
select select "hover_box_bottom"
select select "px"
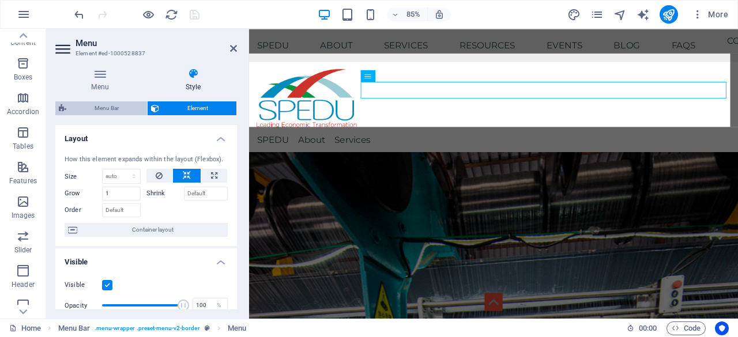
select select "px"
select select
select select "px"
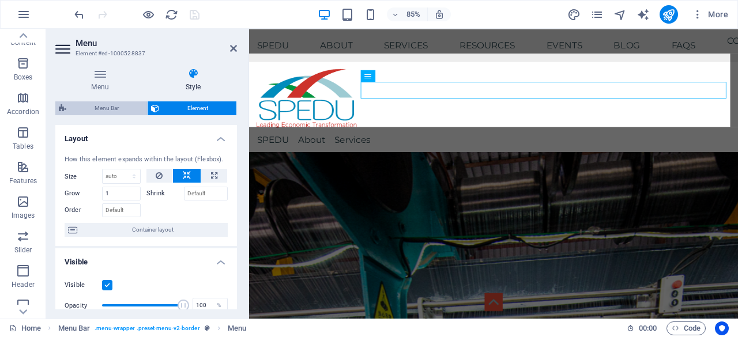
select select "px"
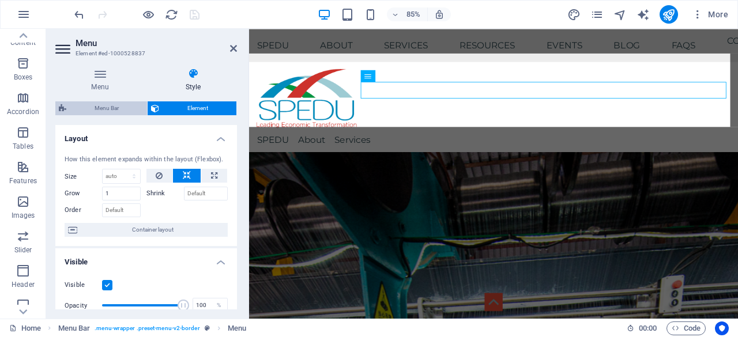
select select "rem"
select select "px"
select select "preset-menu-v2-border"
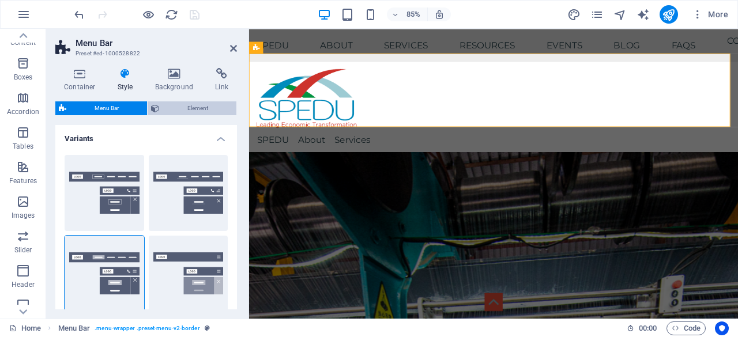
click at [207, 104] on span "Element" at bounding box center [198, 109] width 70 height 14
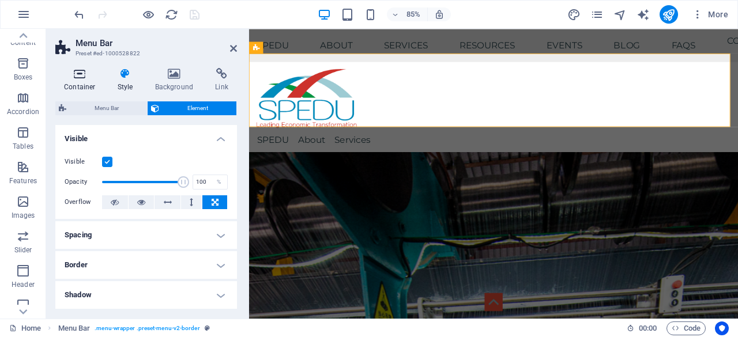
click at [84, 70] on icon at bounding box center [79, 74] width 49 height 12
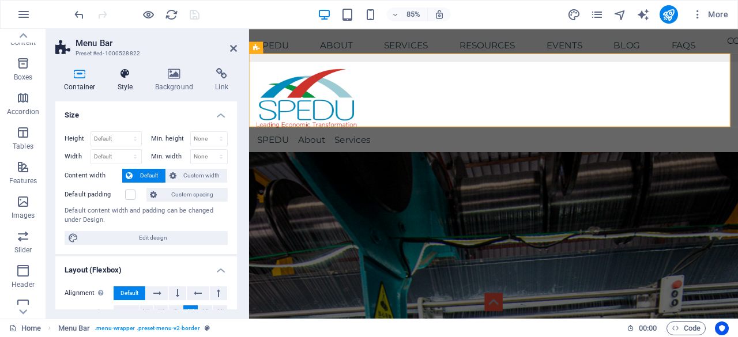
click at [133, 76] on icon at bounding box center [125, 74] width 33 height 12
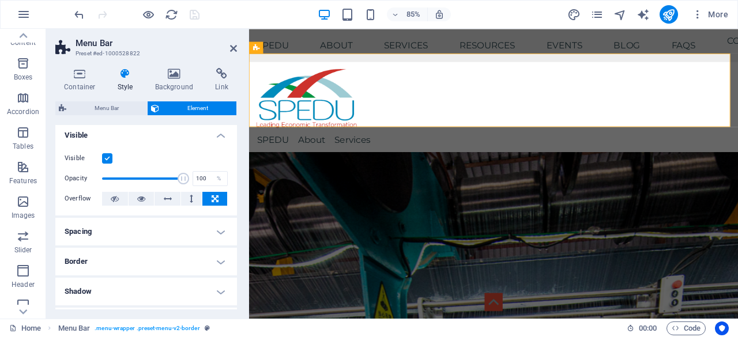
scroll to position [0, 0]
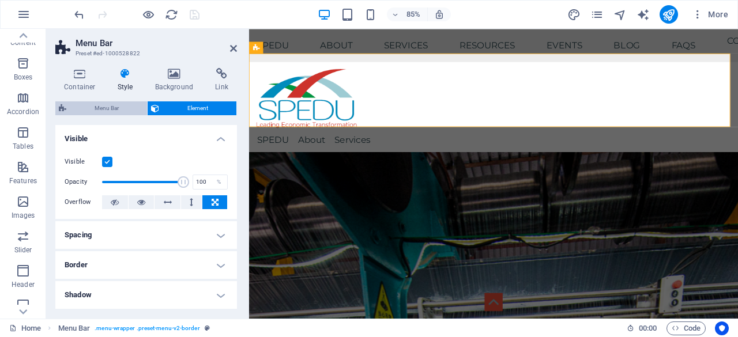
click at [106, 110] on span "Menu Bar" at bounding box center [107, 109] width 74 height 14
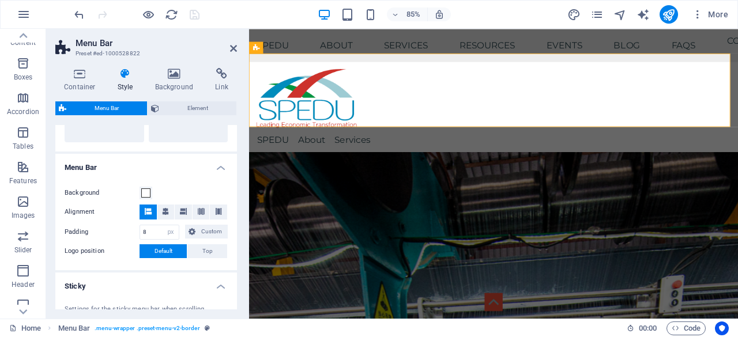
scroll to position [346, 0]
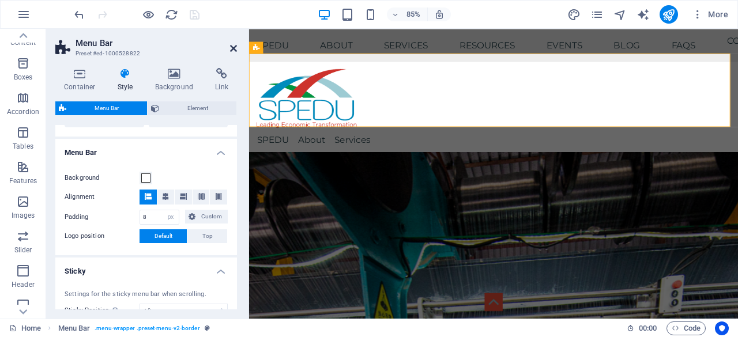
click at [232, 47] on icon at bounding box center [233, 48] width 7 height 9
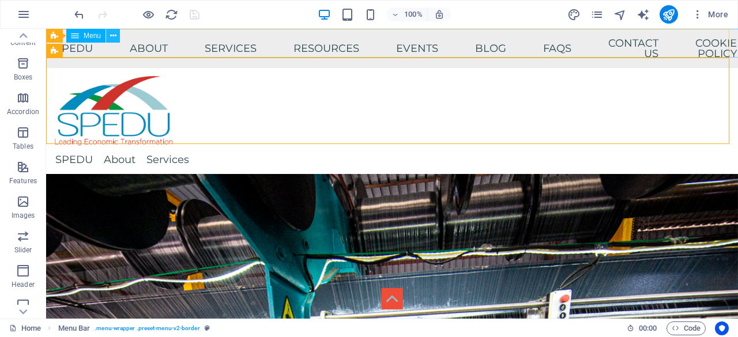
click at [114, 34] on icon at bounding box center [113, 36] width 6 height 12
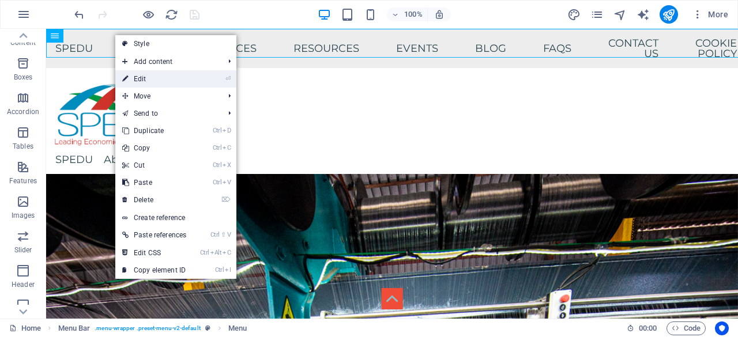
click at [137, 79] on link "⏎ Edit" at bounding box center [154, 78] width 78 height 17
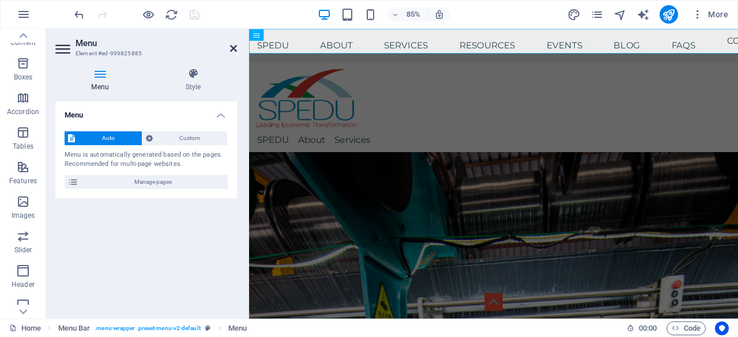
click at [232, 46] on icon at bounding box center [233, 48] width 7 height 9
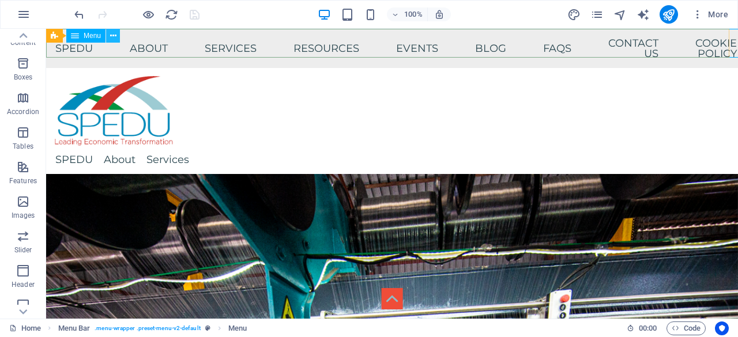
click at [112, 35] on icon at bounding box center [113, 36] width 6 height 12
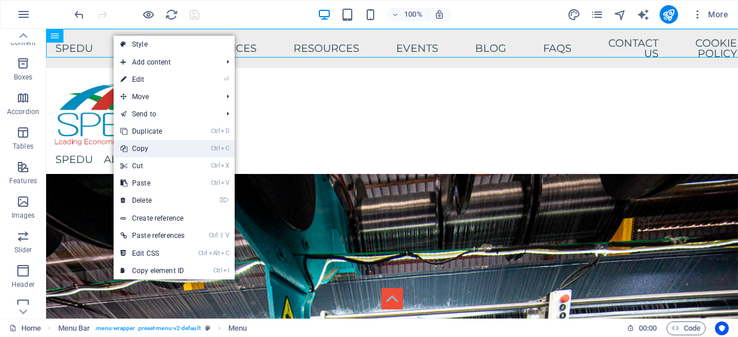
click at [167, 144] on link "Ctrl C Copy" at bounding box center [153, 148] width 78 height 17
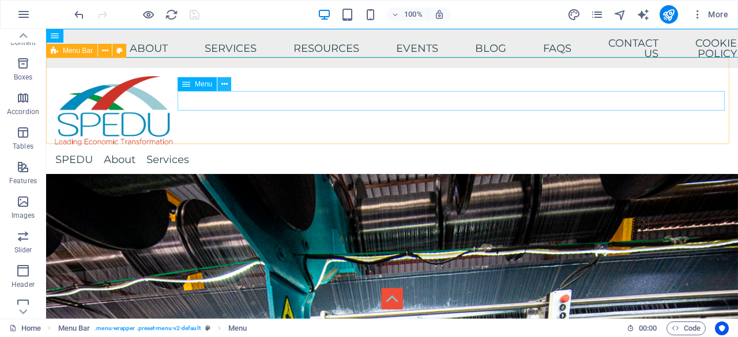
click at [225, 84] on icon at bounding box center [224, 84] width 6 height 12
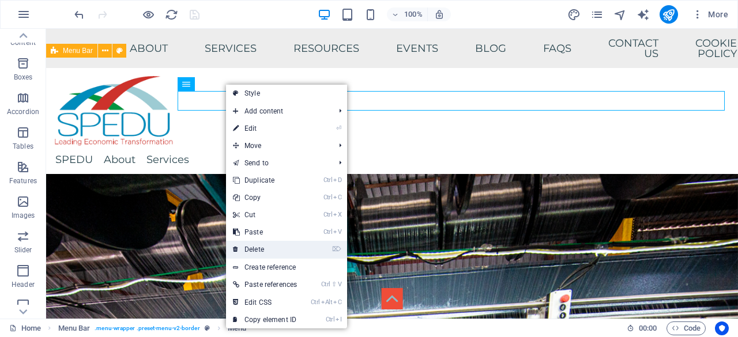
click at [273, 244] on link "⌦ Delete" at bounding box center [265, 249] width 78 height 17
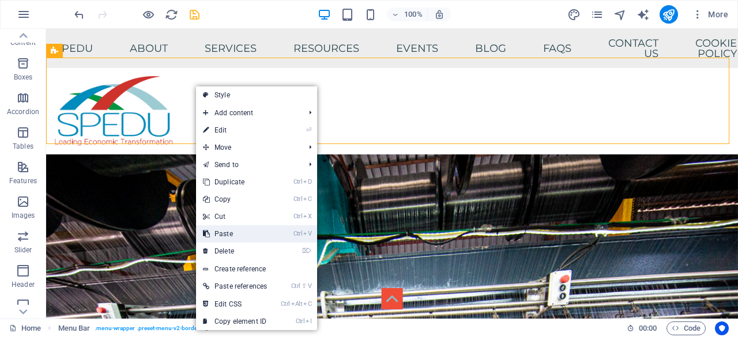
click at [250, 232] on link "Ctrl V Paste" at bounding box center [235, 233] width 78 height 17
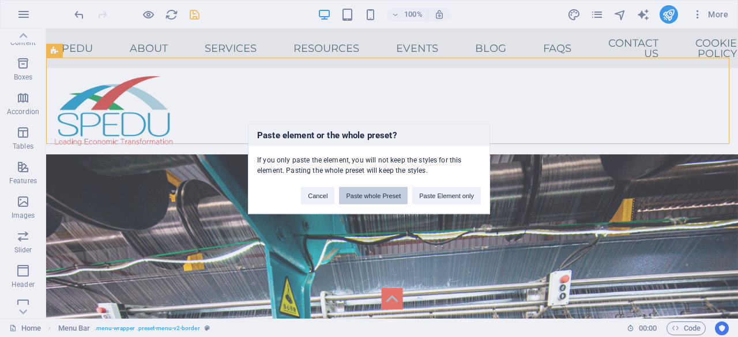
click at [379, 196] on button "Paste whole Preset" at bounding box center [373, 195] width 69 height 17
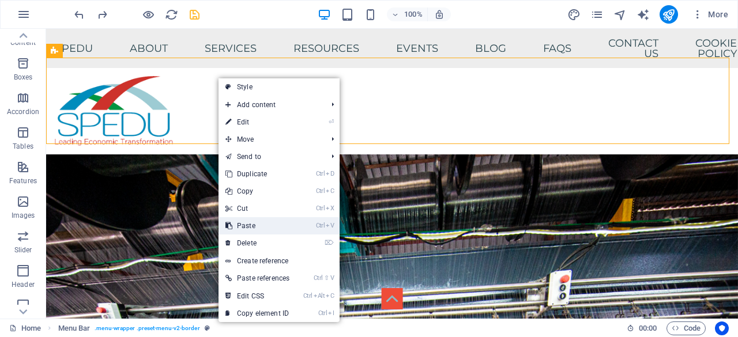
click at [278, 221] on link "Ctrl V Paste" at bounding box center [258, 225] width 78 height 17
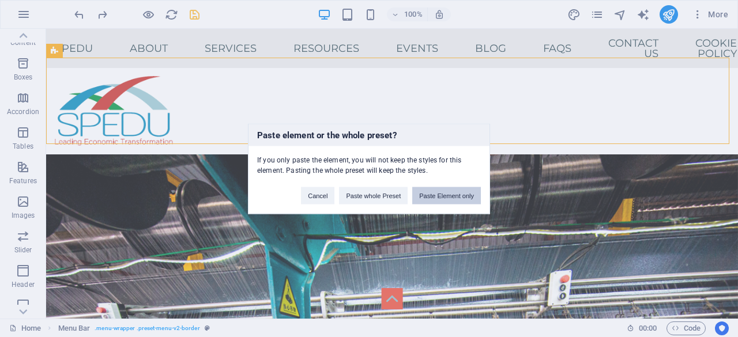
click at [460, 193] on button "Paste Element only" at bounding box center [446, 195] width 69 height 17
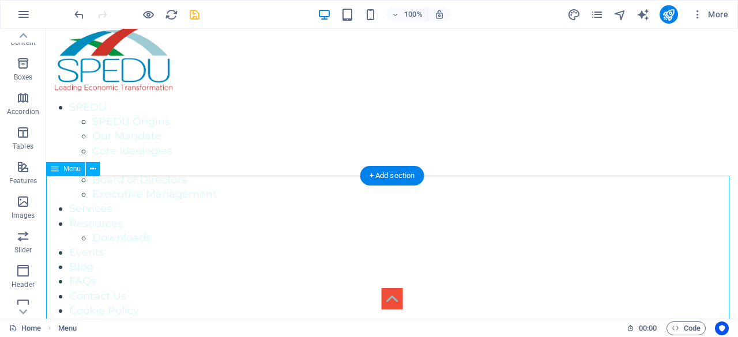
scroll to position [0, 0]
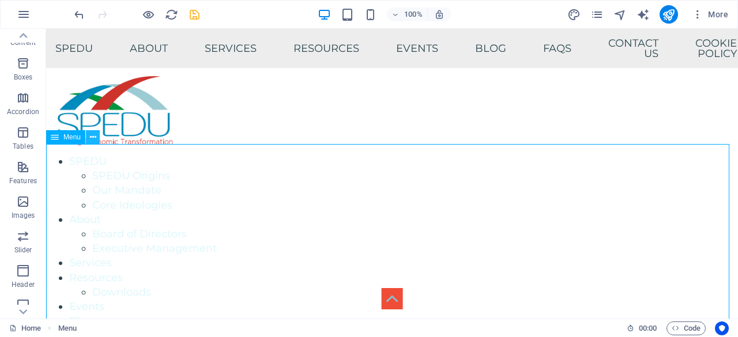
click at [91, 137] on icon at bounding box center [93, 137] width 6 height 12
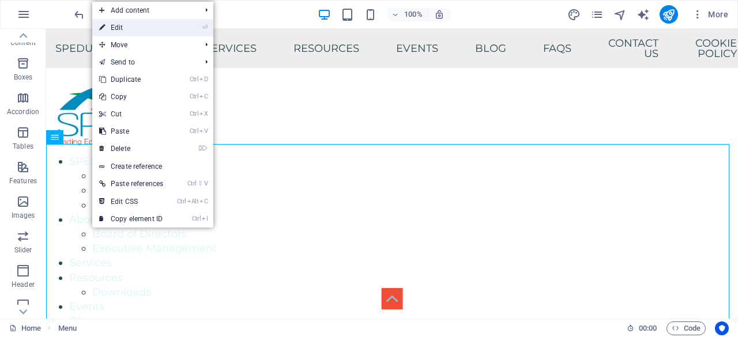
click at [152, 31] on link "⏎ Edit" at bounding box center [131, 27] width 78 height 17
click at [141, 27] on div "100% More" at bounding box center [369, 15] width 737 height 28
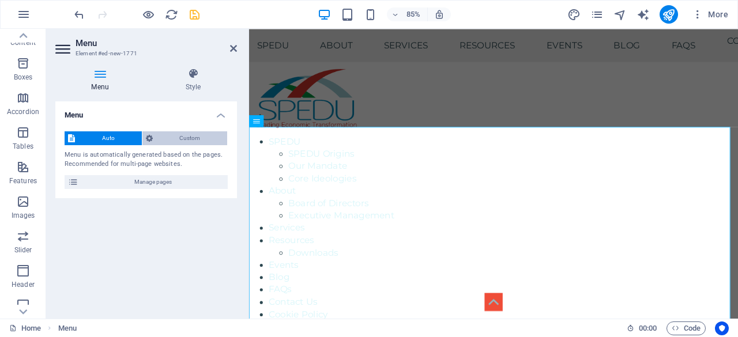
click at [190, 133] on span "Custom" at bounding box center [190, 138] width 68 height 14
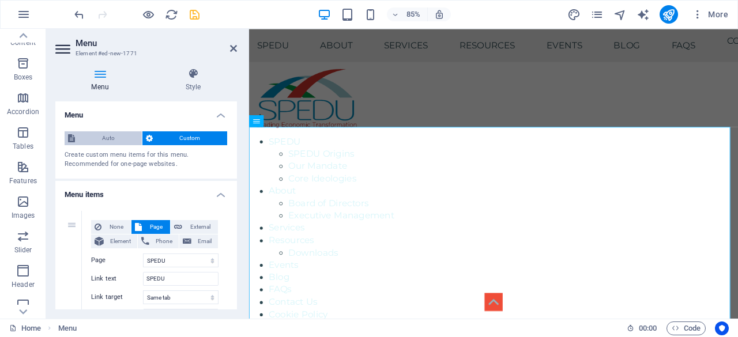
click at [95, 138] on span "Auto" at bounding box center [108, 138] width 60 height 14
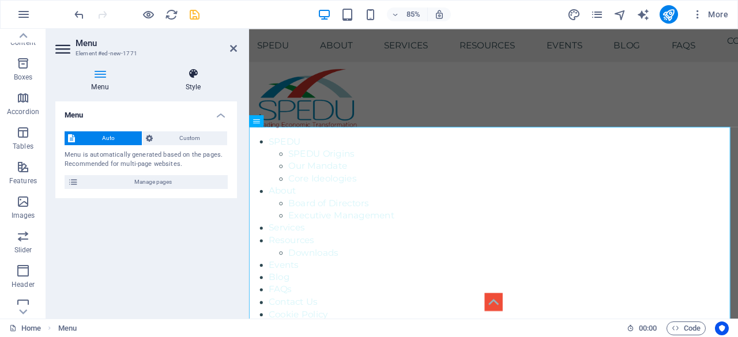
click at [194, 82] on h4 "Style" at bounding box center [193, 80] width 88 height 24
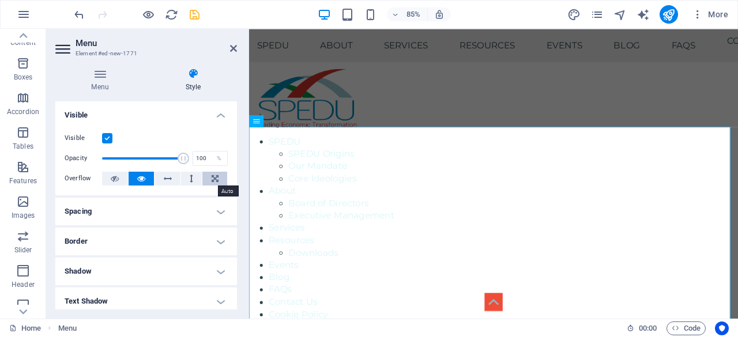
click at [209, 176] on button at bounding box center [214, 179] width 25 height 14
click at [114, 179] on icon at bounding box center [115, 179] width 8 height 14
click at [99, 69] on icon at bounding box center [99, 74] width 89 height 12
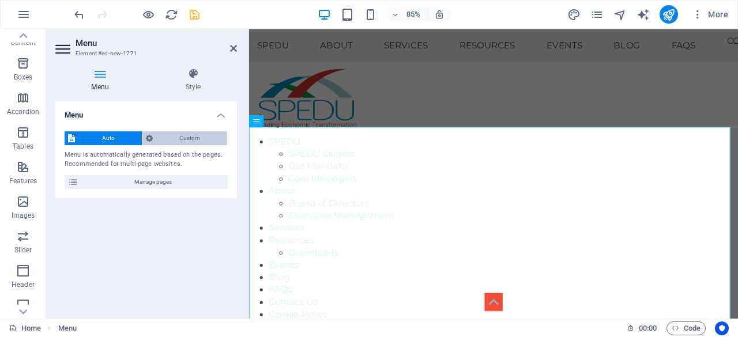
click at [203, 139] on span "Custom" at bounding box center [190, 138] width 68 height 14
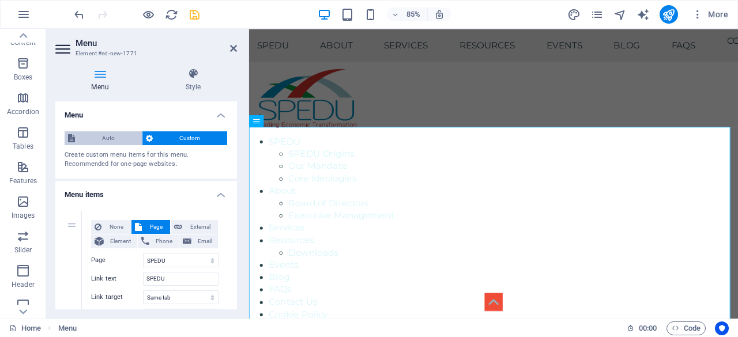
click at [92, 137] on span "Auto" at bounding box center [108, 138] width 60 height 14
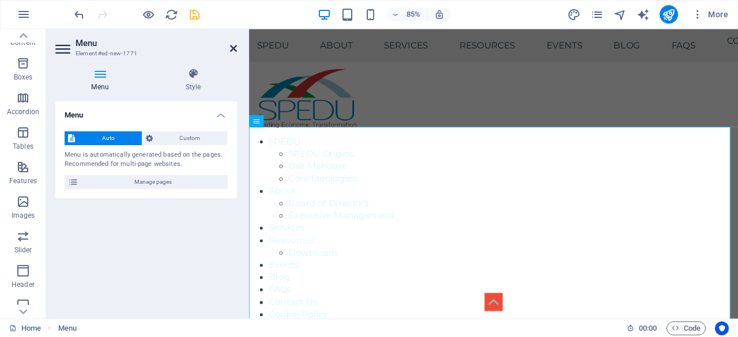
click at [234, 50] on icon at bounding box center [233, 48] width 7 height 9
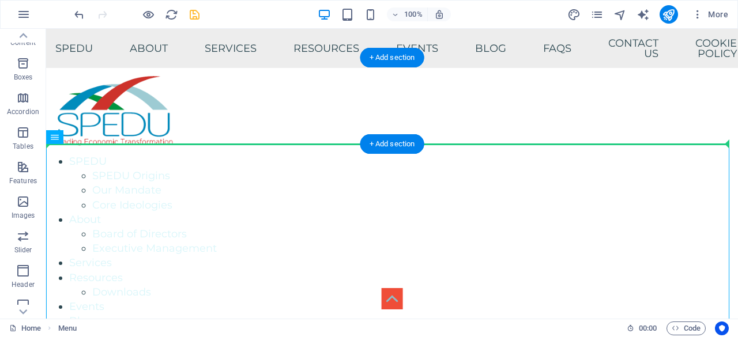
drag, startPoint x: 111, startPoint y: 168, endPoint x: 243, endPoint y: 107, distance: 144.8
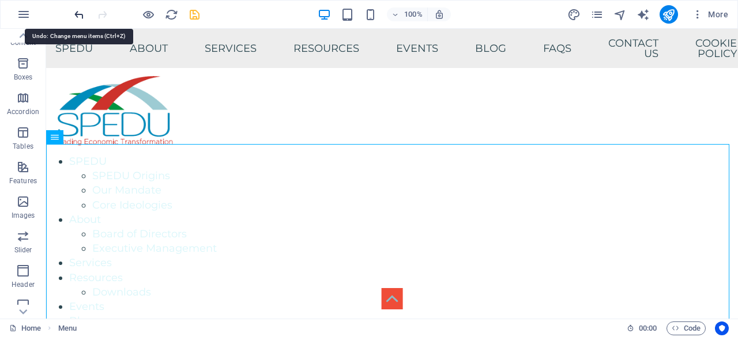
click at [77, 10] on icon "undo" at bounding box center [79, 14] width 13 height 13
click at [77, 13] on icon "undo" at bounding box center [79, 14] width 13 height 13
click at [82, 13] on icon "undo" at bounding box center [79, 14] width 13 height 13
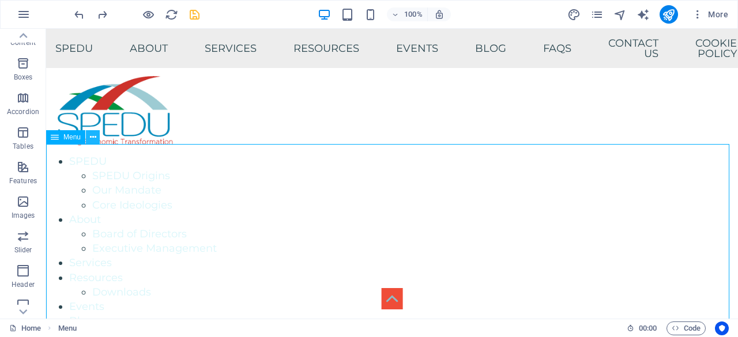
click at [93, 139] on icon at bounding box center [93, 137] width 6 height 12
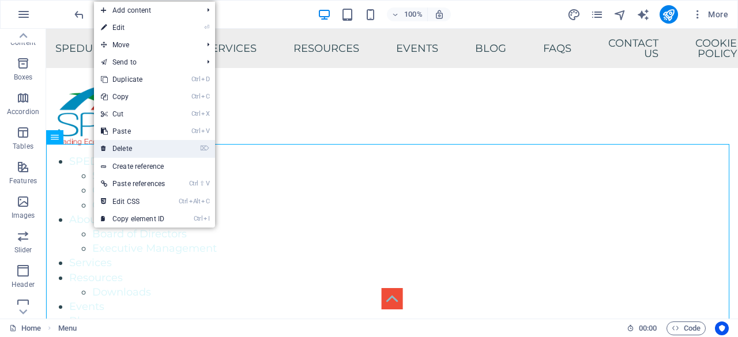
click at [158, 147] on link "⌦ Delete" at bounding box center [133, 148] width 78 height 17
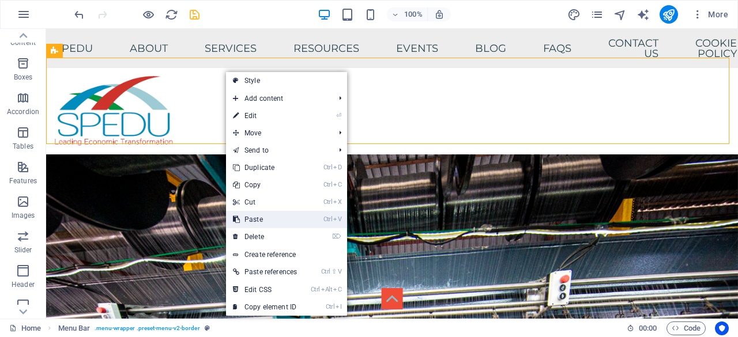
click at [285, 223] on link "Ctrl V Paste" at bounding box center [265, 219] width 78 height 17
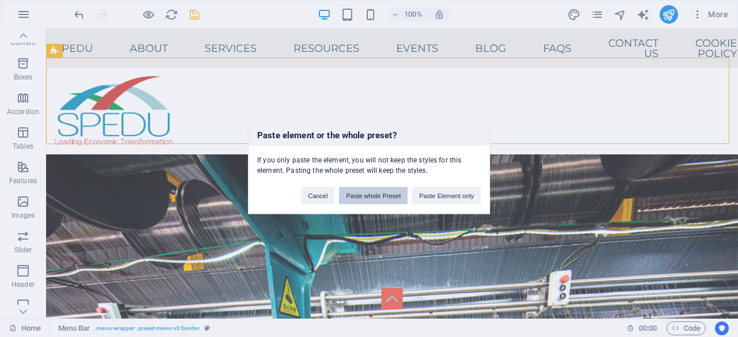
click at [388, 197] on button "Paste whole Preset" at bounding box center [373, 195] width 69 height 17
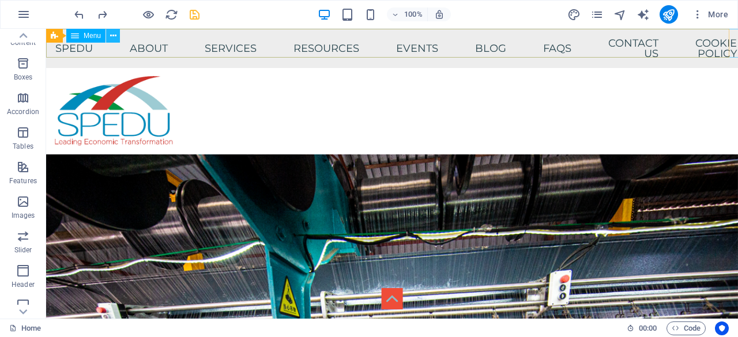
click at [111, 33] on icon at bounding box center [113, 36] width 6 height 12
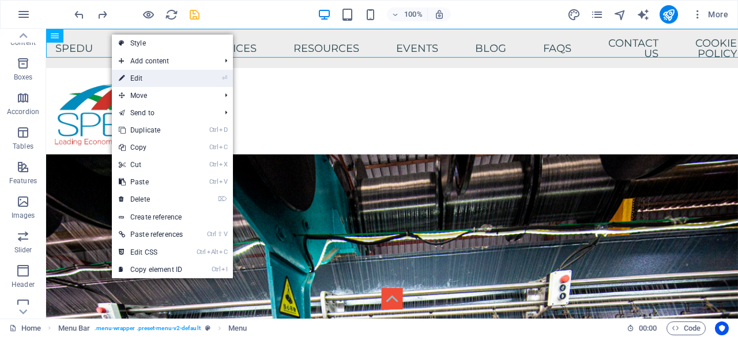
click at [159, 80] on link "⏎ Edit" at bounding box center [151, 78] width 78 height 17
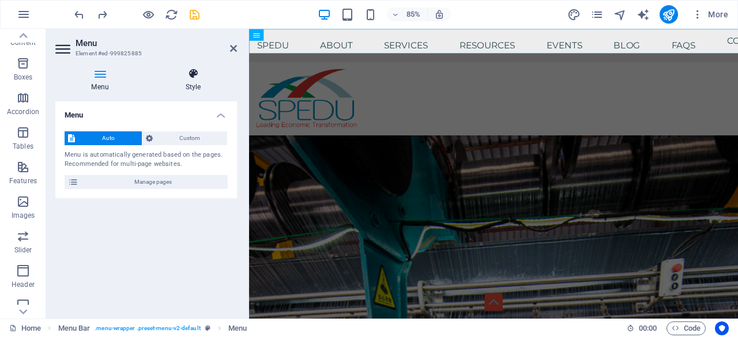
click at [196, 71] on icon at bounding box center [193, 74] width 88 height 12
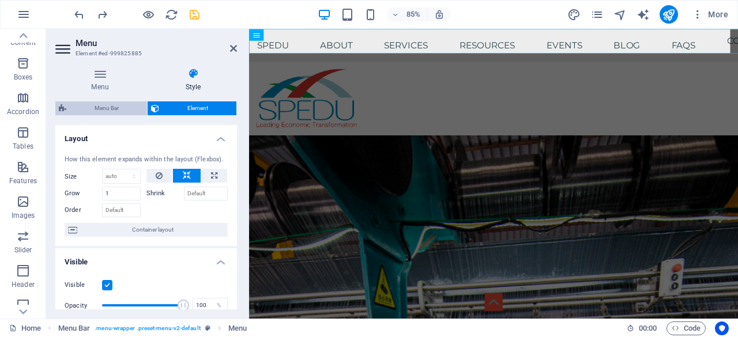
click at [95, 104] on span "Menu Bar" at bounding box center [107, 109] width 74 height 14
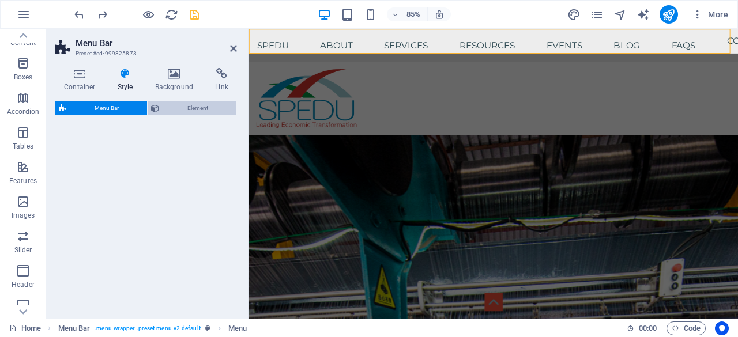
select select "rem"
select select "preset-menu-v2-default"
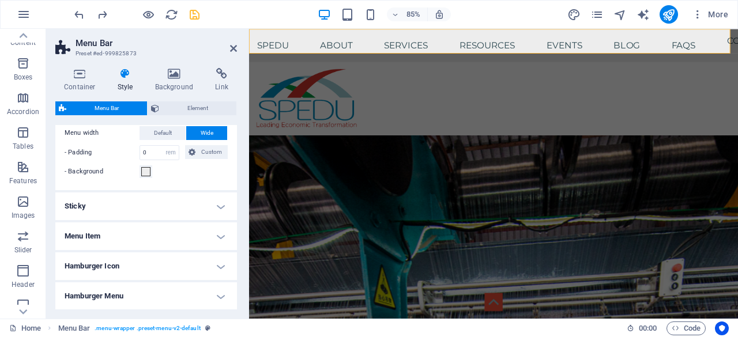
scroll to position [404, 0]
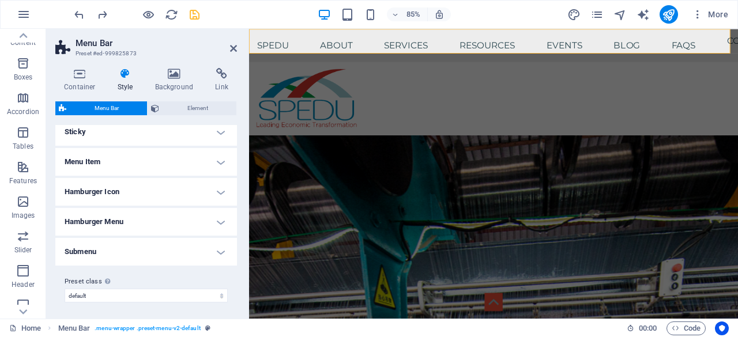
click at [183, 156] on h4 "Menu Item" at bounding box center [146, 162] width 182 height 28
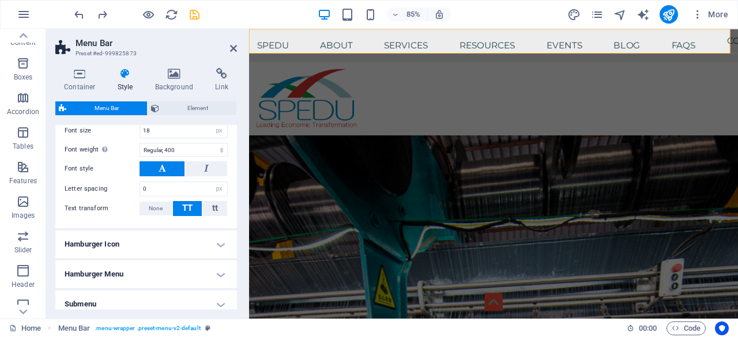
scroll to position [634, 0]
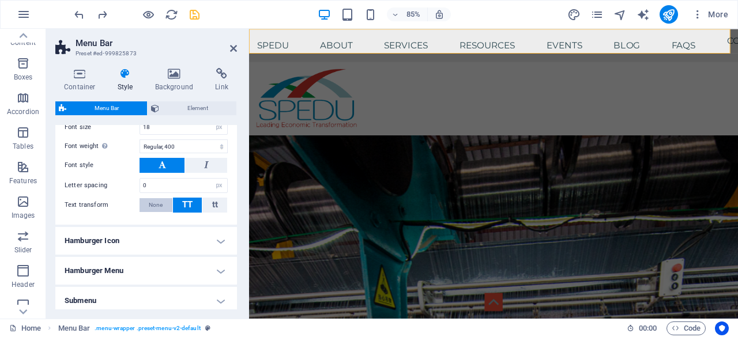
click at [152, 201] on span "None" at bounding box center [156, 205] width 14 height 14
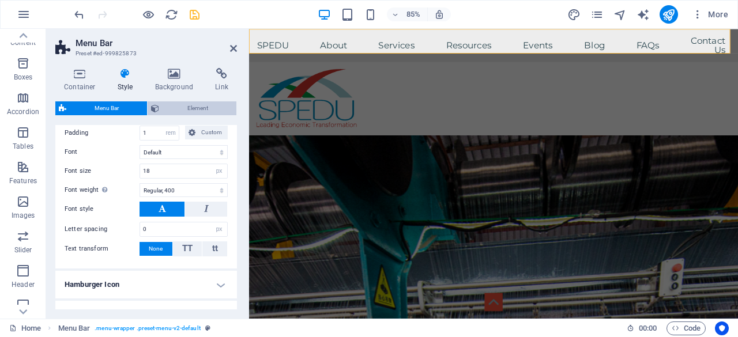
scroll to position [577, 0]
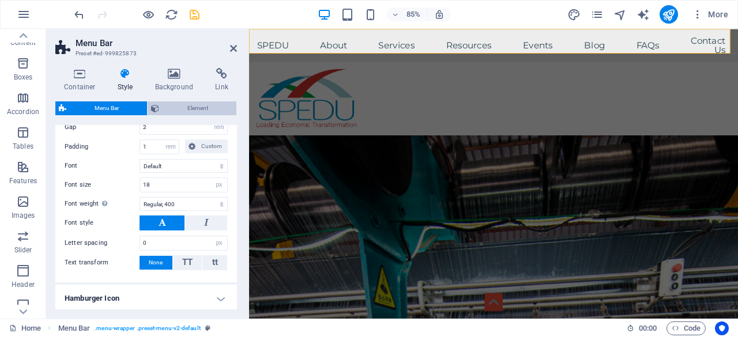
click at [193, 110] on span "Element" at bounding box center [198, 109] width 70 height 14
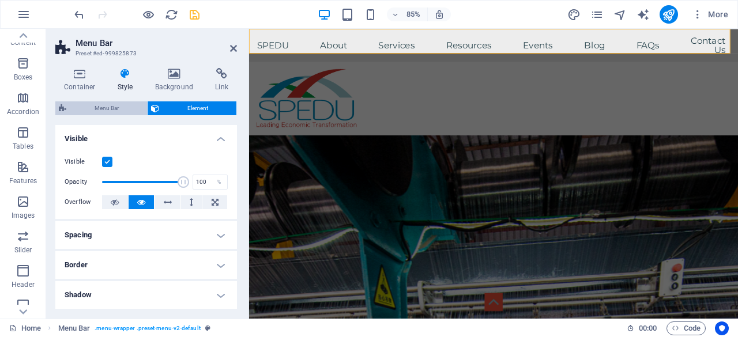
click at [115, 108] on span "Menu Bar" at bounding box center [107, 109] width 74 height 14
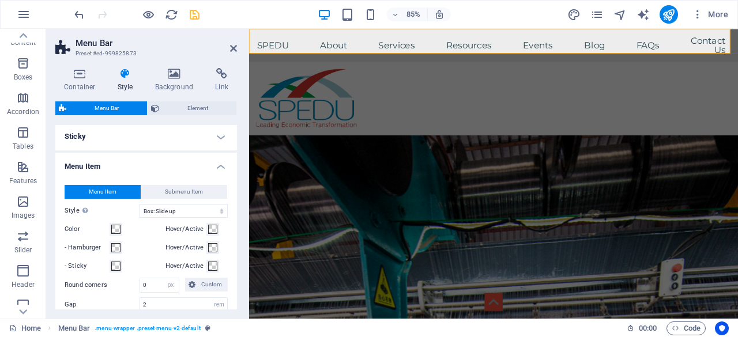
scroll to position [346, 0]
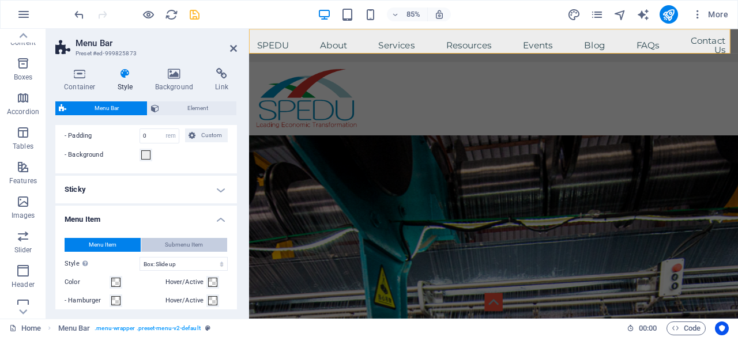
click at [180, 246] on span "Submenu Item" at bounding box center [184, 245] width 38 height 14
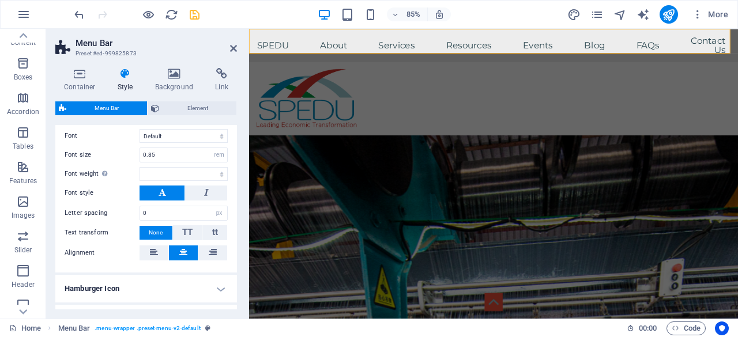
scroll to position [634, 0]
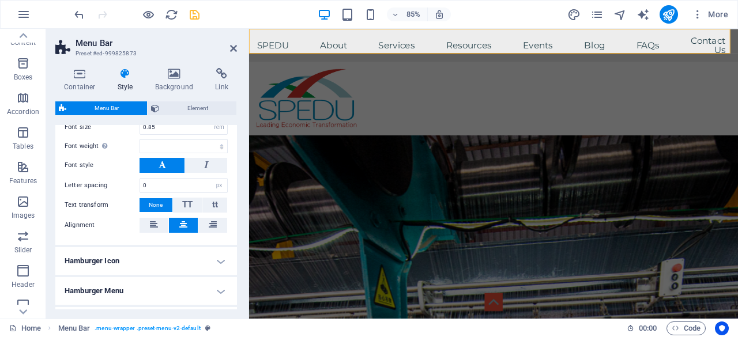
select select
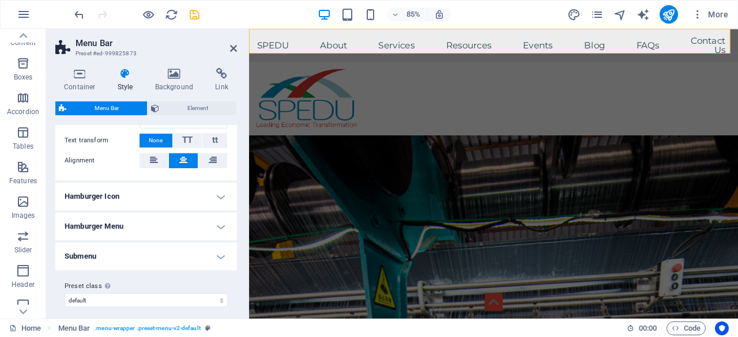
scroll to position [701, 0]
click at [215, 250] on h4 "Submenu" at bounding box center [146, 255] width 182 height 28
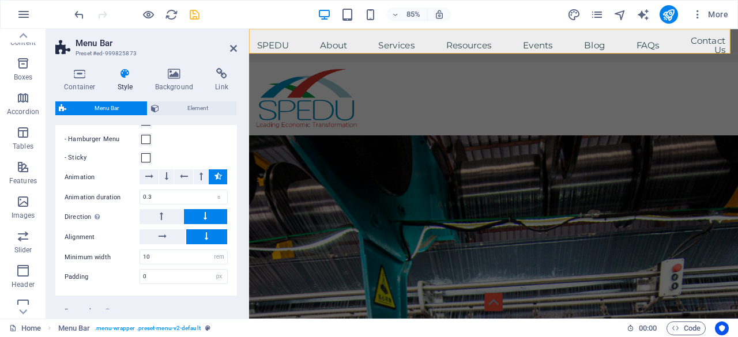
scroll to position [899, 0]
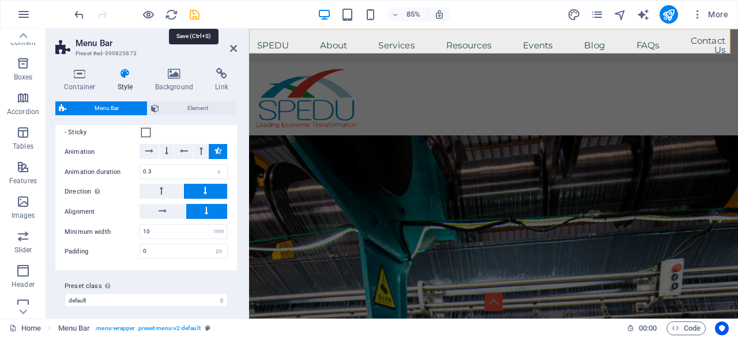
drag, startPoint x: 198, startPoint y: 14, endPoint x: 152, endPoint y: 1, distance: 47.8
click at [198, 14] on icon "save" at bounding box center [194, 14] width 13 height 13
